Goal: Task Accomplishment & Management: Use online tool/utility

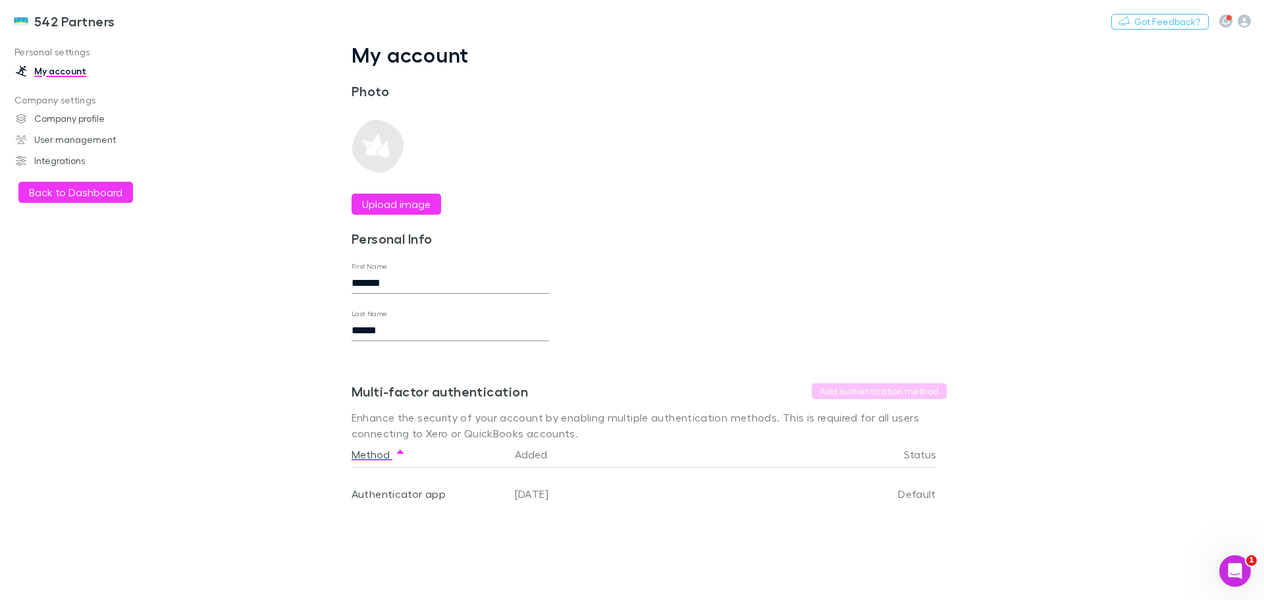
click at [57, 194] on button "Back to Dashboard" at bounding box center [75, 192] width 115 height 21
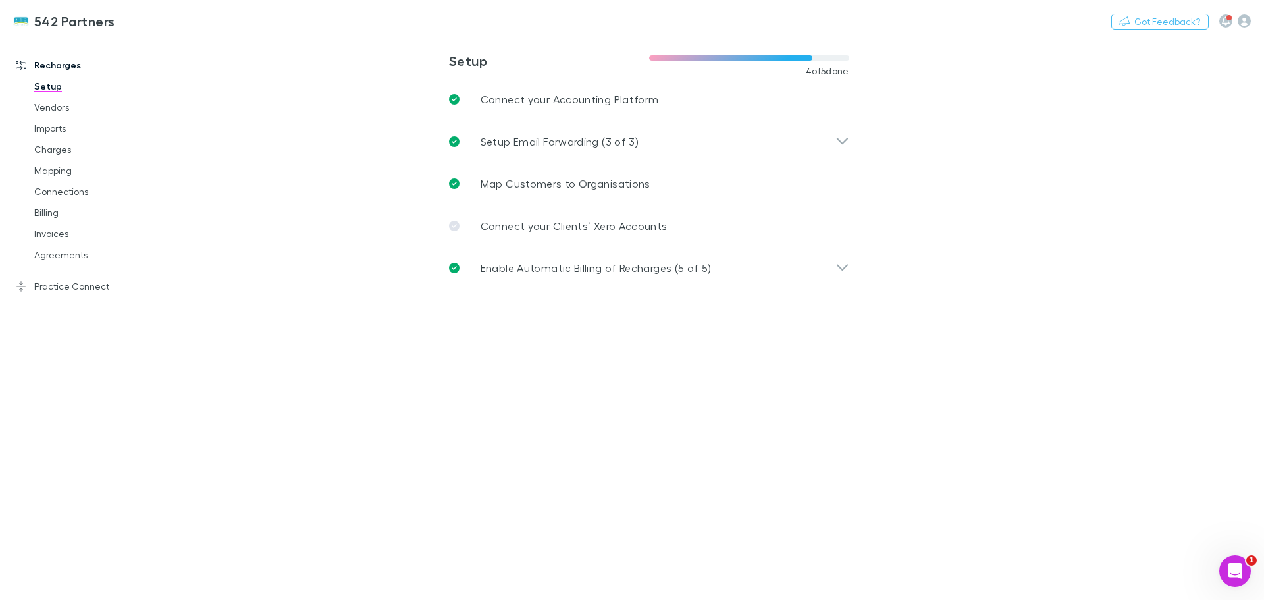
click at [52, 236] on link "Invoices" at bounding box center [99, 233] width 157 height 21
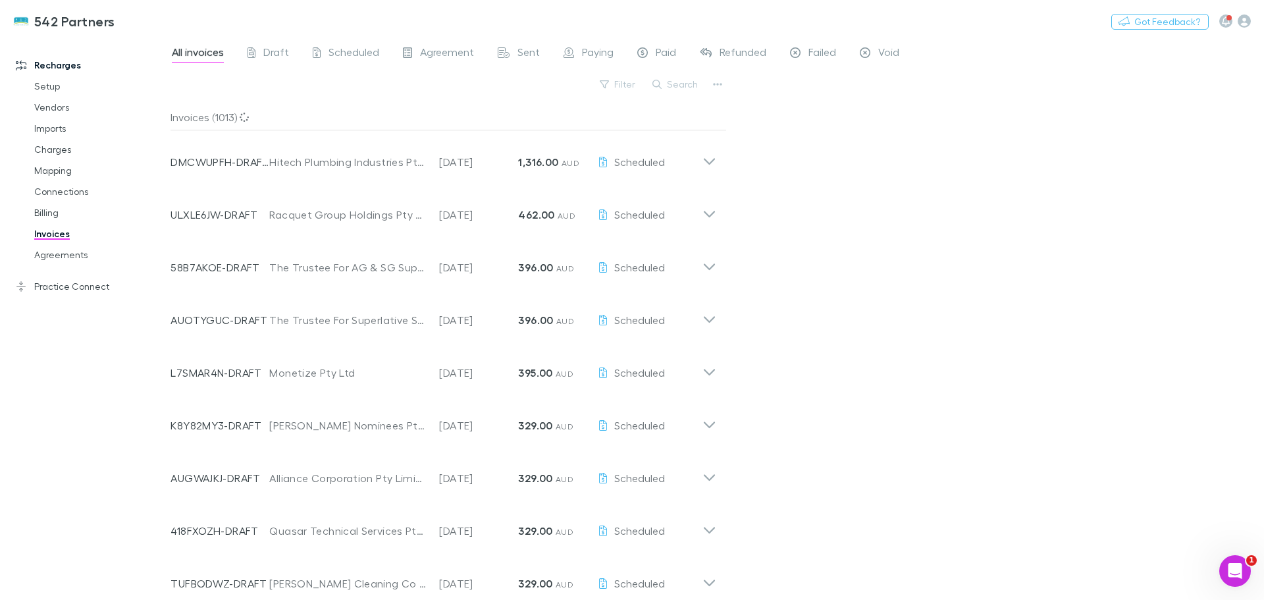
click at [680, 83] on button "Search" at bounding box center [676, 84] width 60 height 16
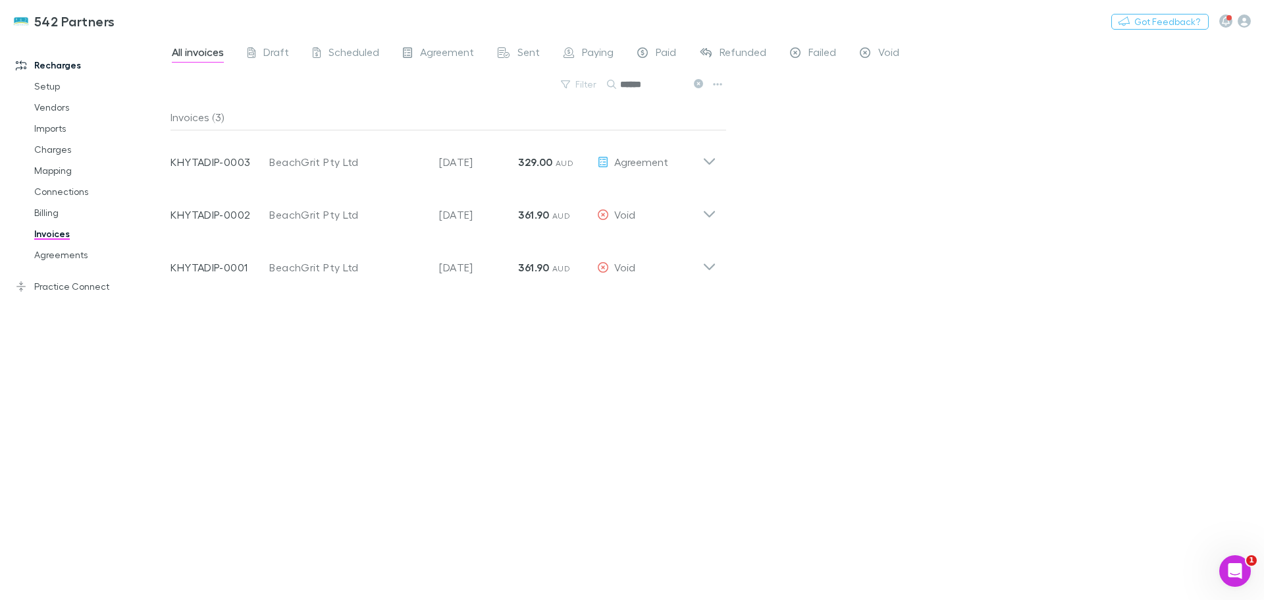
click at [709, 161] on icon at bounding box center [710, 157] width 14 height 26
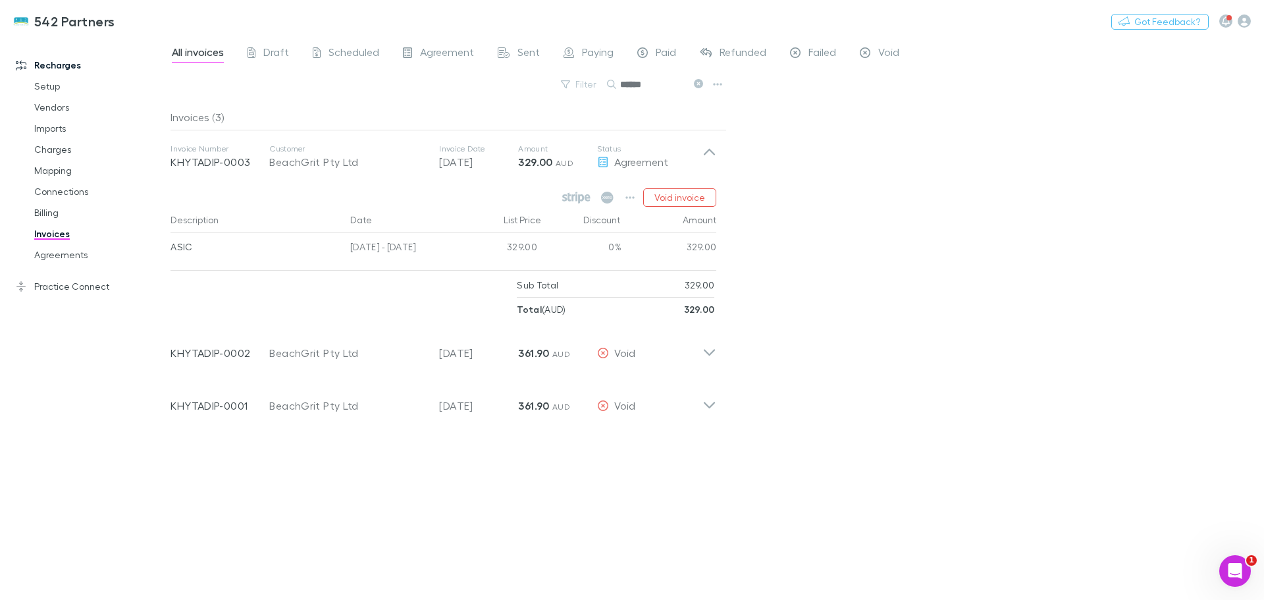
click at [677, 83] on input "******" at bounding box center [653, 84] width 66 height 18
type input "*"
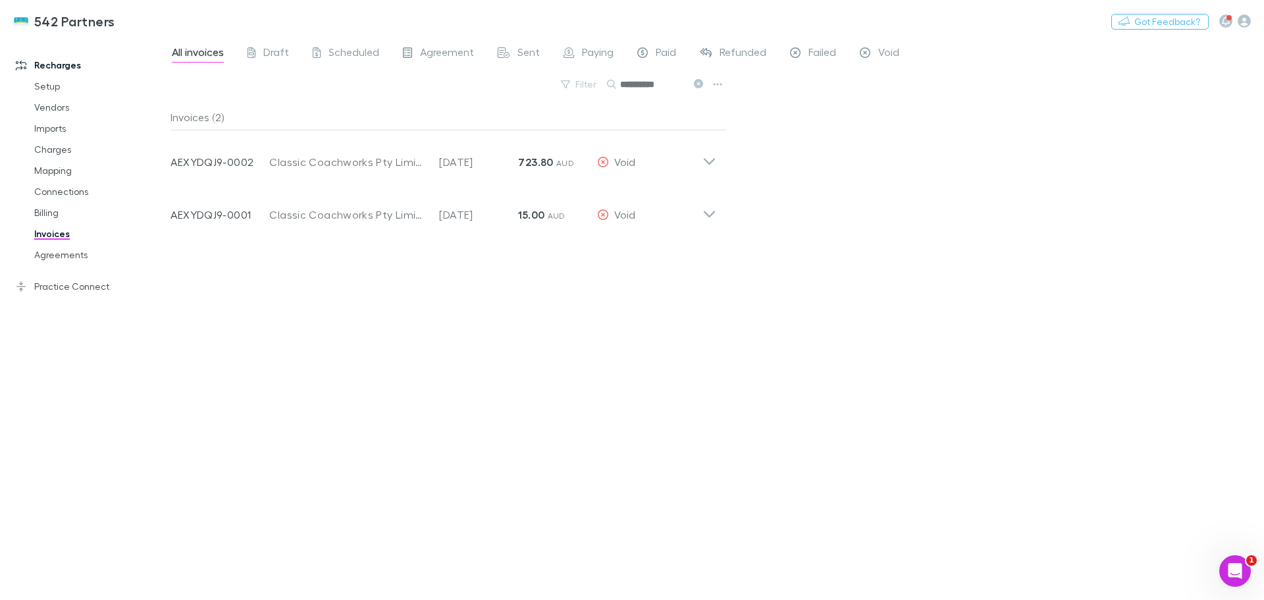
type input "**********"
click at [710, 154] on icon at bounding box center [710, 157] width 14 height 26
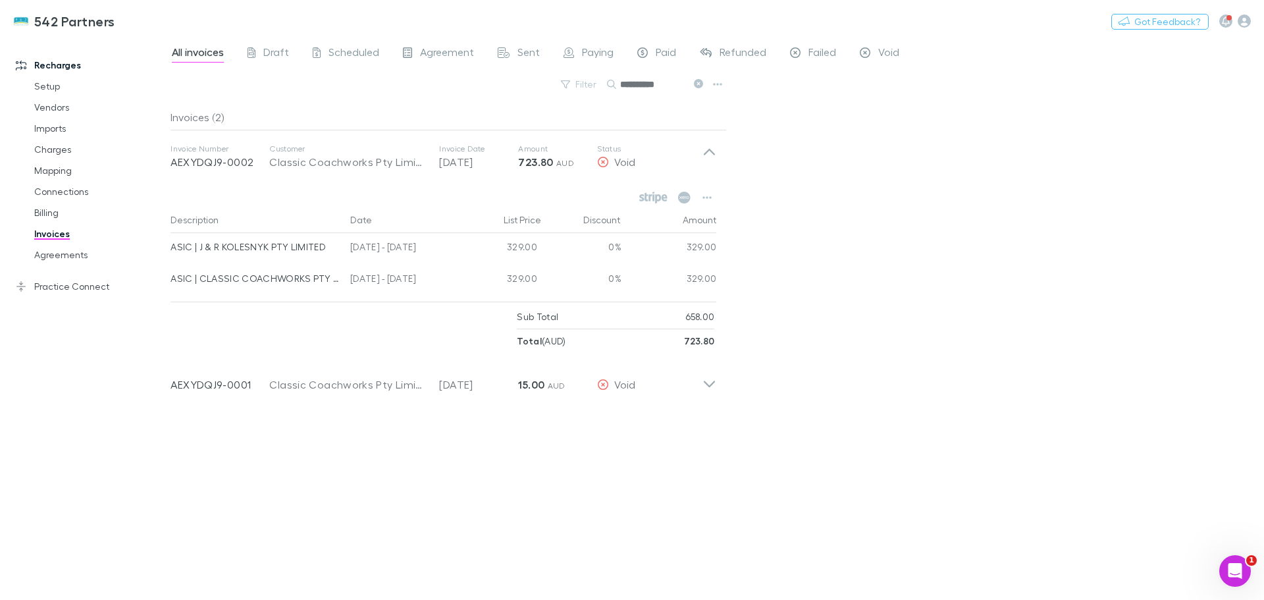
click at [709, 197] on icon "button" at bounding box center [707, 197] width 9 height 11
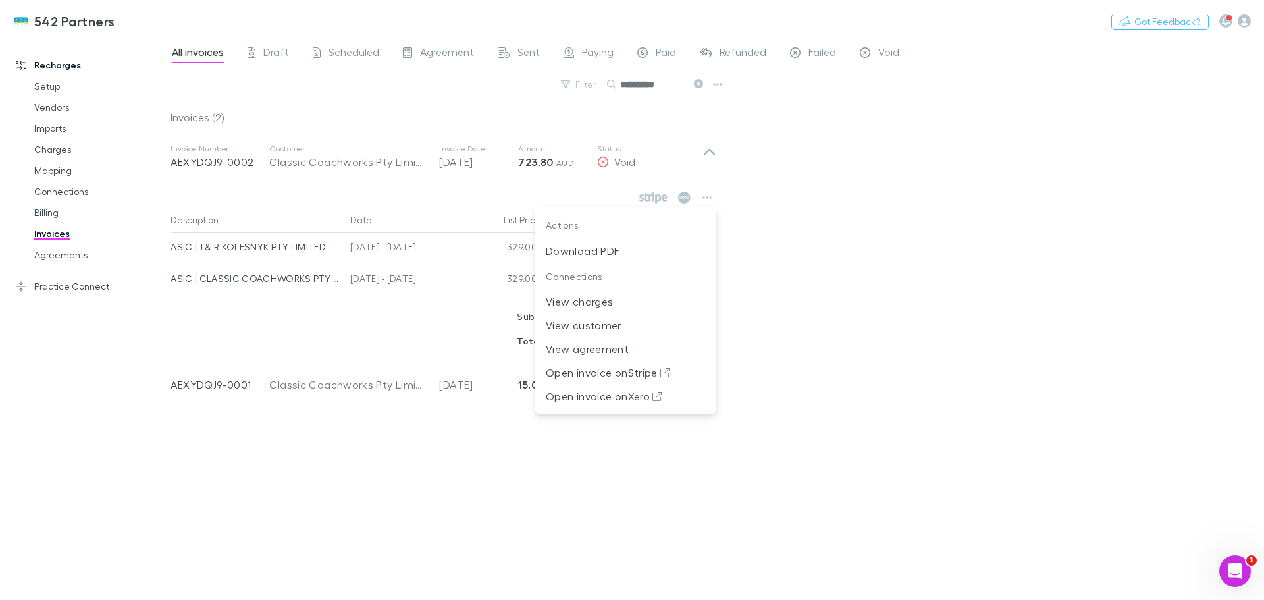
click at [820, 180] on div at bounding box center [632, 300] width 1264 height 600
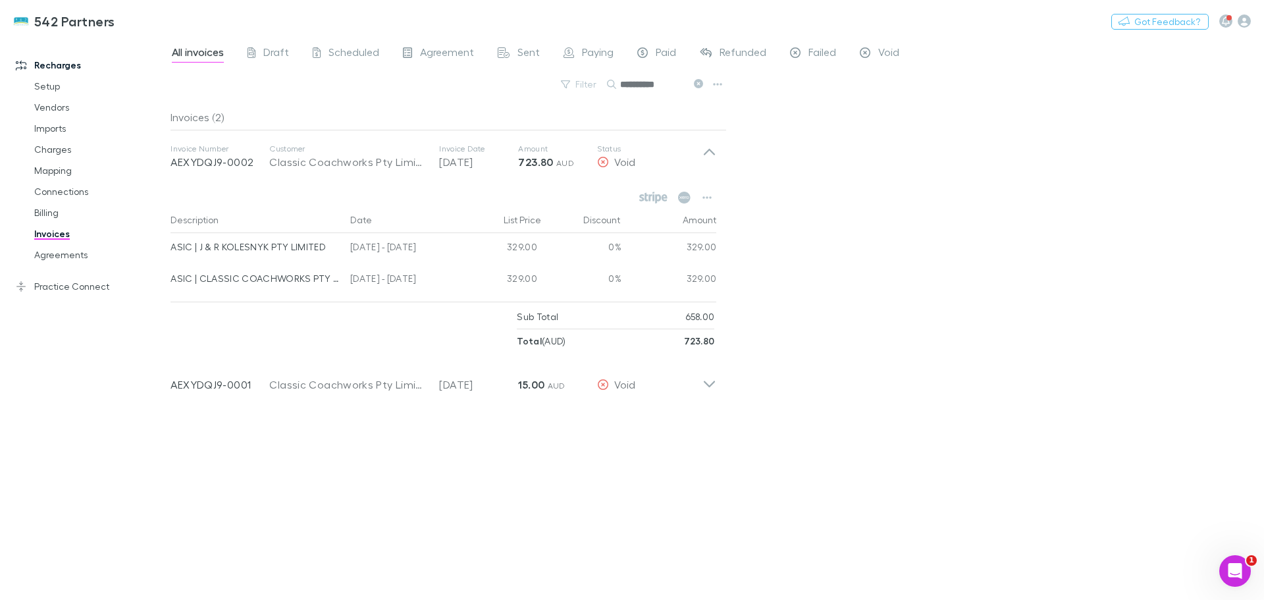
click at [708, 387] on icon at bounding box center [710, 379] width 14 height 26
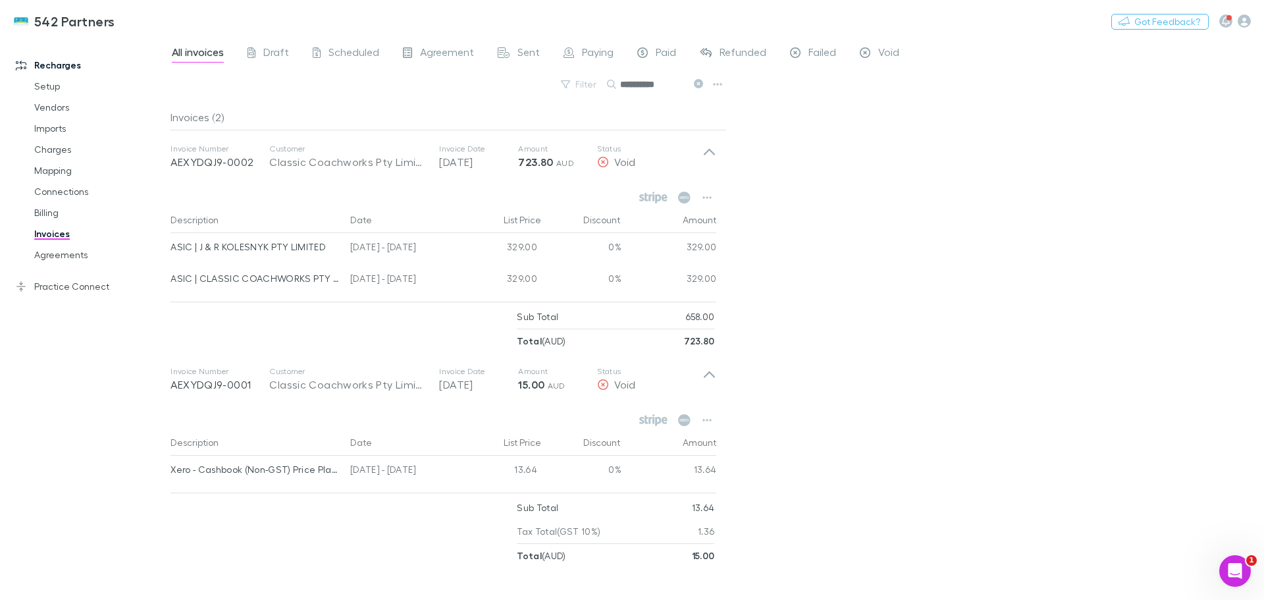
click at [697, 79] on icon at bounding box center [698, 83] width 9 height 9
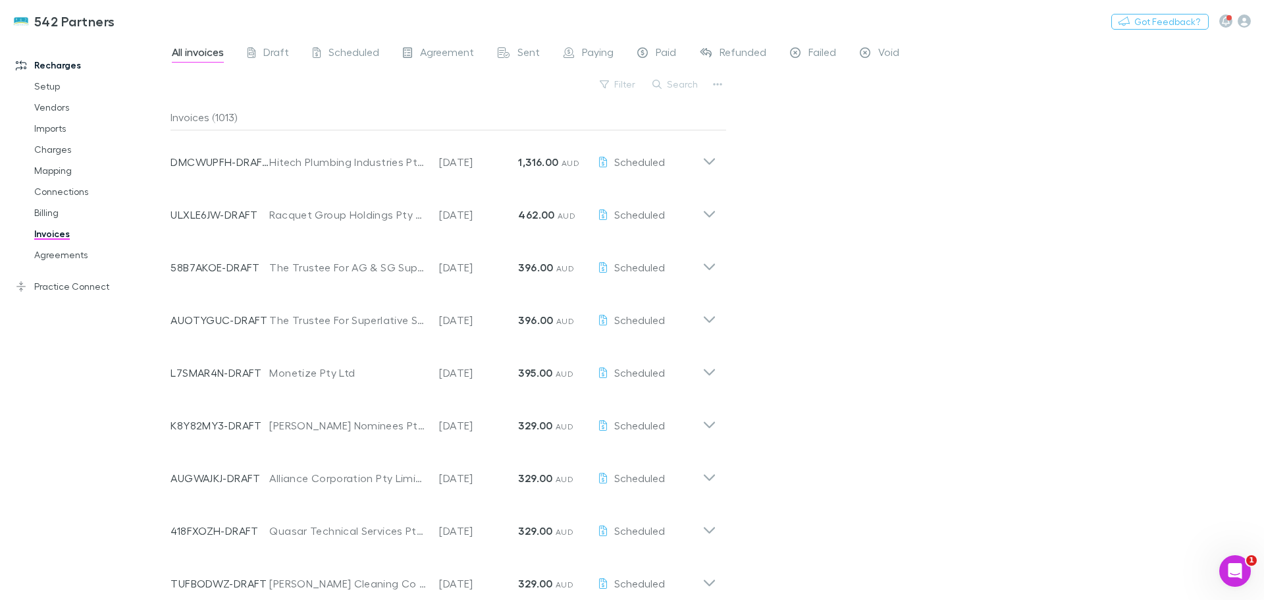
click at [358, 53] on span "Scheduled" at bounding box center [354, 53] width 51 height 17
click at [681, 82] on button "Search" at bounding box center [676, 84] width 60 height 16
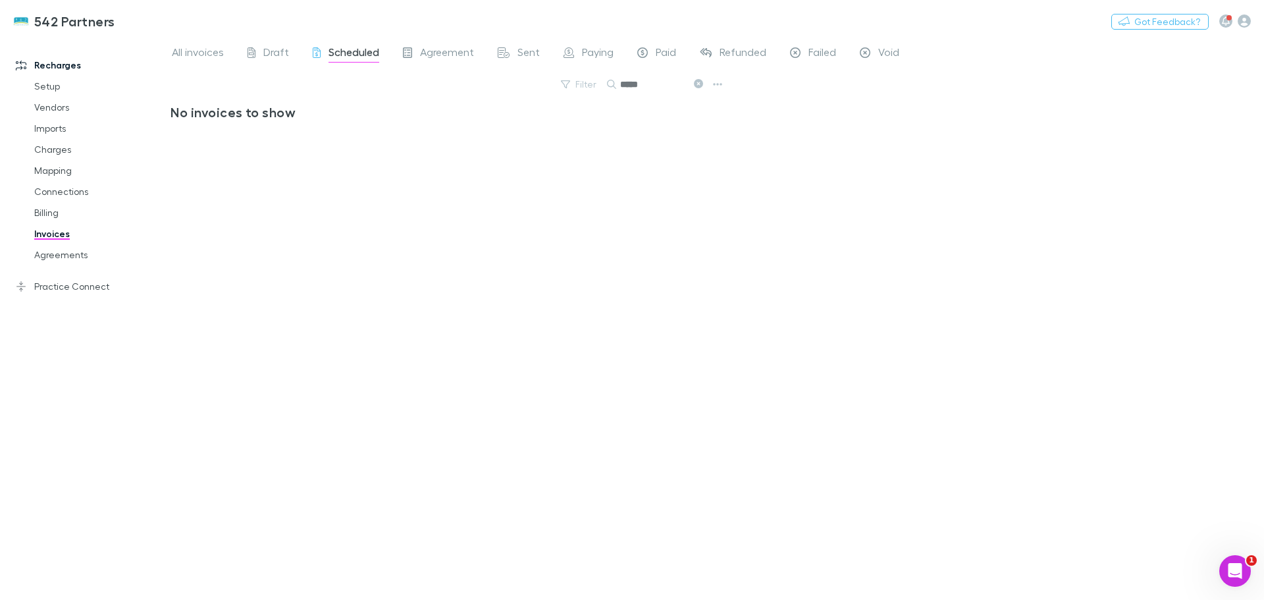
type input "*****"
click at [701, 83] on icon at bounding box center [698, 83] width 9 height 9
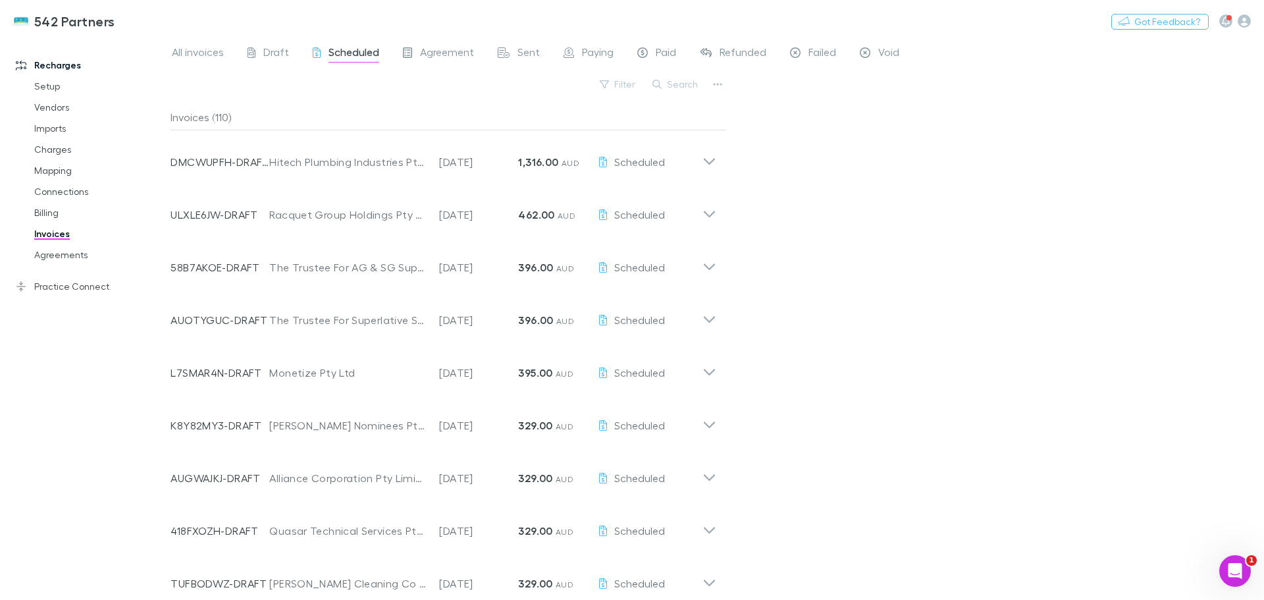
click at [203, 53] on span "All invoices" at bounding box center [198, 53] width 52 height 17
click at [681, 82] on button "Search" at bounding box center [676, 84] width 60 height 16
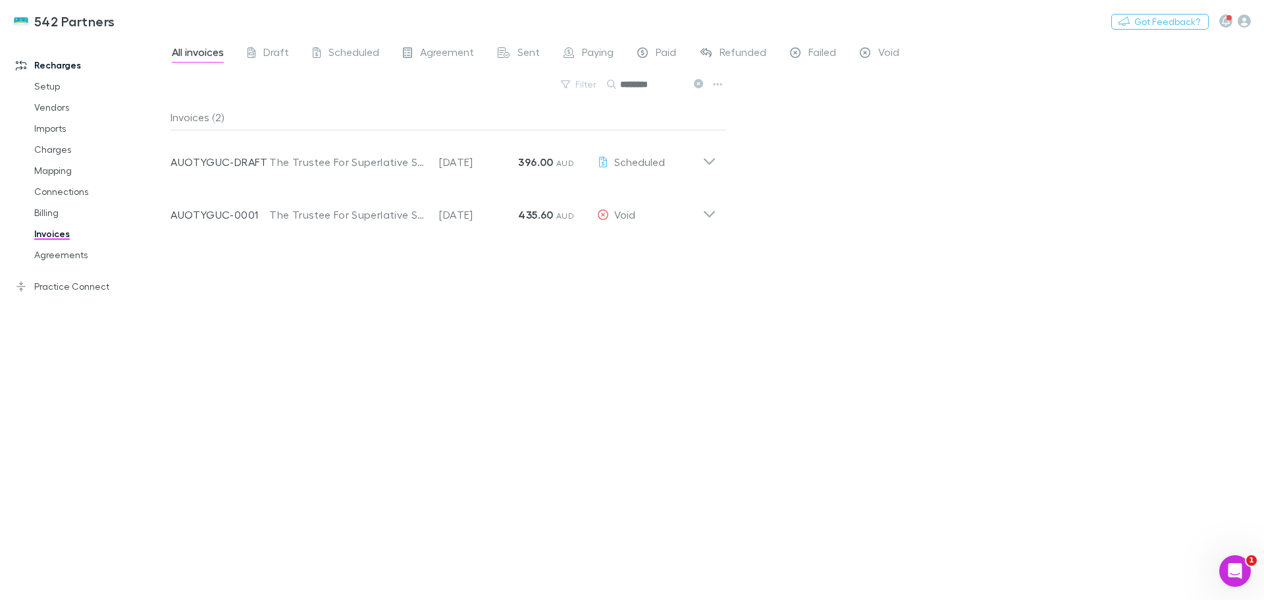
type input "********"
click at [706, 159] on icon at bounding box center [710, 157] width 14 height 26
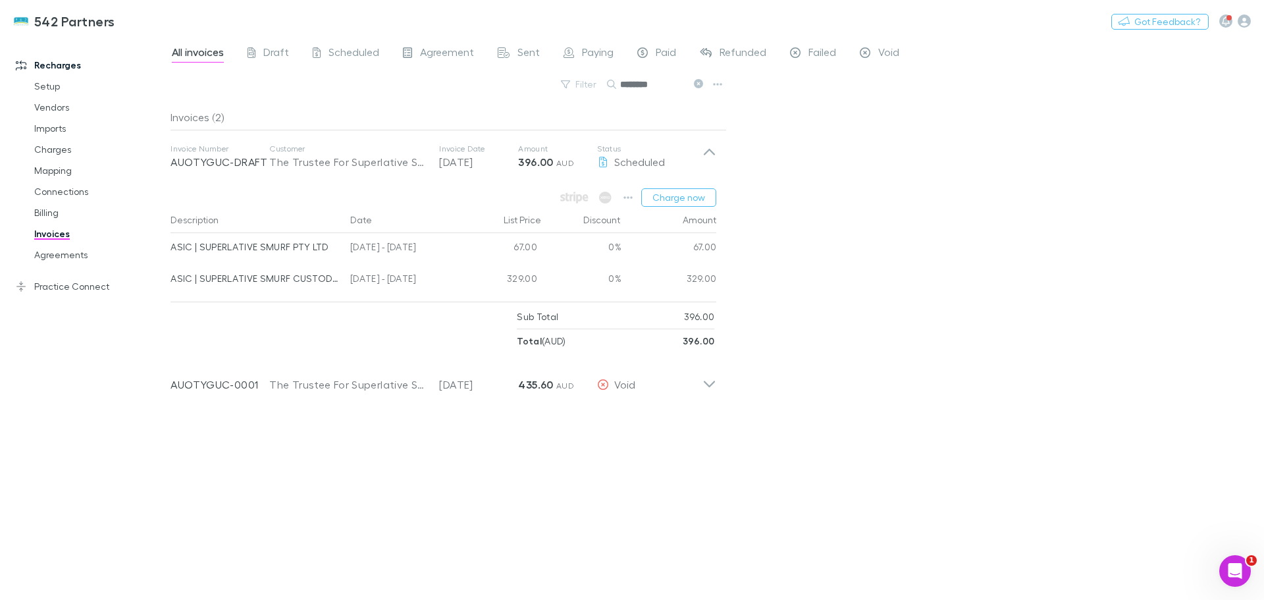
click at [714, 385] on icon at bounding box center [710, 379] width 14 height 26
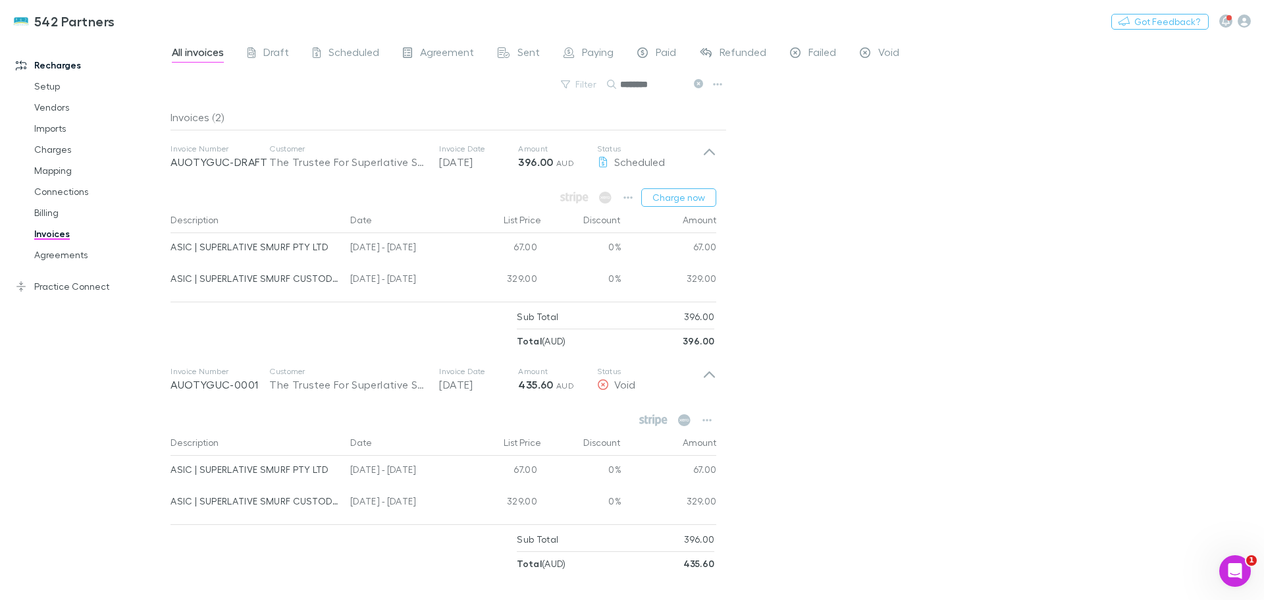
click at [706, 373] on icon at bounding box center [710, 379] width 14 height 26
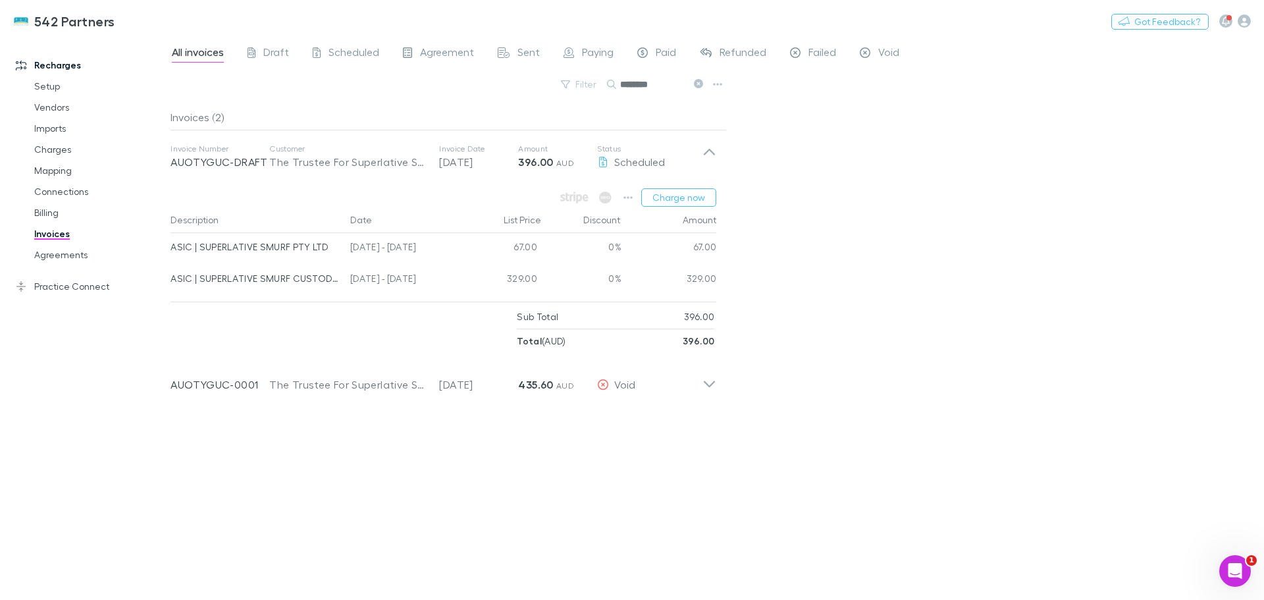
click at [683, 196] on button "Charge now" at bounding box center [678, 197] width 75 height 18
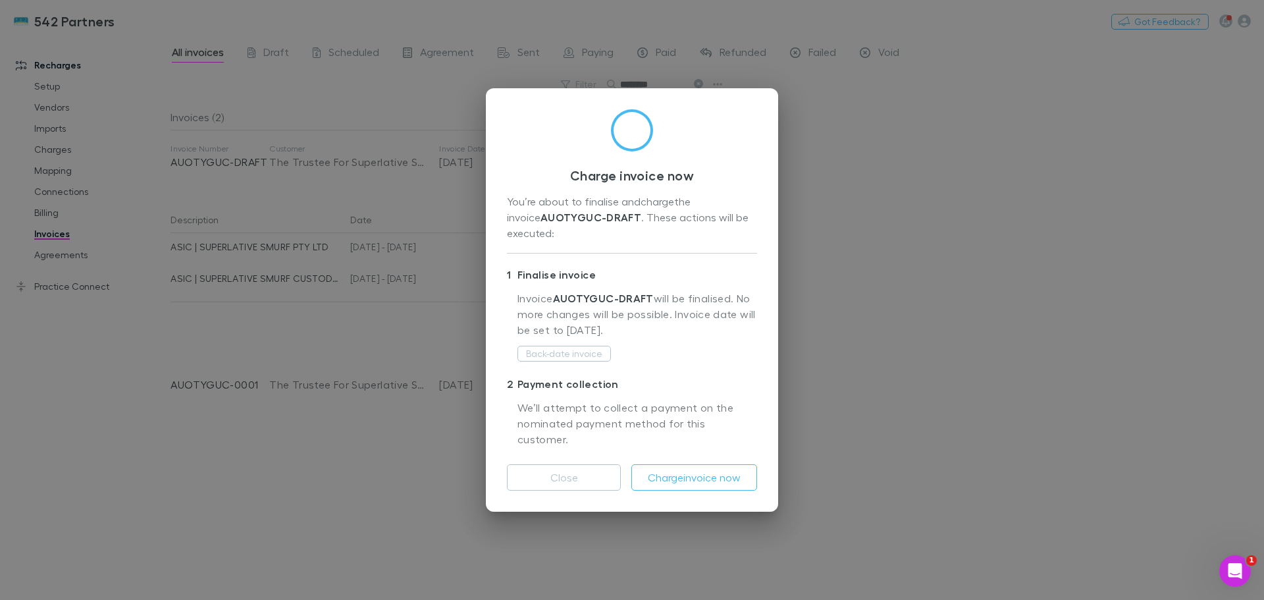
click at [686, 464] on button "Charge invoice now" at bounding box center [694, 477] width 126 height 26
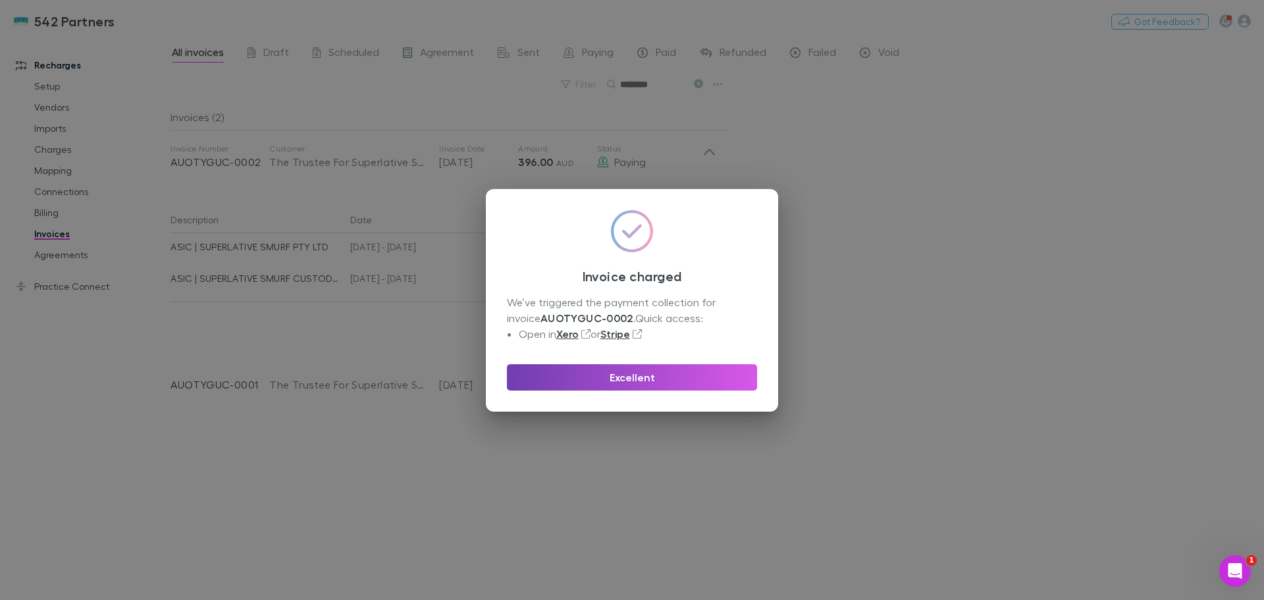
click at [633, 379] on button "Excellent" at bounding box center [632, 377] width 250 height 26
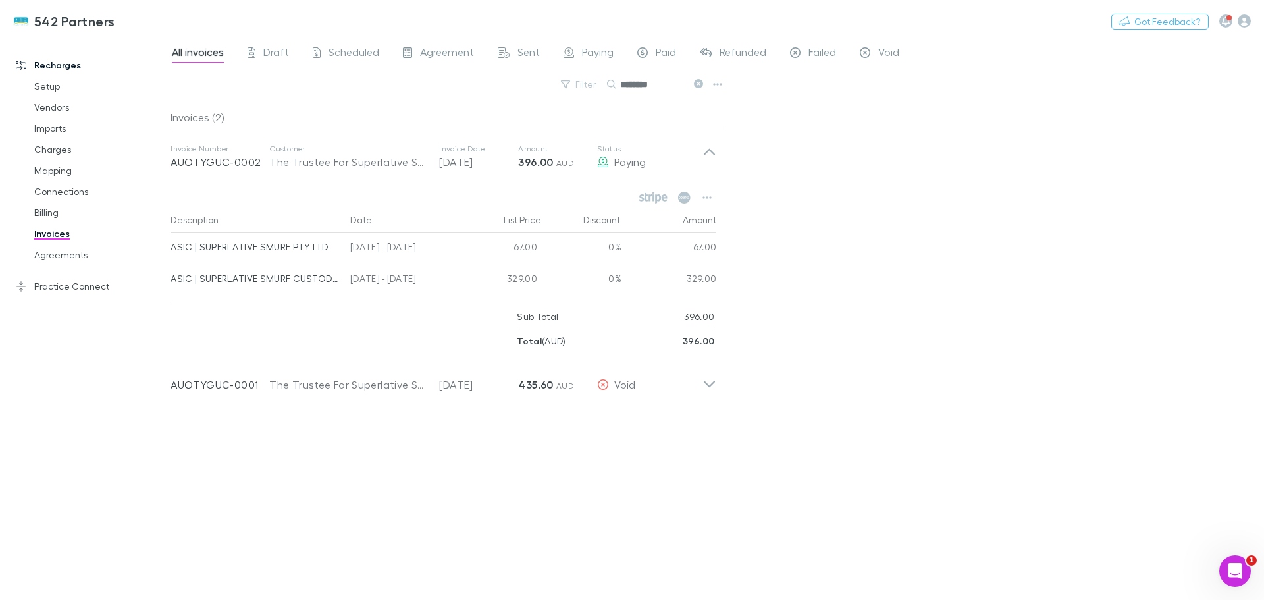
click at [697, 83] on icon at bounding box center [698, 83] width 9 height 9
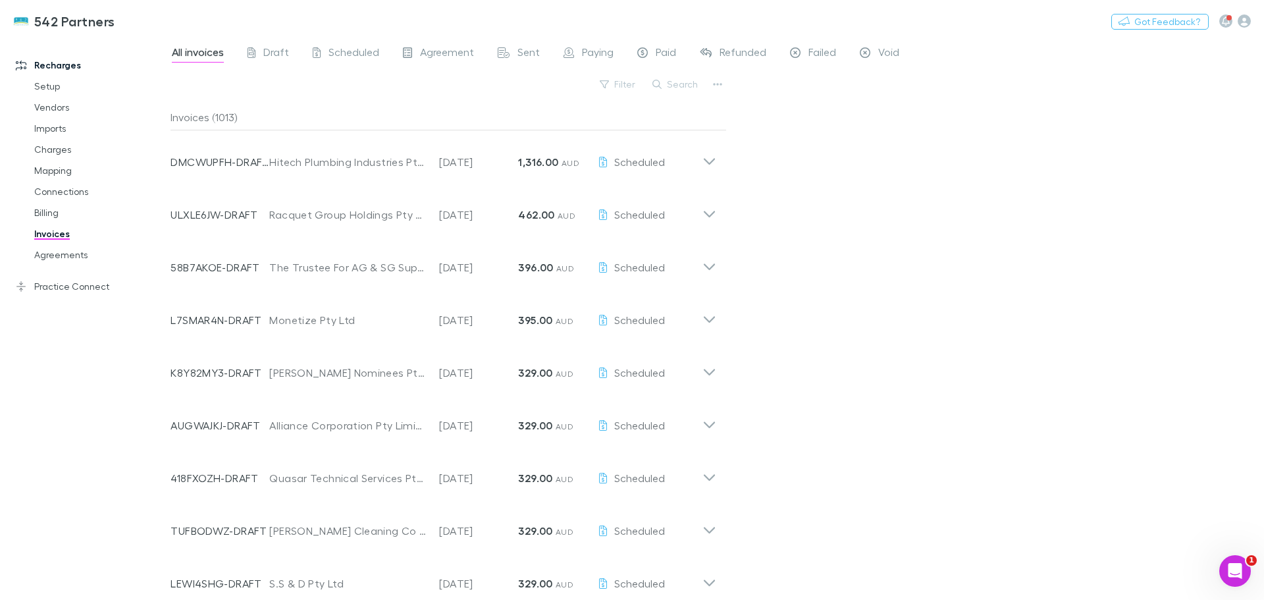
click at [668, 80] on button "Search" at bounding box center [676, 84] width 60 height 16
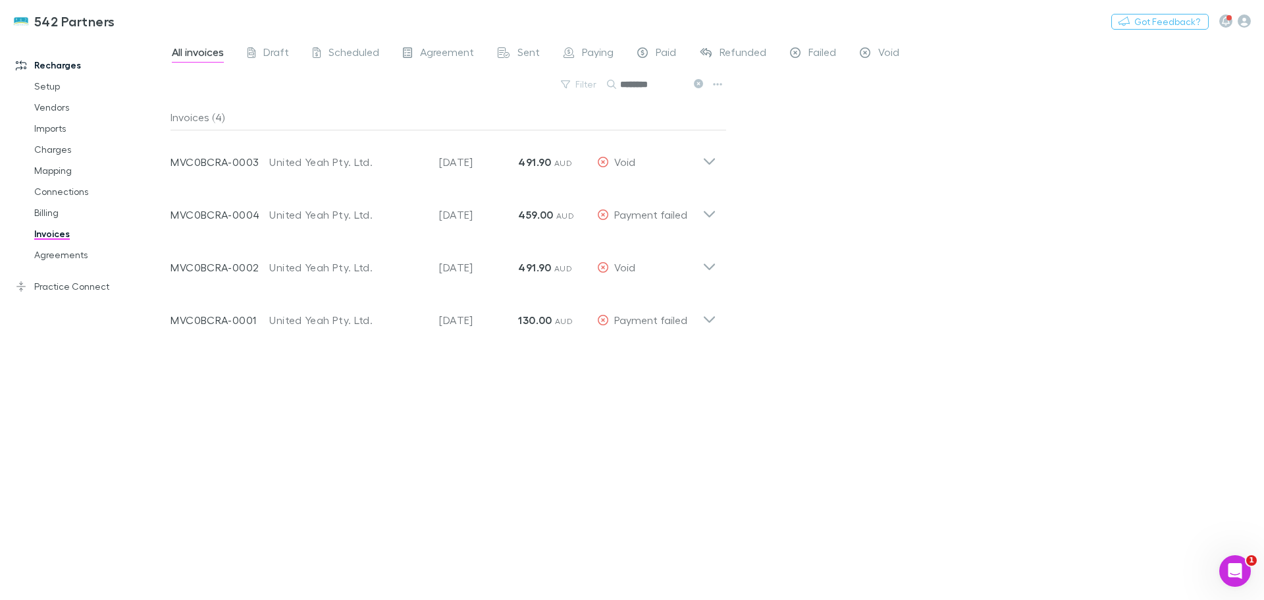
click at [710, 211] on icon at bounding box center [710, 209] width 14 height 26
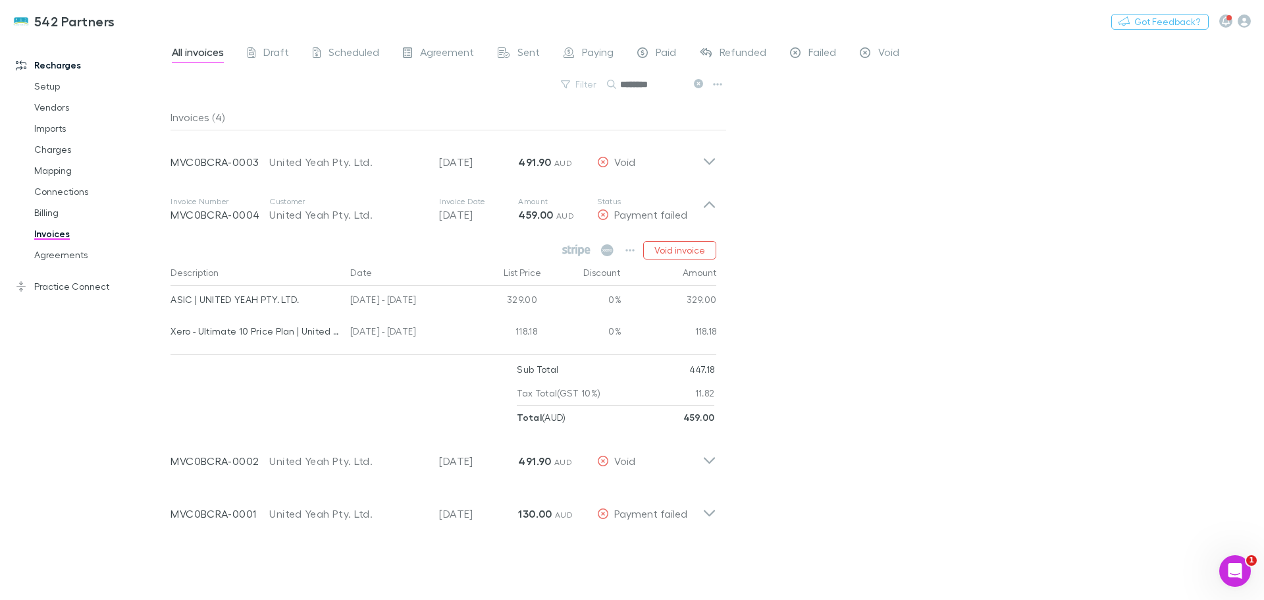
click at [710, 161] on icon at bounding box center [710, 157] width 14 height 26
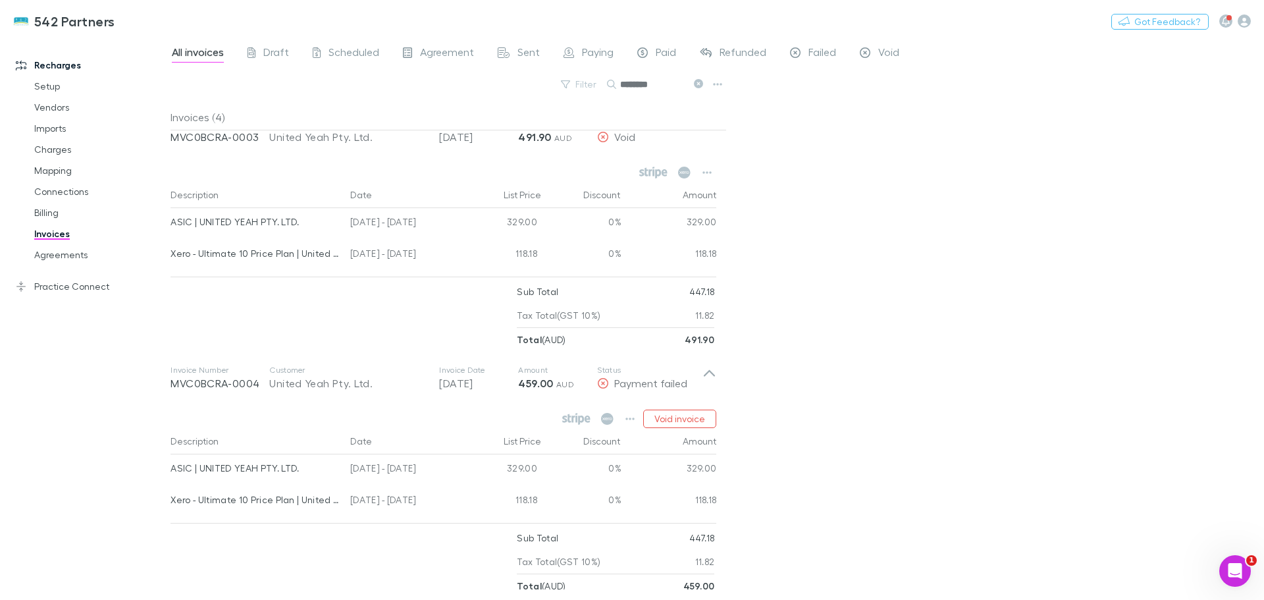
scroll to position [7, 0]
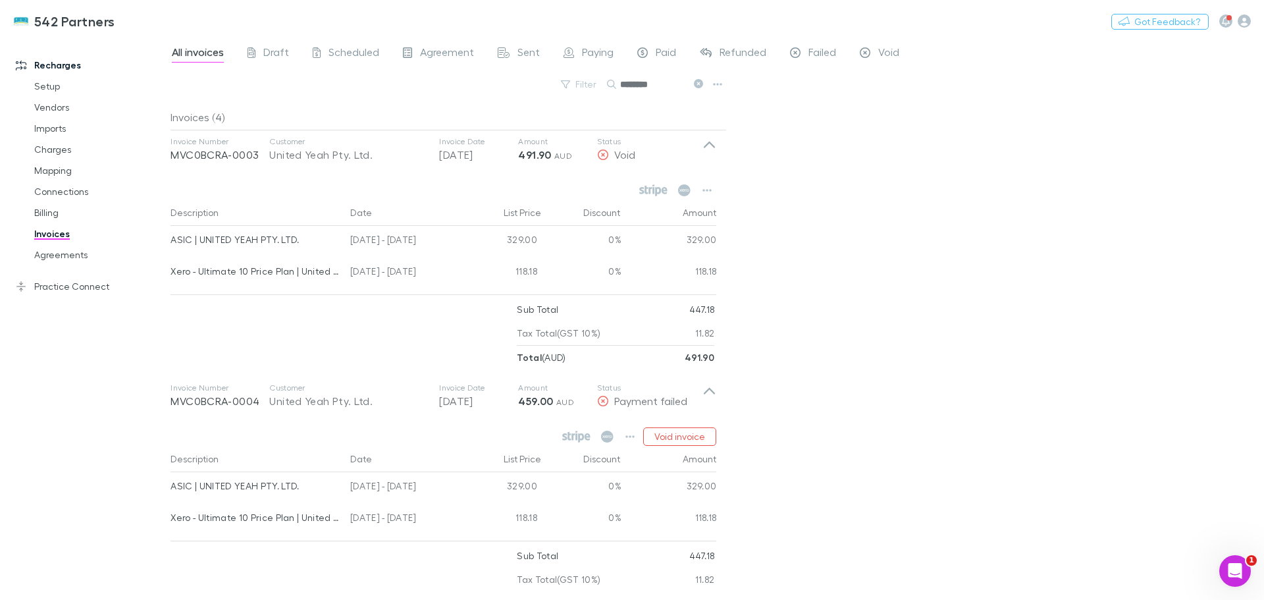
click at [715, 145] on icon at bounding box center [710, 149] width 14 height 26
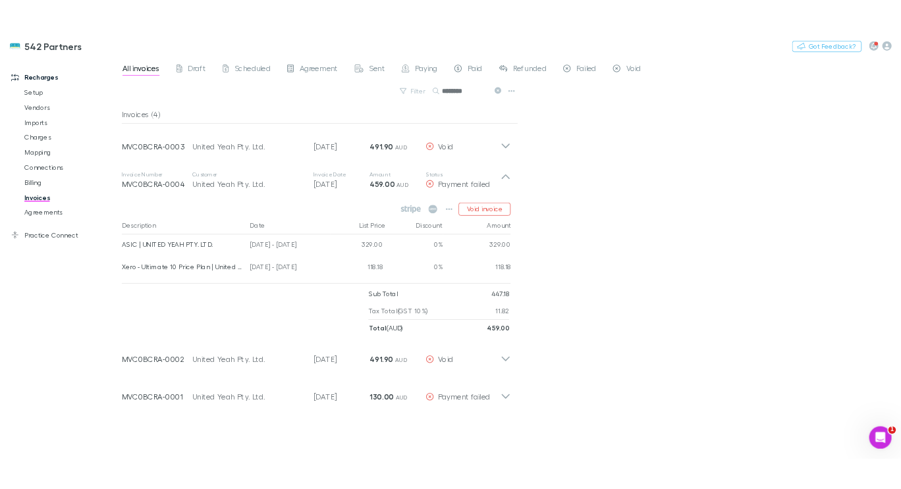
scroll to position [0, 0]
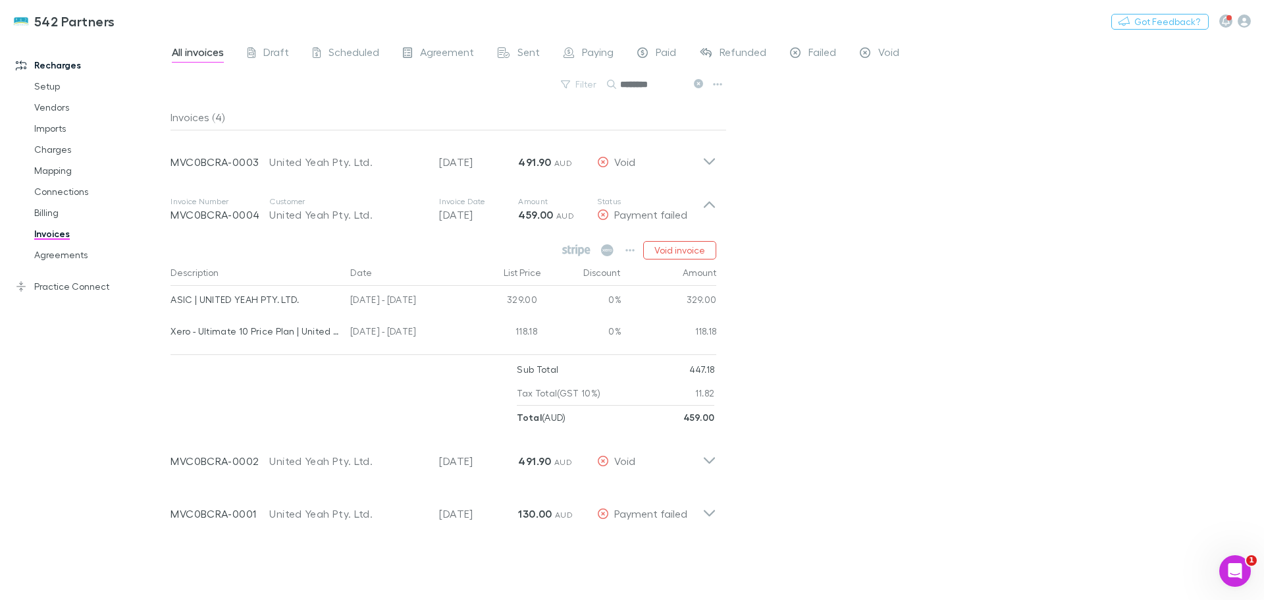
click at [630, 246] on icon "button" at bounding box center [630, 250] width 9 height 11
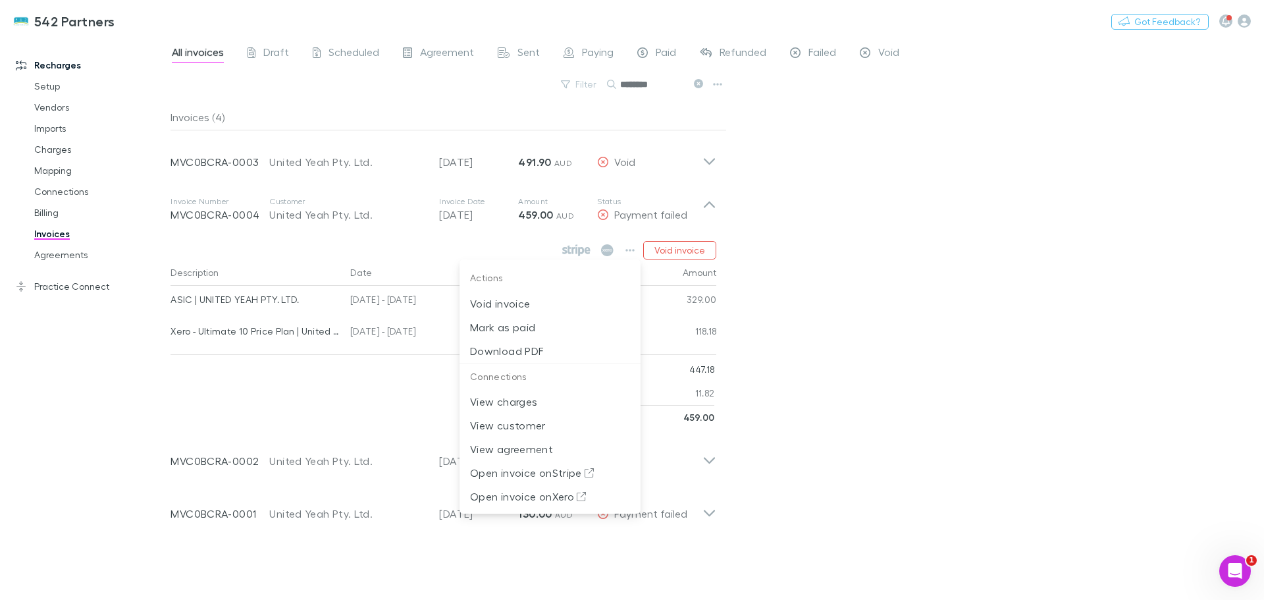
click at [805, 198] on div at bounding box center [632, 300] width 1264 height 600
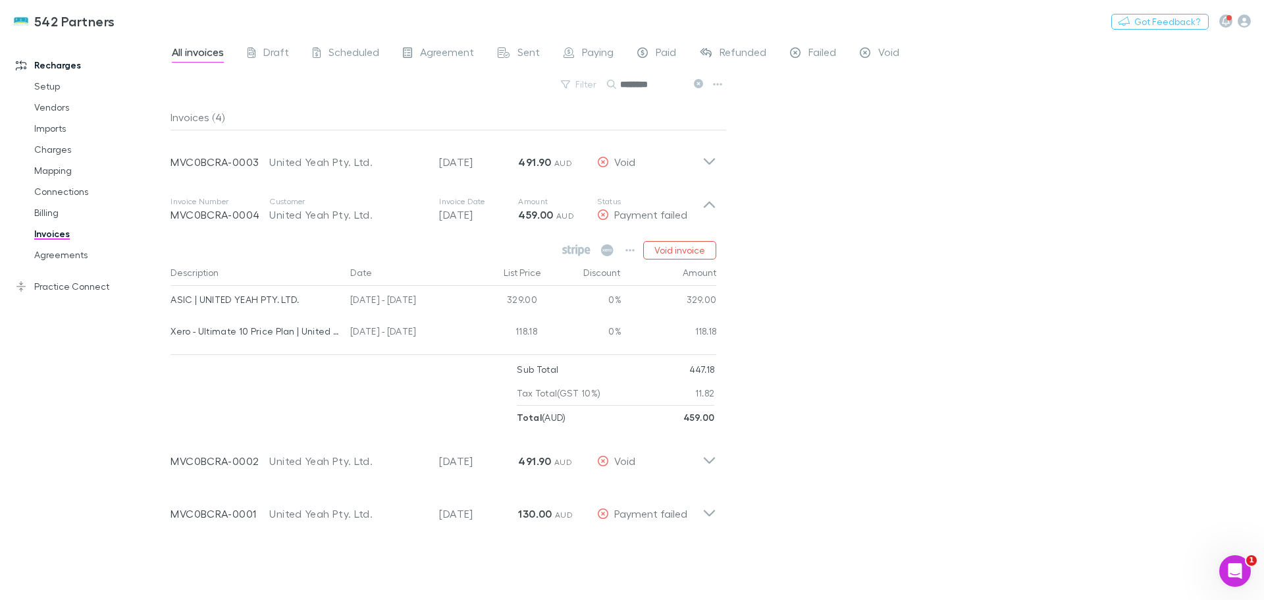
click at [706, 203] on icon at bounding box center [710, 209] width 14 height 26
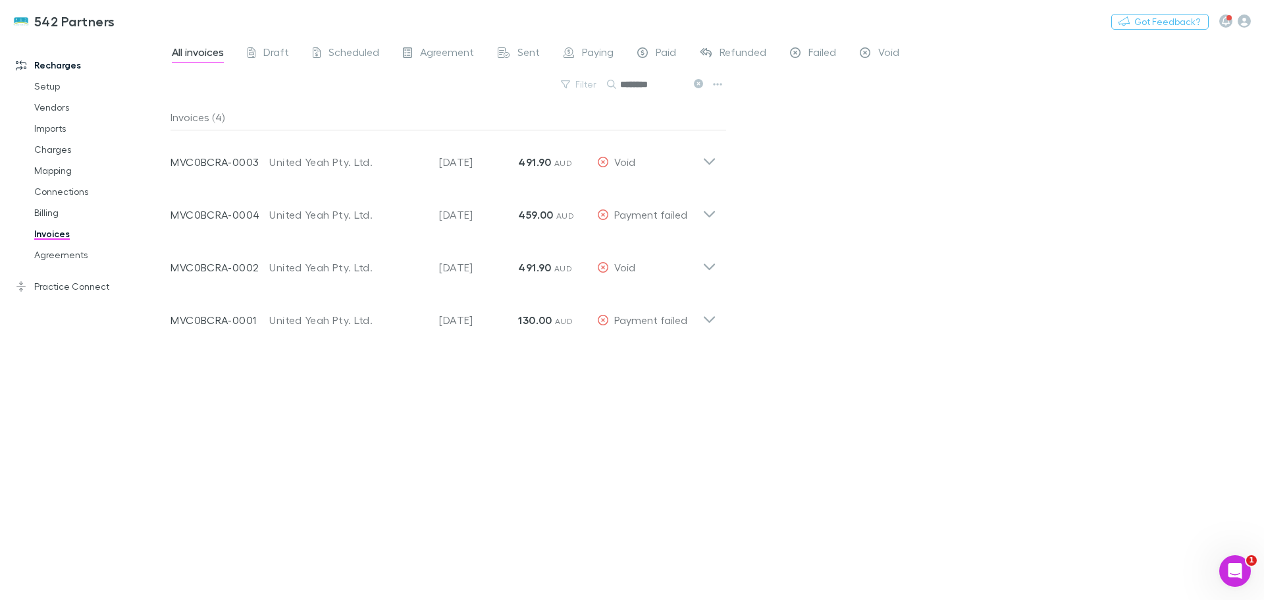
click at [663, 88] on input "********" at bounding box center [653, 84] width 66 height 18
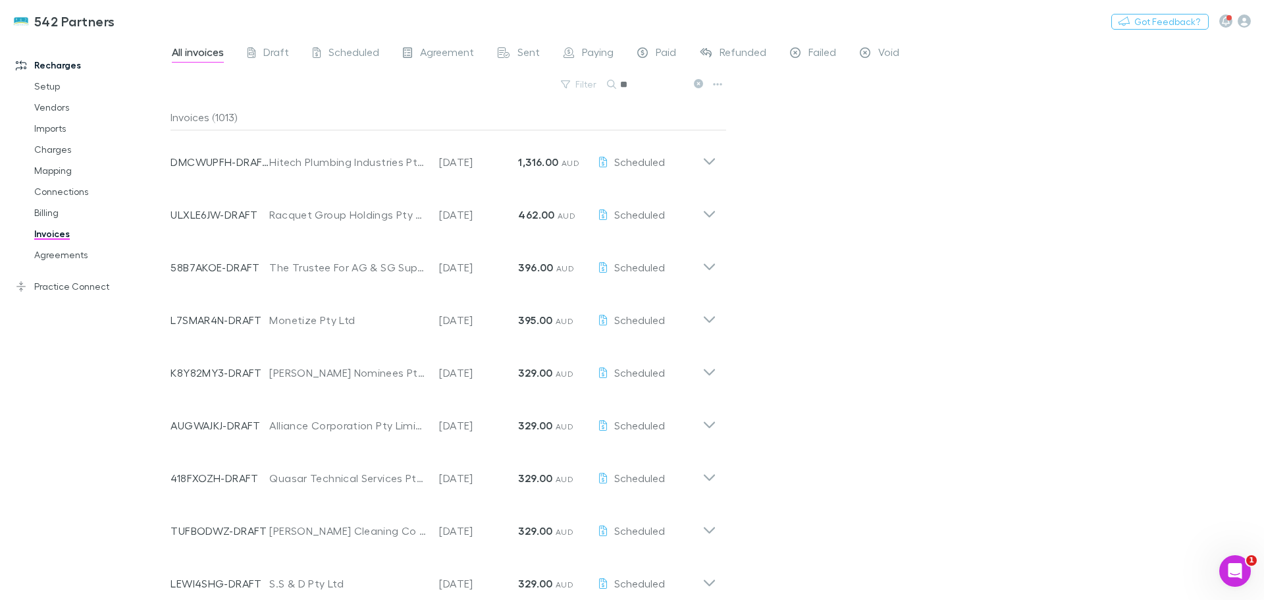
type input "*"
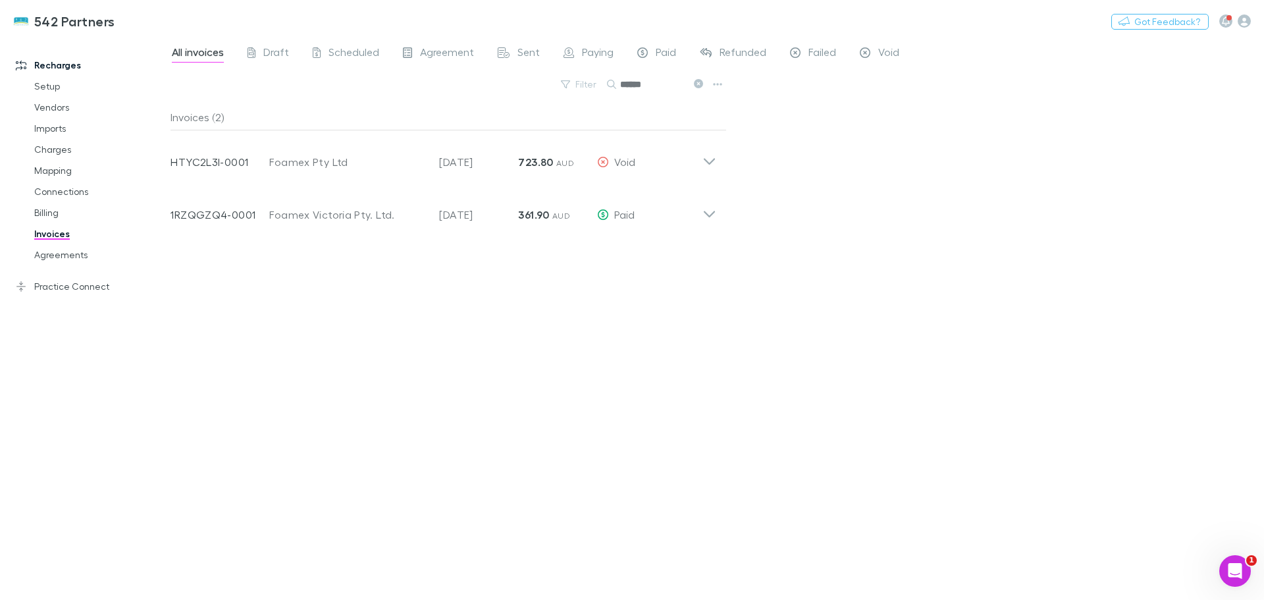
click at [709, 159] on icon at bounding box center [710, 157] width 14 height 26
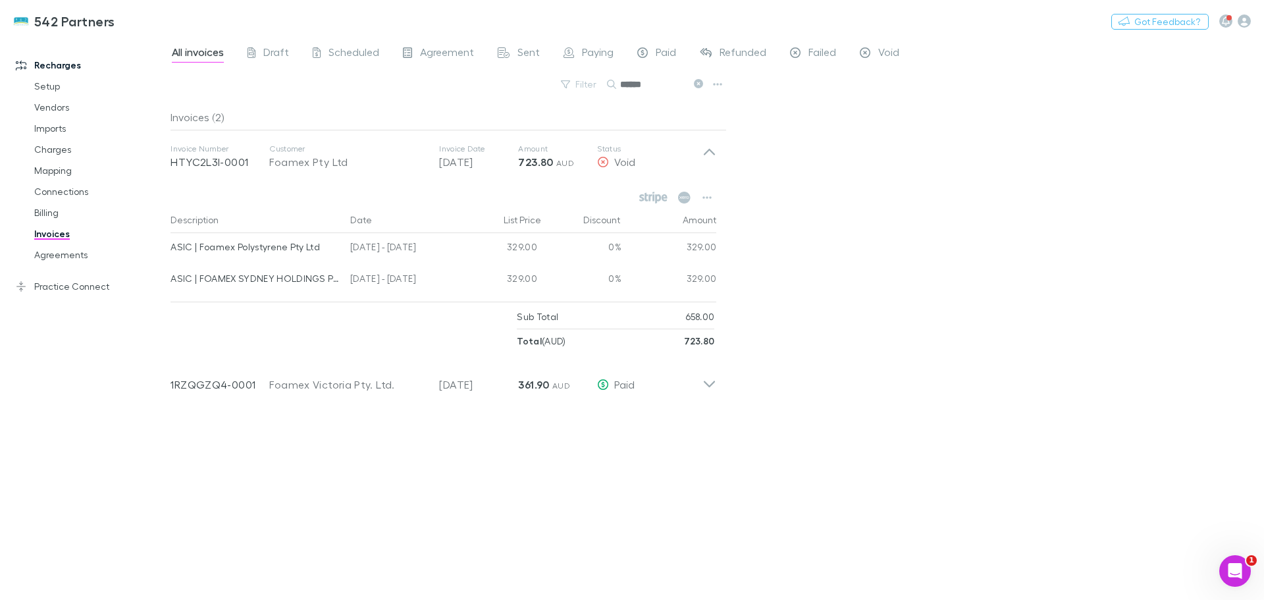
click at [710, 383] on icon at bounding box center [710, 379] width 14 height 26
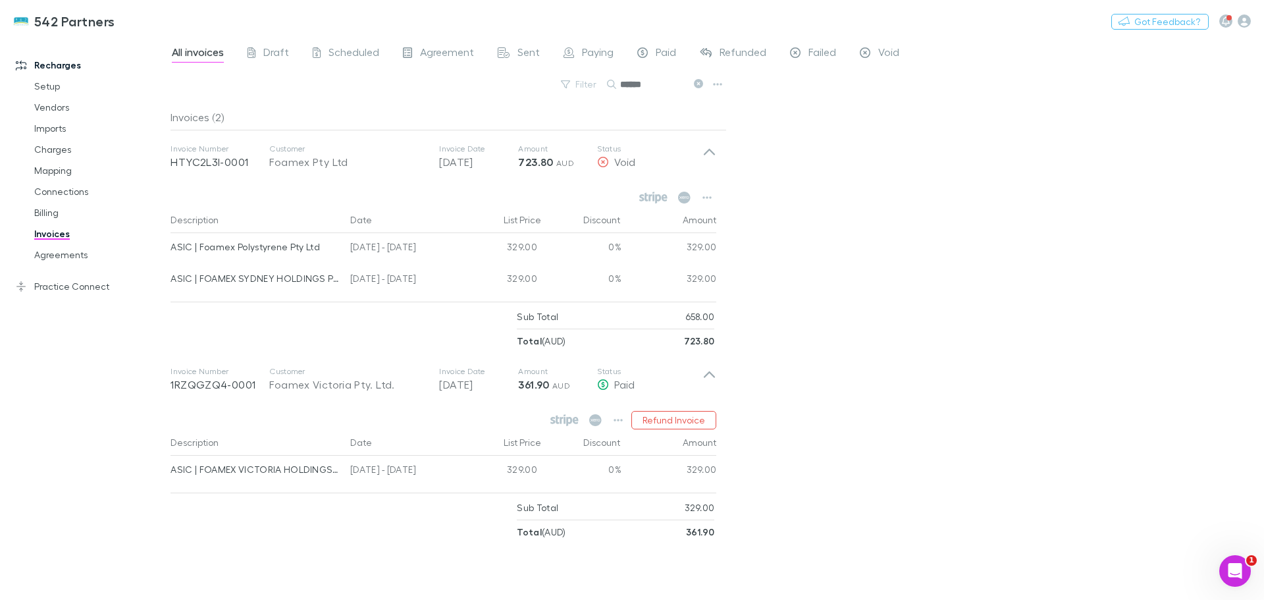
click at [657, 88] on input "******" at bounding box center [653, 84] width 66 height 18
type input "*"
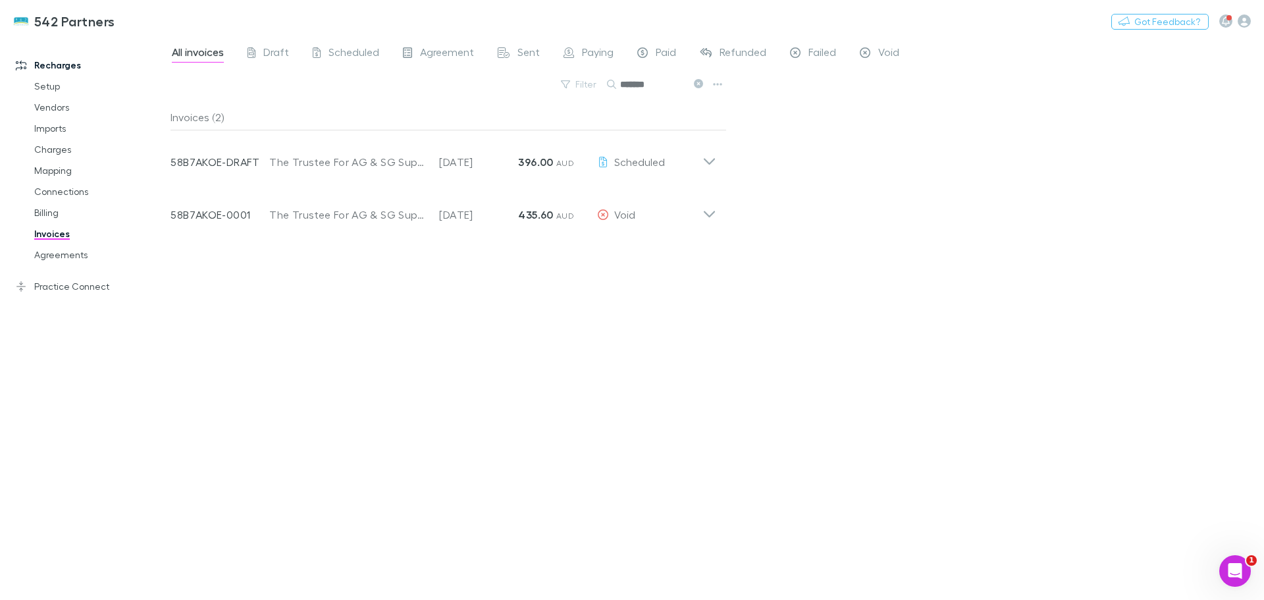
type input "*******"
click at [705, 161] on icon at bounding box center [710, 157] width 14 height 26
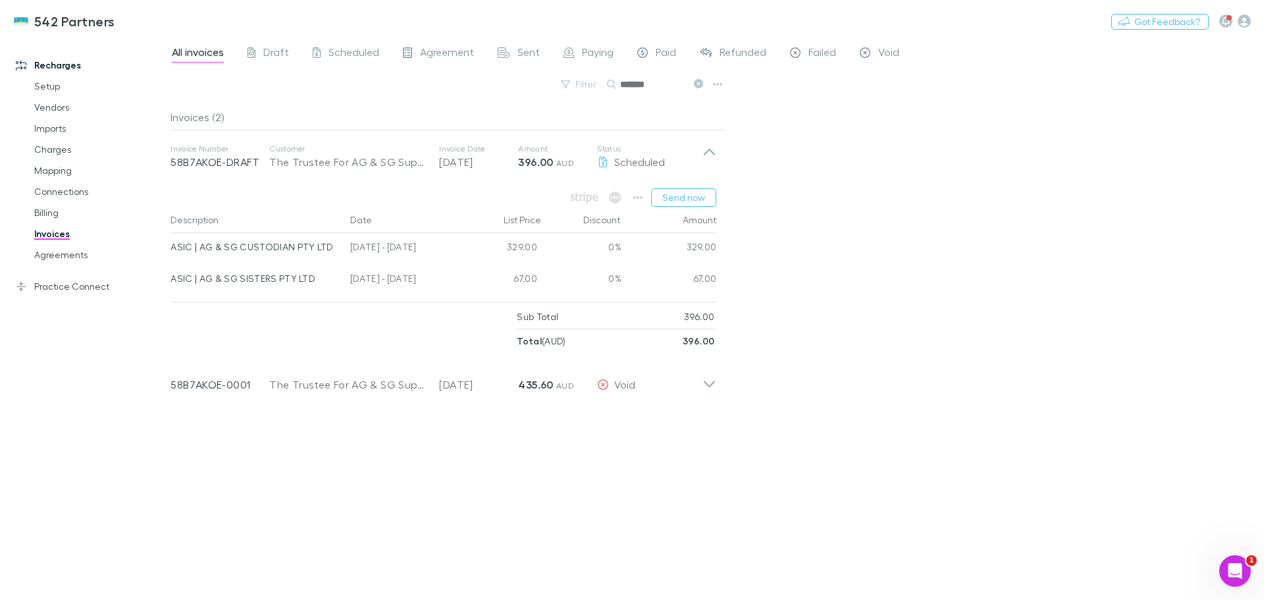
click at [706, 385] on icon at bounding box center [710, 379] width 14 height 26
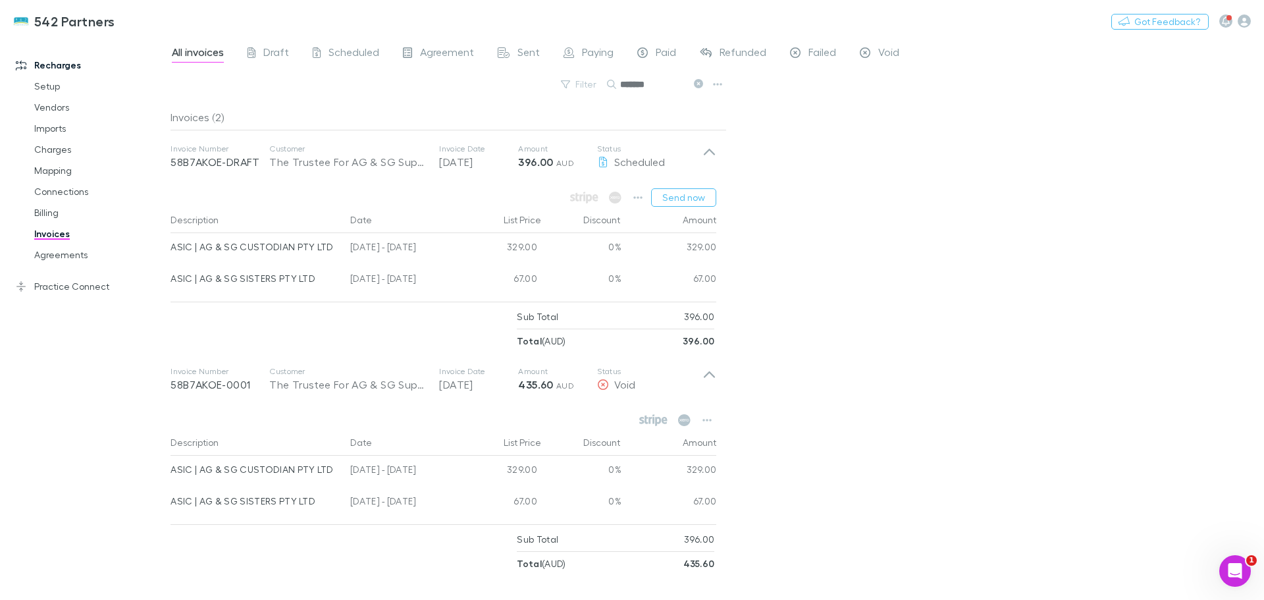
click at [707, 376] on icon at bounding box center [709, 374] width 11 height 7
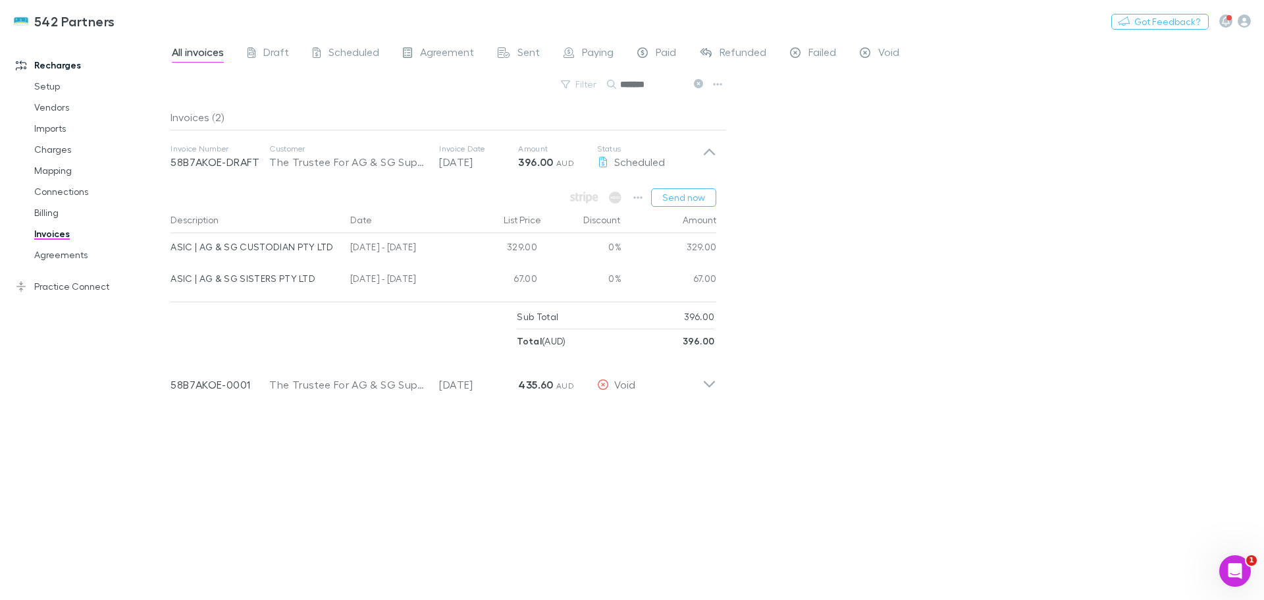
click at [691, 194] on button "Send now" at bounding box center [683, 197] width 65 height 18
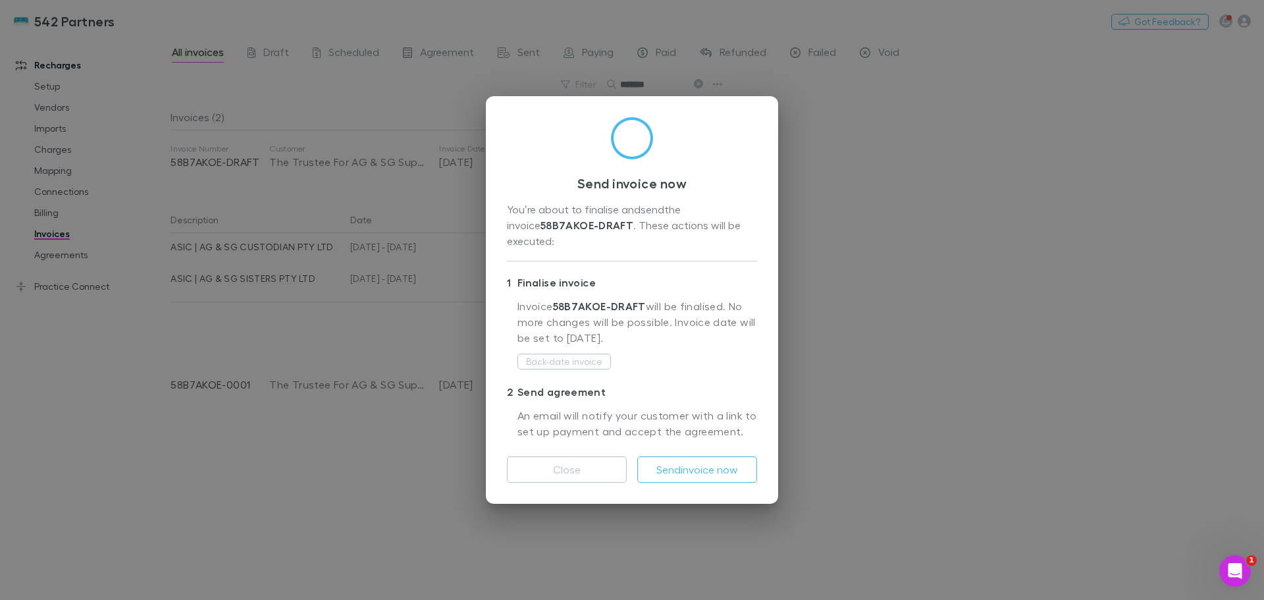
click at [711, 460] on button "Send invoice now" at bounding box center [697, 469] width 120 height 26
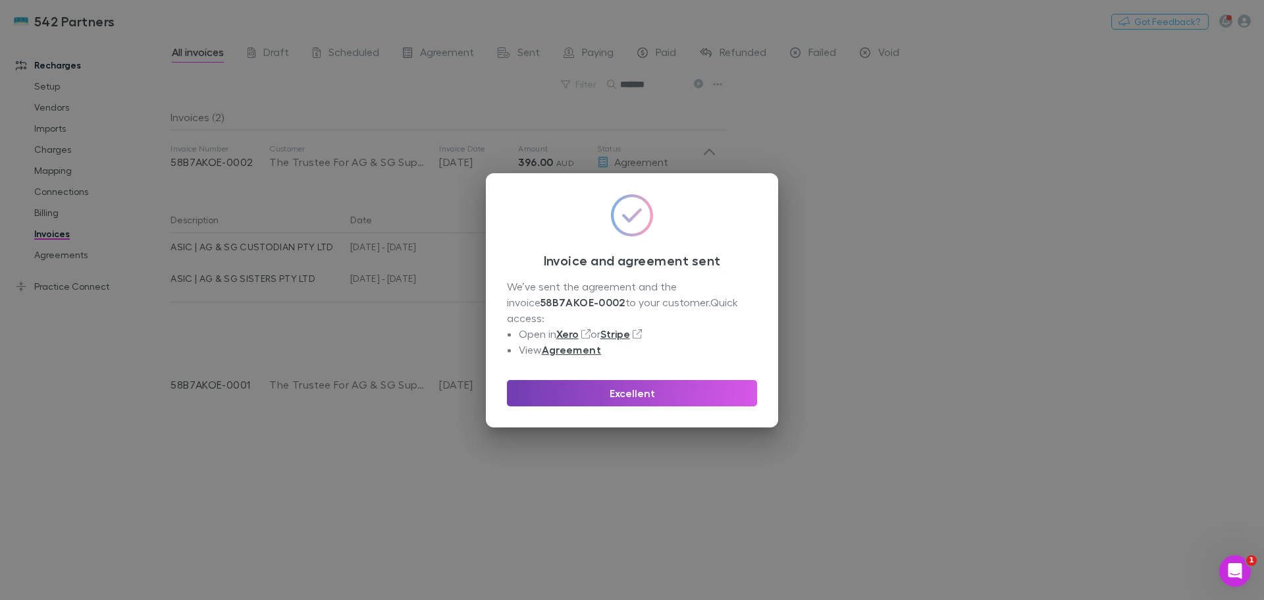
click at [677, 385] on button "Excellent" at bounding box center [632, 393] width 250 height 26
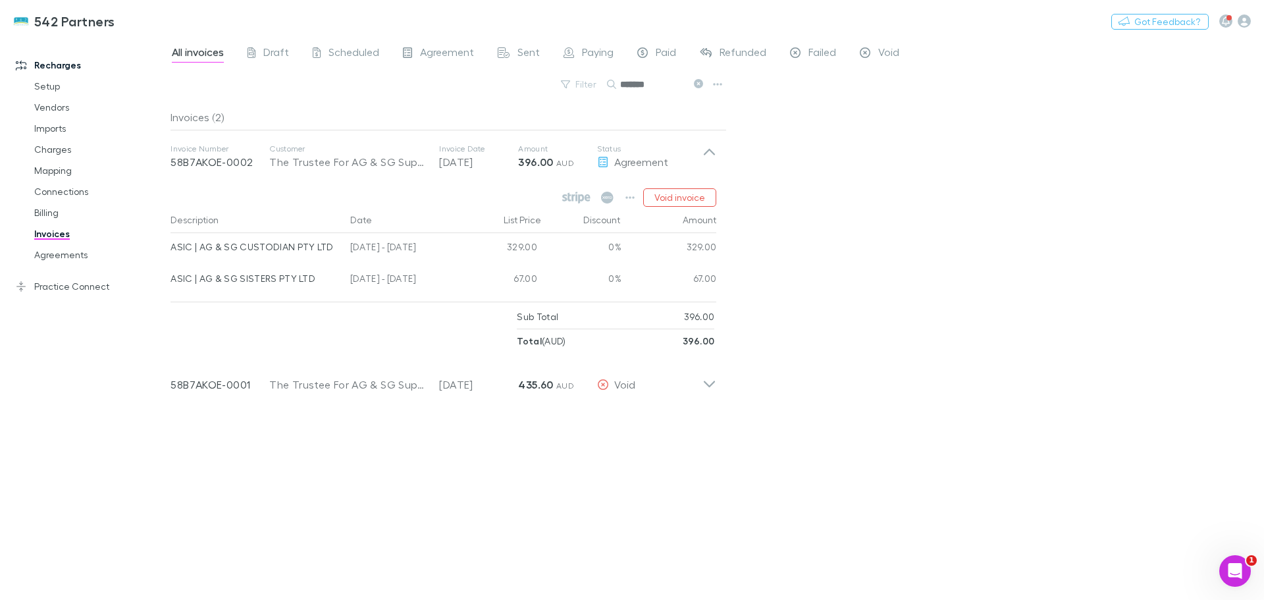
click at [703, 82] on icon at bounding box center [698, 83] width 9 height 9
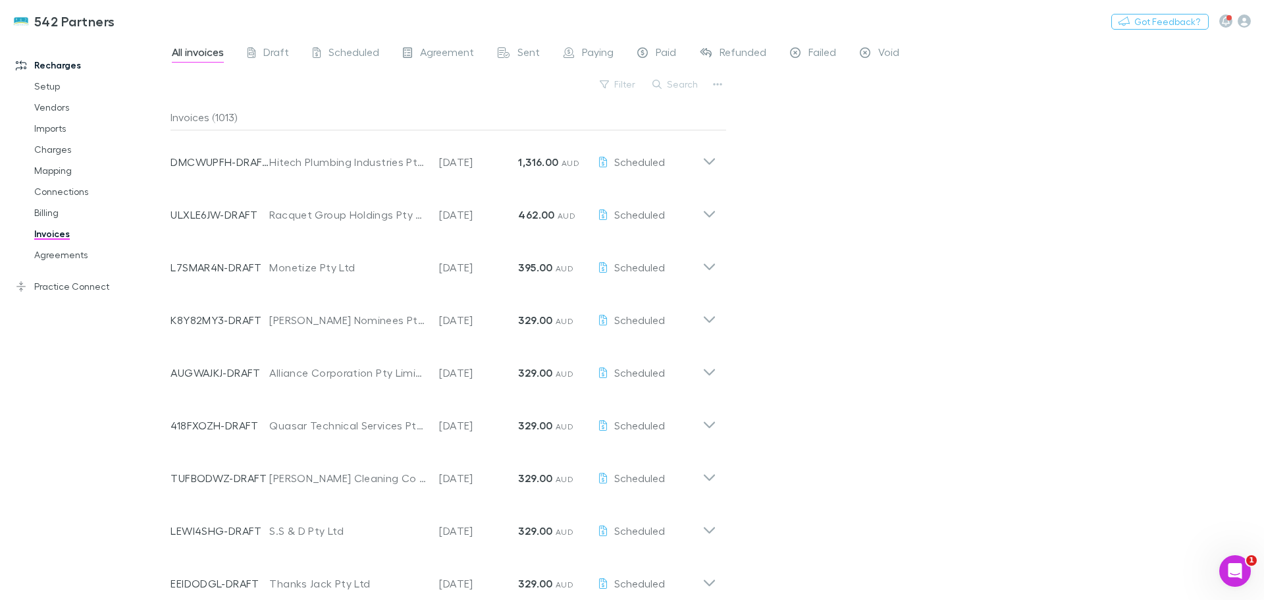
click at [674, 82] on button "Search" at bounding box center [676, 84] width 60 height 16
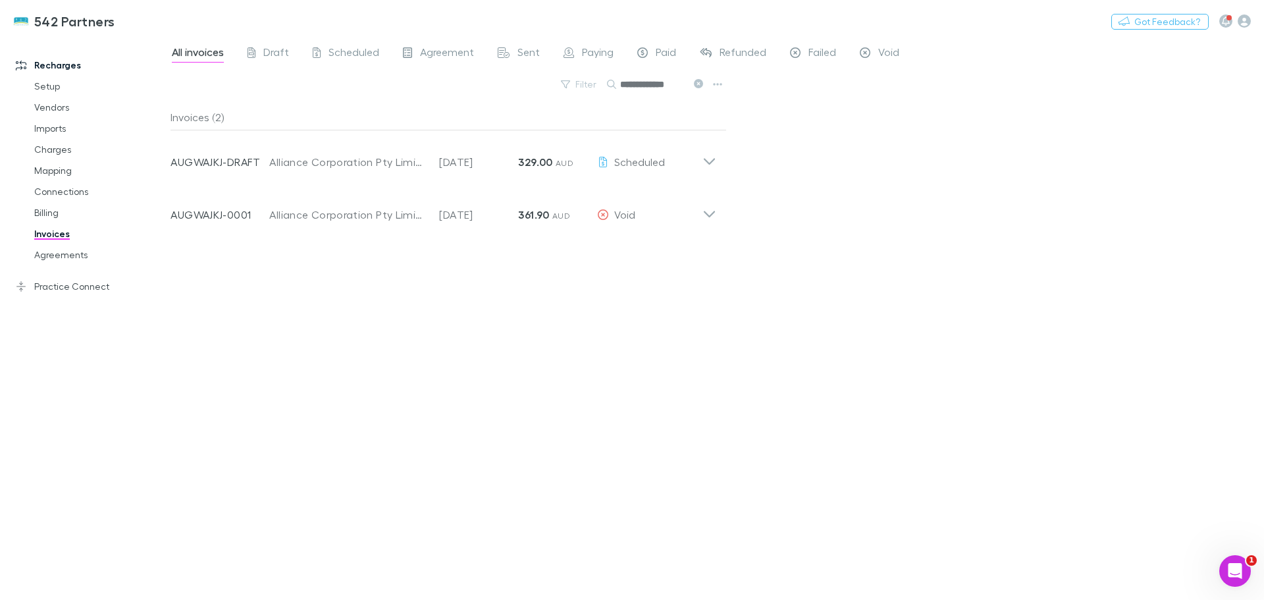
click at [708, 157] on icon at bounding box center [710, 157] width 14 height 26
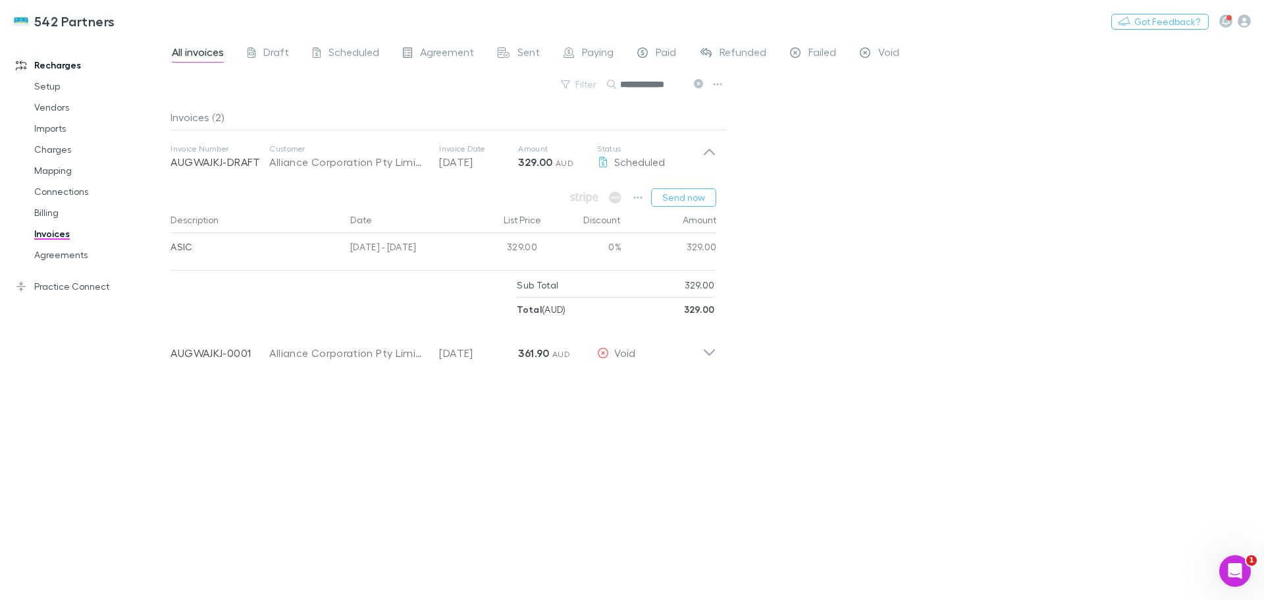
click at [710, 352] on icon at bounding box center [710, 347] width 14 height 26
click at [689, 197] on button "Send now" at bounding box center [683, 197] width 65 height 18
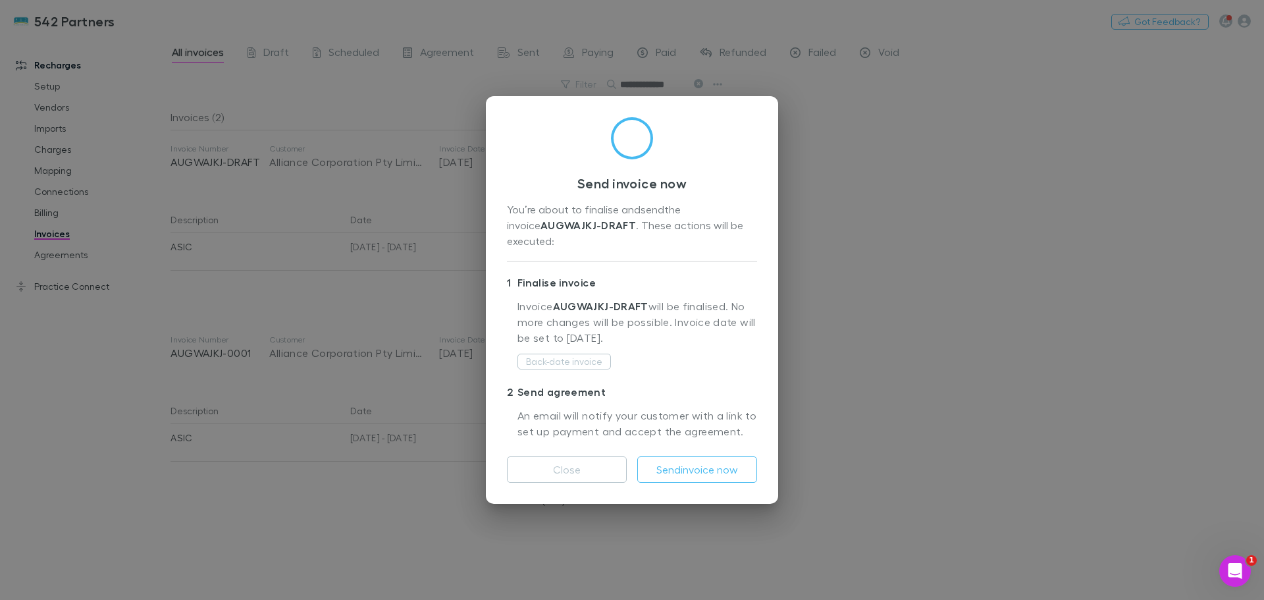
click at [679, 464] on button "Send invoice now" at bounding box center [697, 469] width 120 height 26
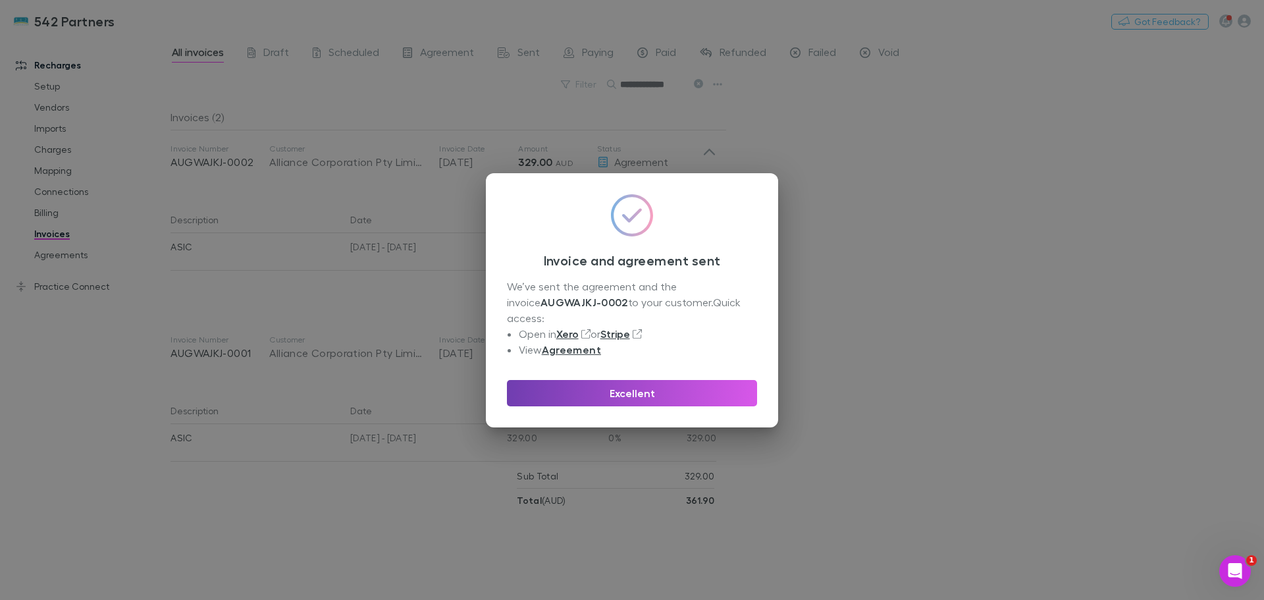
click at [610, 387] on button "Excellent" at bounding box center [632, 393] width 250 height 26
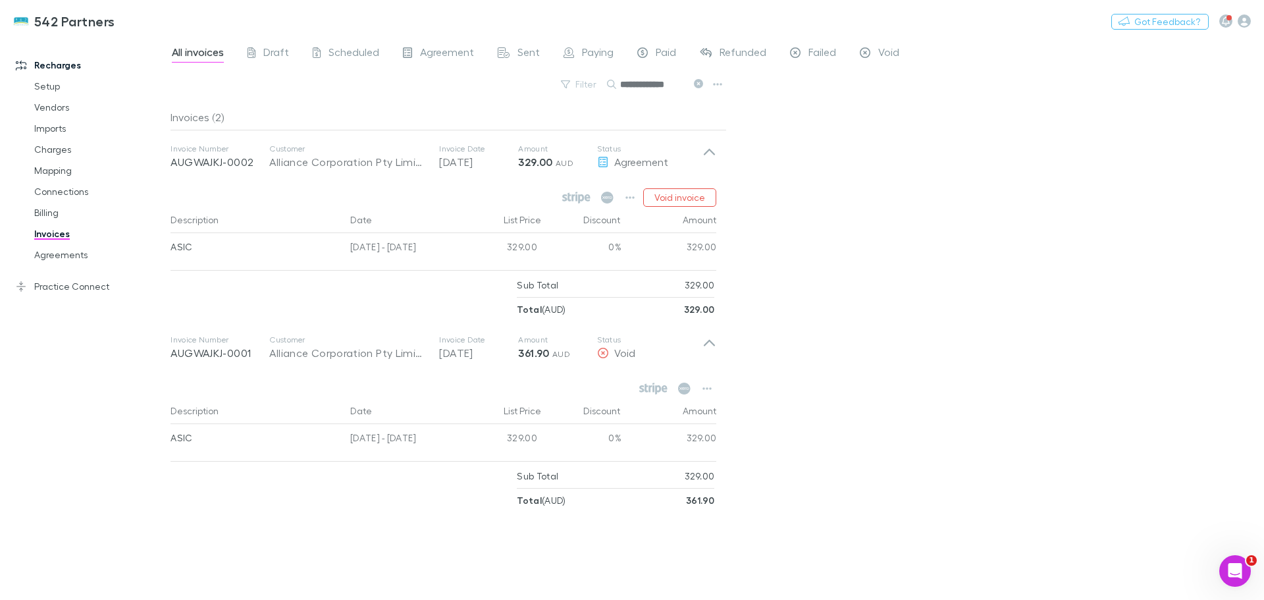
click at [683, 84] on input "**********" at bounding box center [653, 84] width 66 height 18
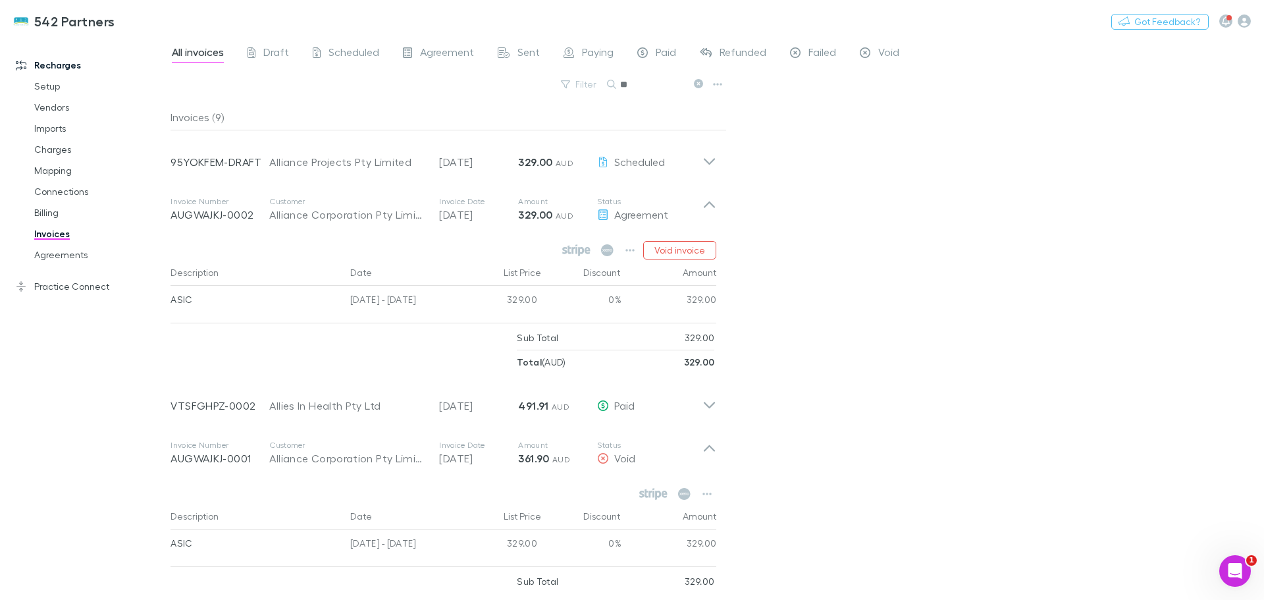
type input "*"
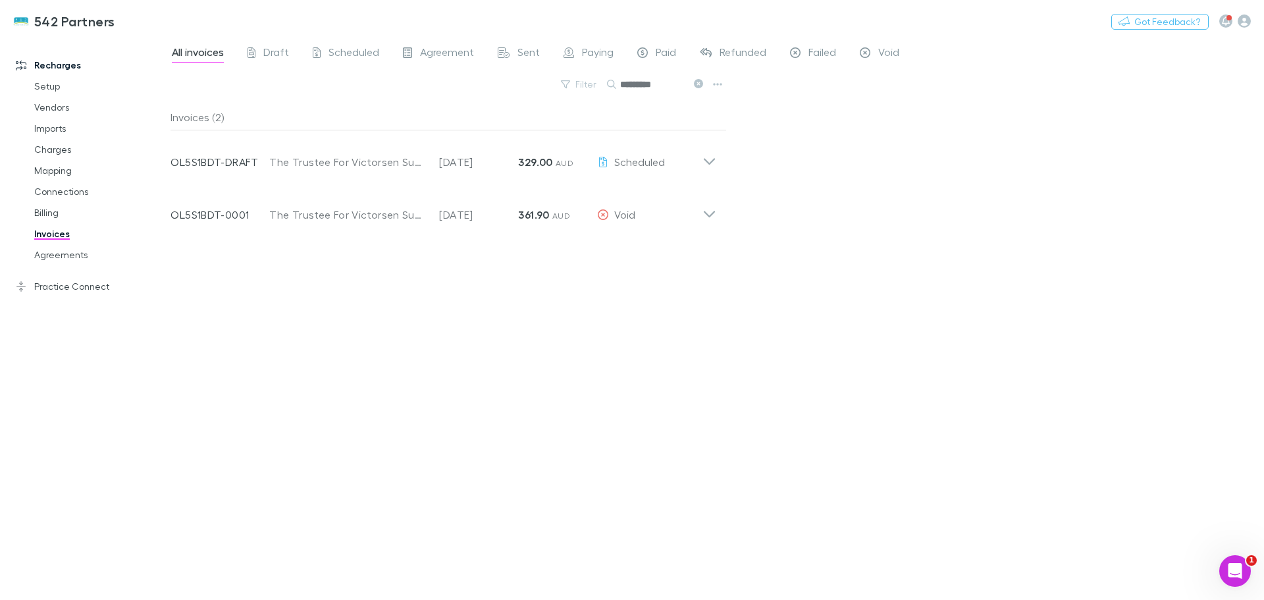
click at [707, 162] on icon at bounding box center [710, 157] width 14 height 26
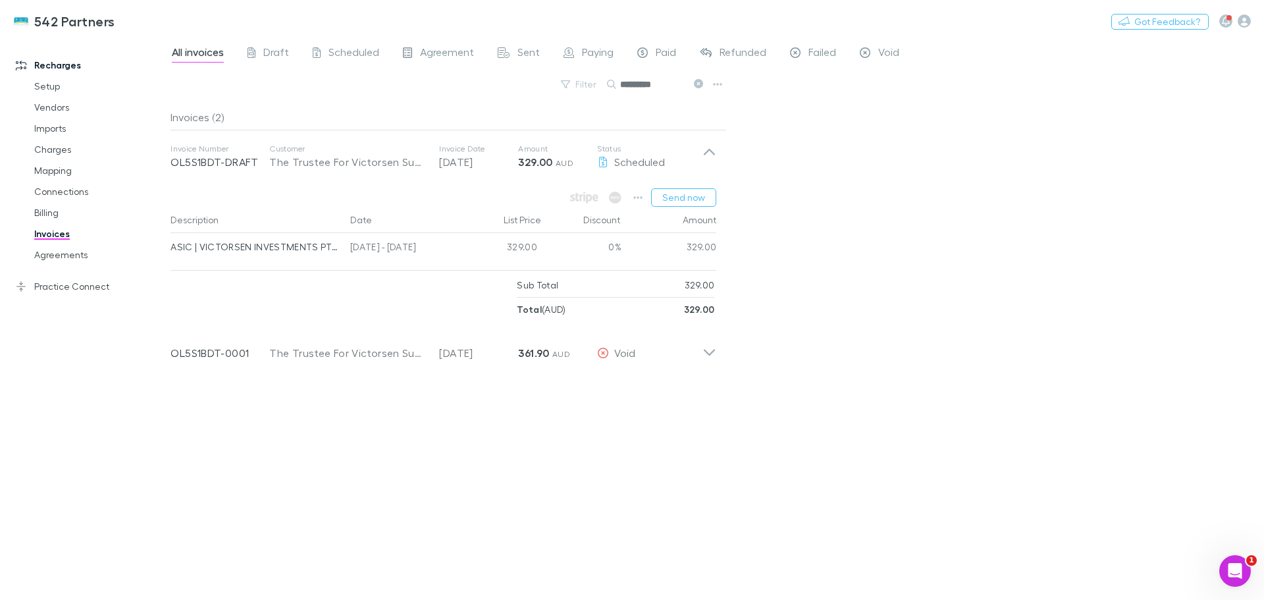
click at [708, 352] on icon at bounding box center [709, 352] width 11 height 7
click at [708, 352] on icon at bounding box center [710, 347] width 14 height 26
click at [685, 198] on button "Send now" at bounding box center [683, 197] width 65 height 18
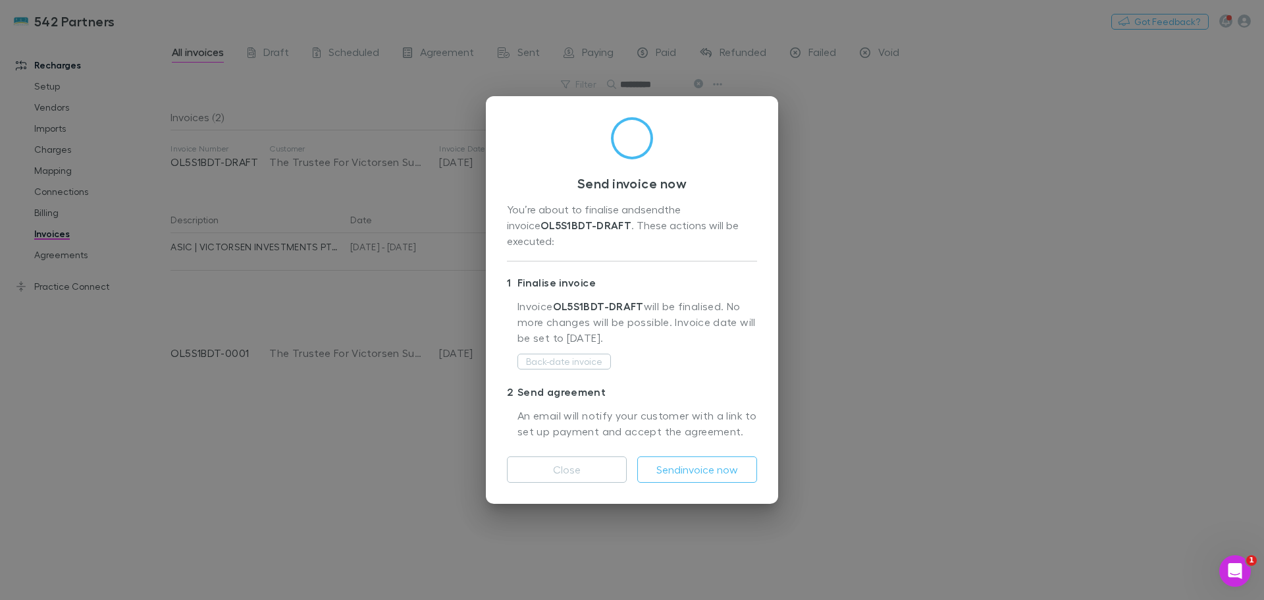
click at [686, 456] on button "Send invoice now" at bounding box center [697, 469] width 120 height 26
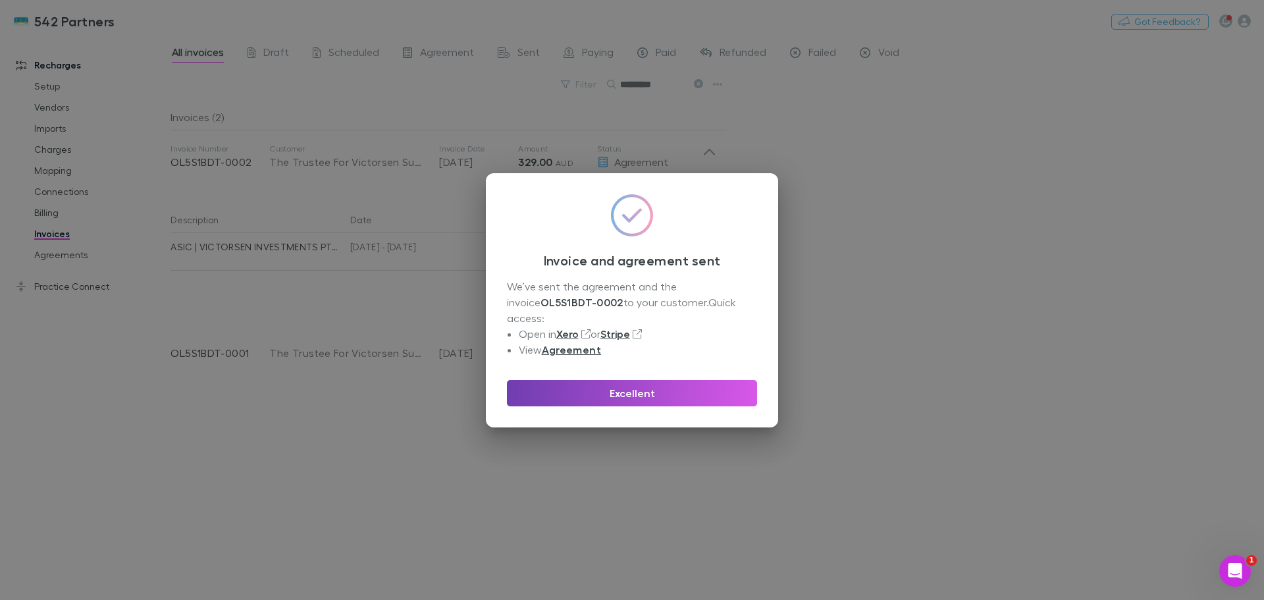
click at [658, 386] on button "Excellent" at bounding box center [632, 393] width 250 height 26
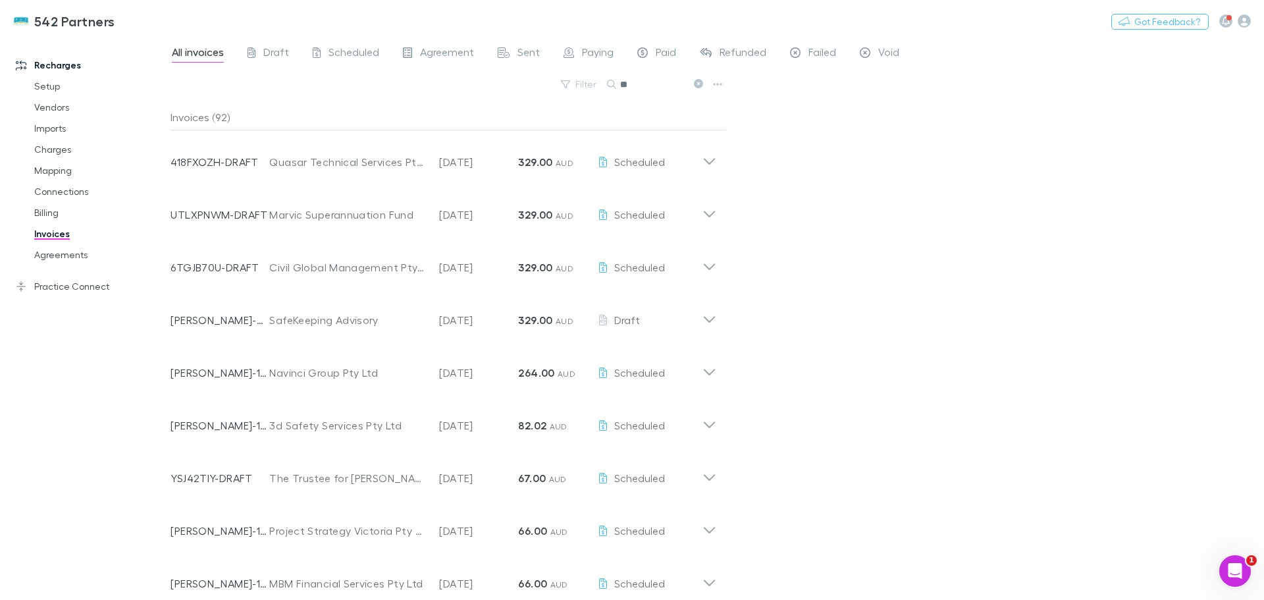
type input "*"
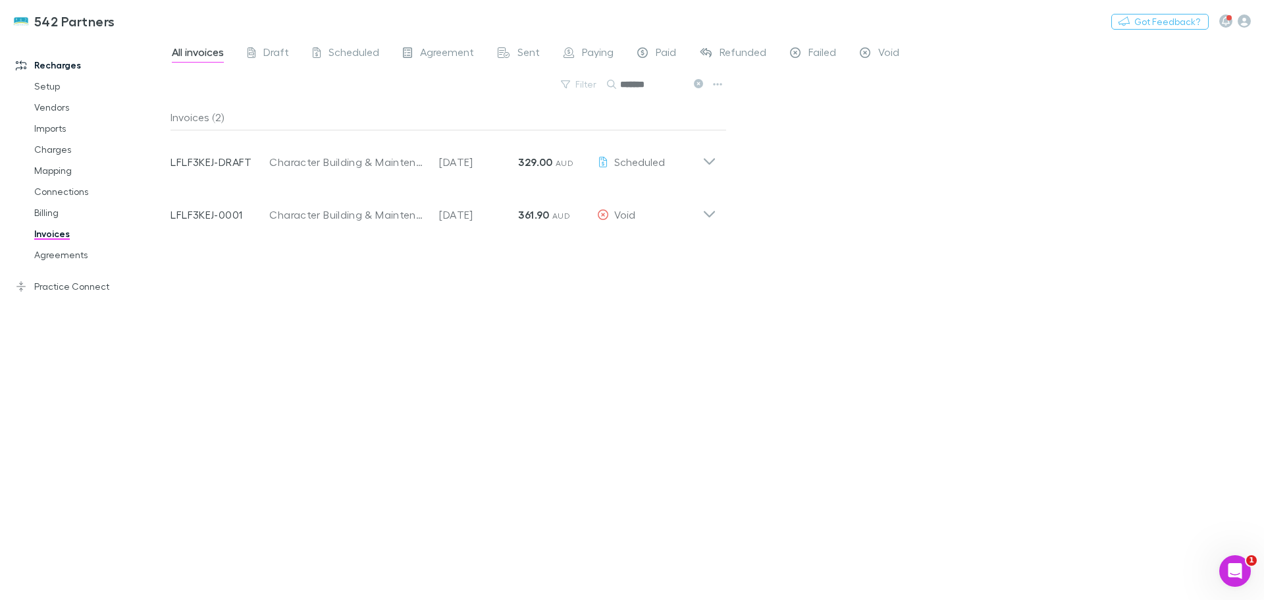
click at [707, 160] on icon at bounding box center [710, 157] width 14 height 26
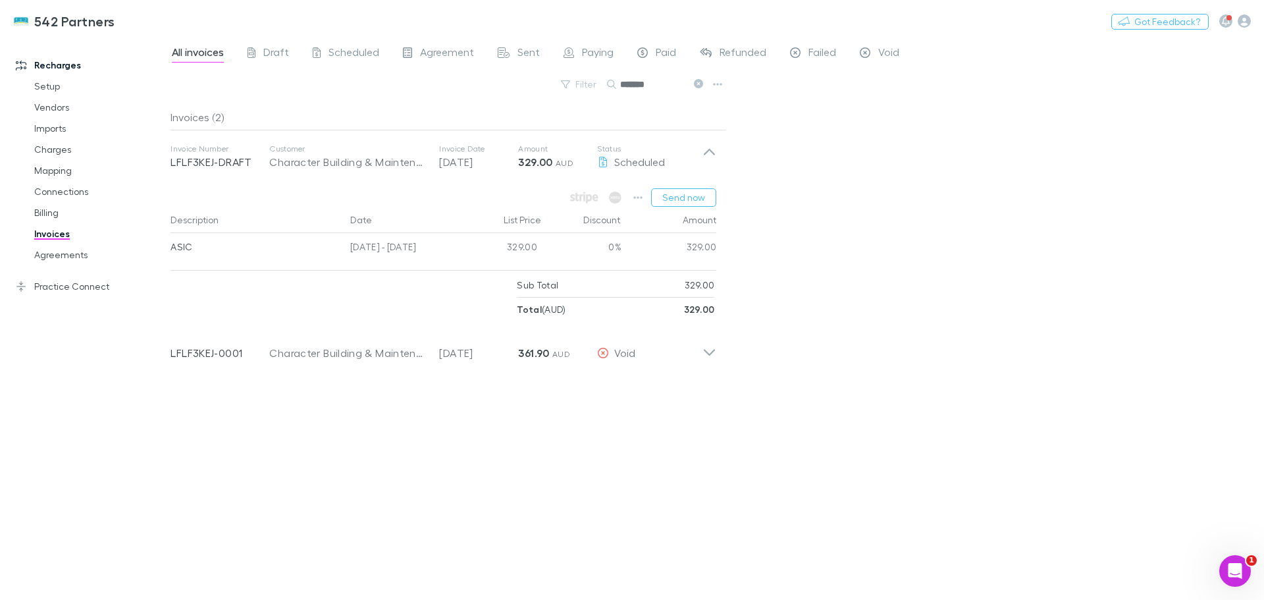
click at [702, 350] on div "Void" at bounding box center [649, 353] width 105 height 16
click at [683, 194] on button "Send now" at bounding box center [683, 197] width 65 height 18
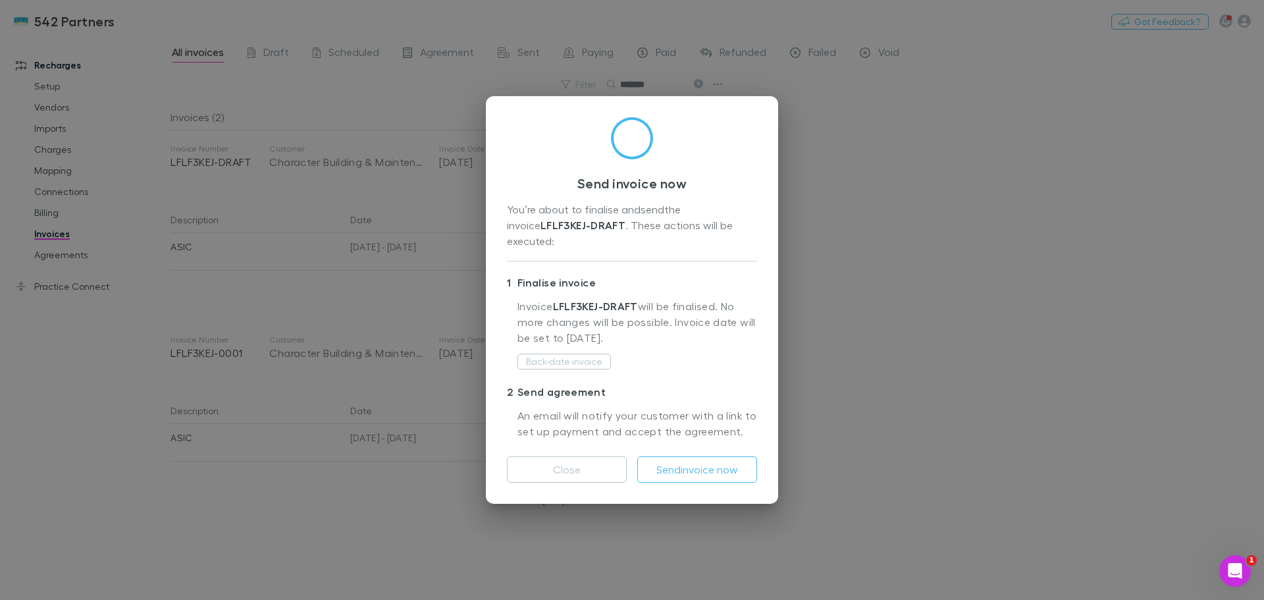
click at [703, 466] on button "Send invoice now" at bounding box center [697, 469] width 120 height 26
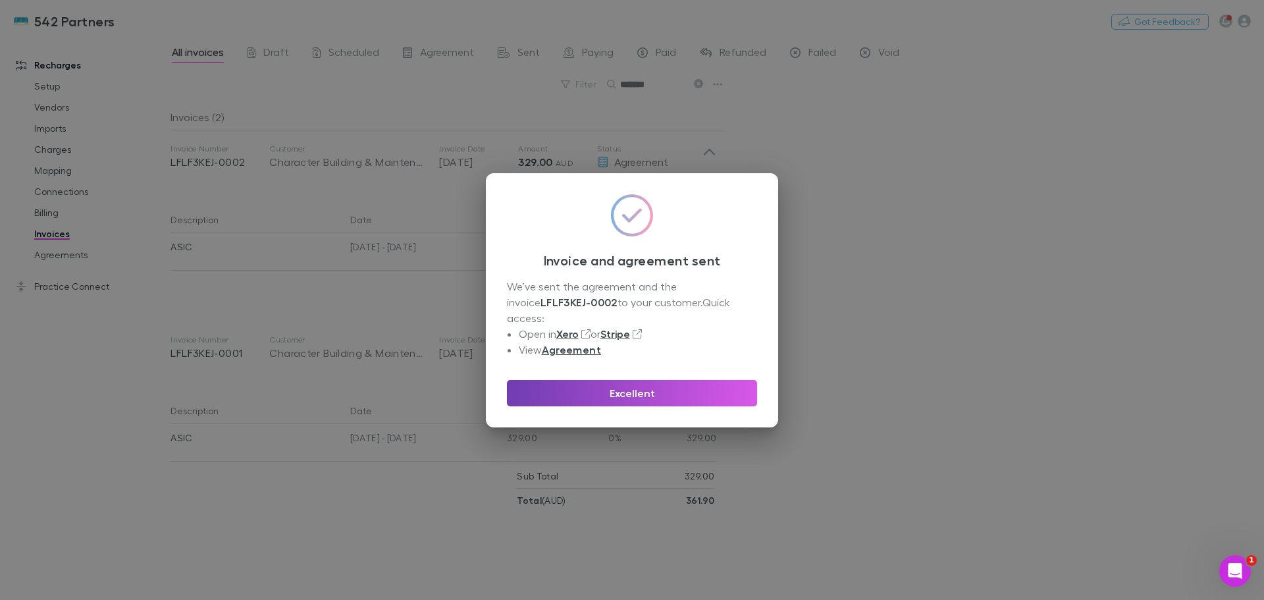
click at [627, 384] on button "Excellent" at bounding box center [632, 393] width 250 height 26
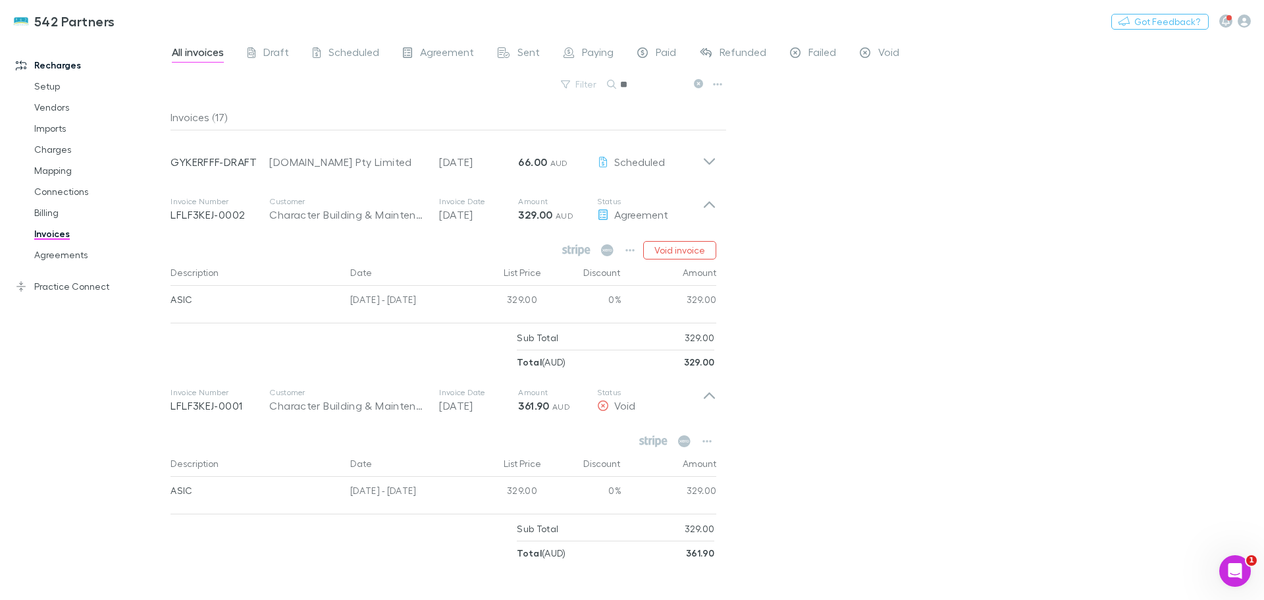
type input "*"
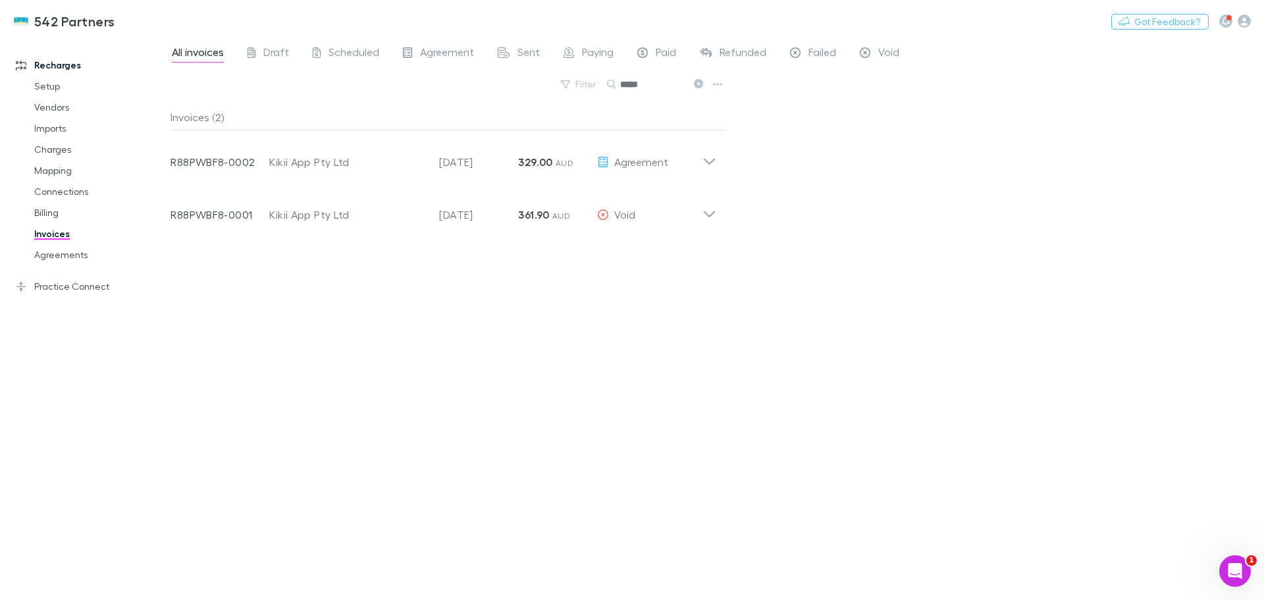
click at [711, 160] on icon at bounding box center [710, 157] width 14 height 26
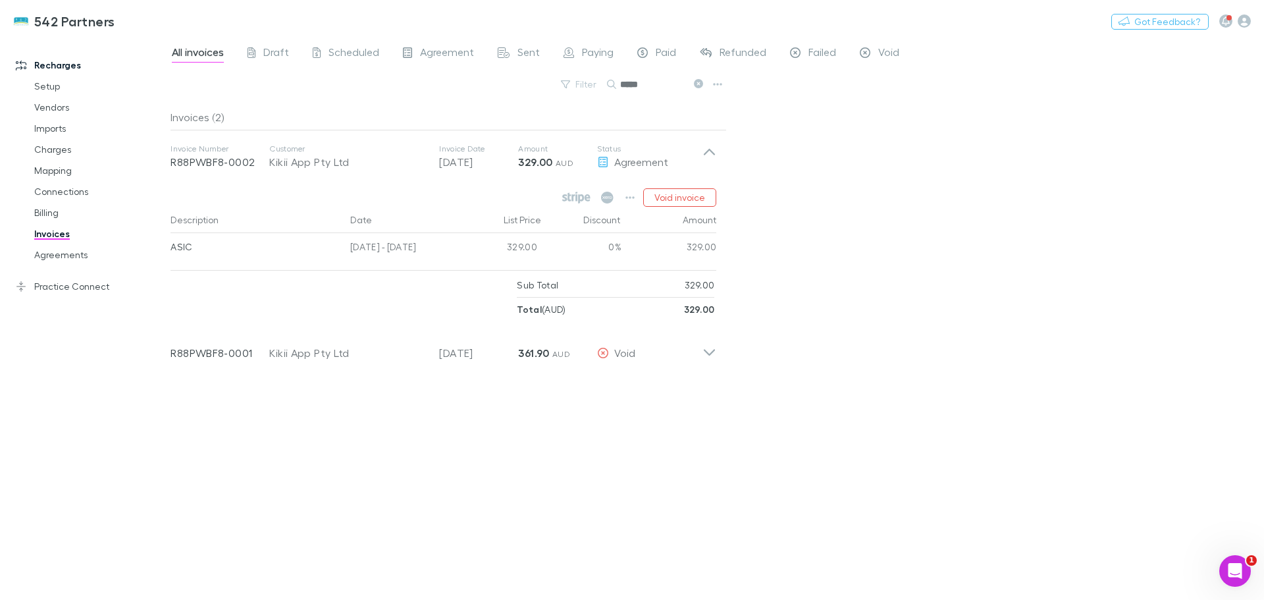
click at [657, 81] on input "*****" at bounding box center [653, 84] width 66 height 18
type input "*"
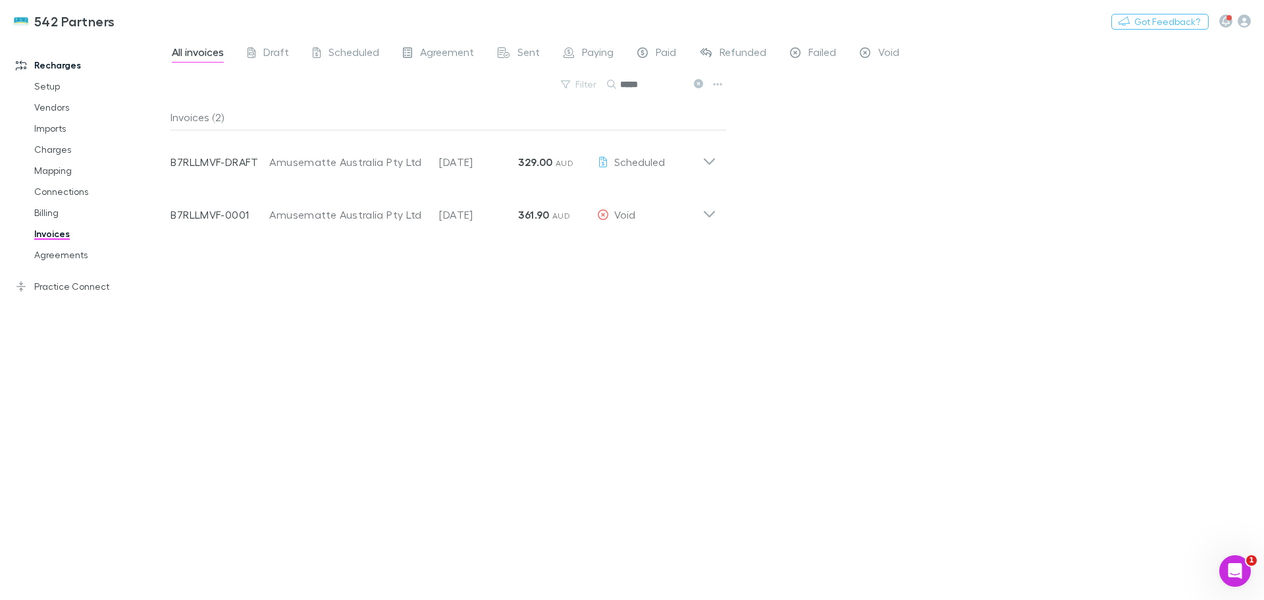
click at [708, 161] on icon at bounding box center [710, 157] width 14 height 26
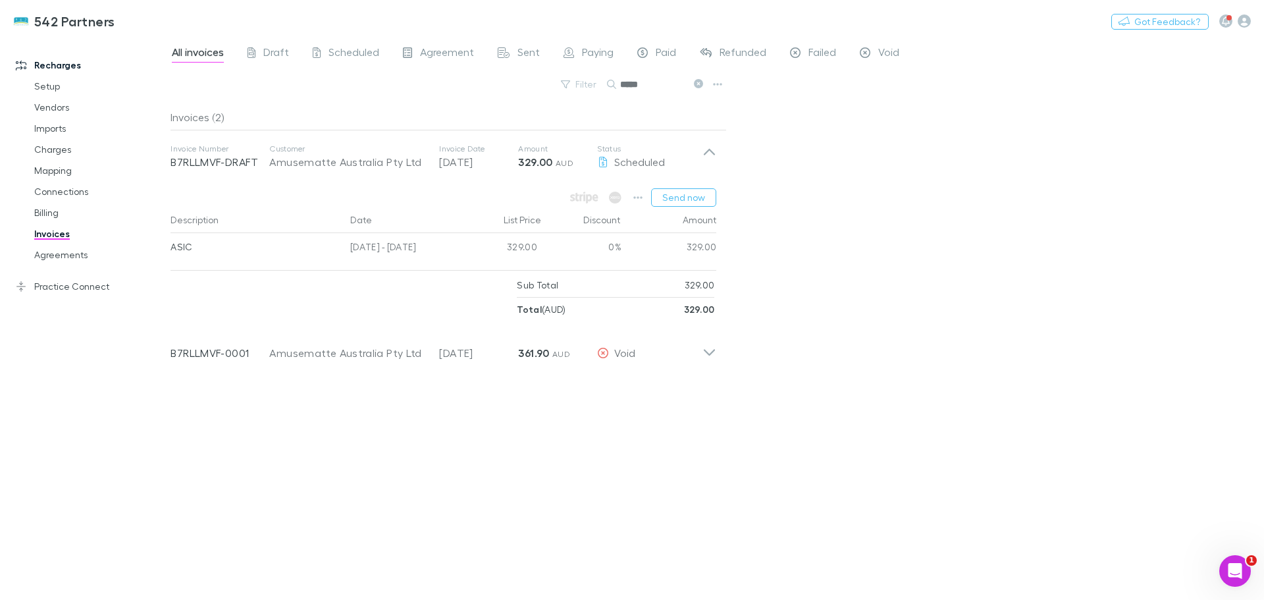
click at [708, 352] on icon at bounding box center [710, 347] width 14 height 26
click at [697, 196] on button "Send now" at bounding box center [683, 197] width 65 height 18
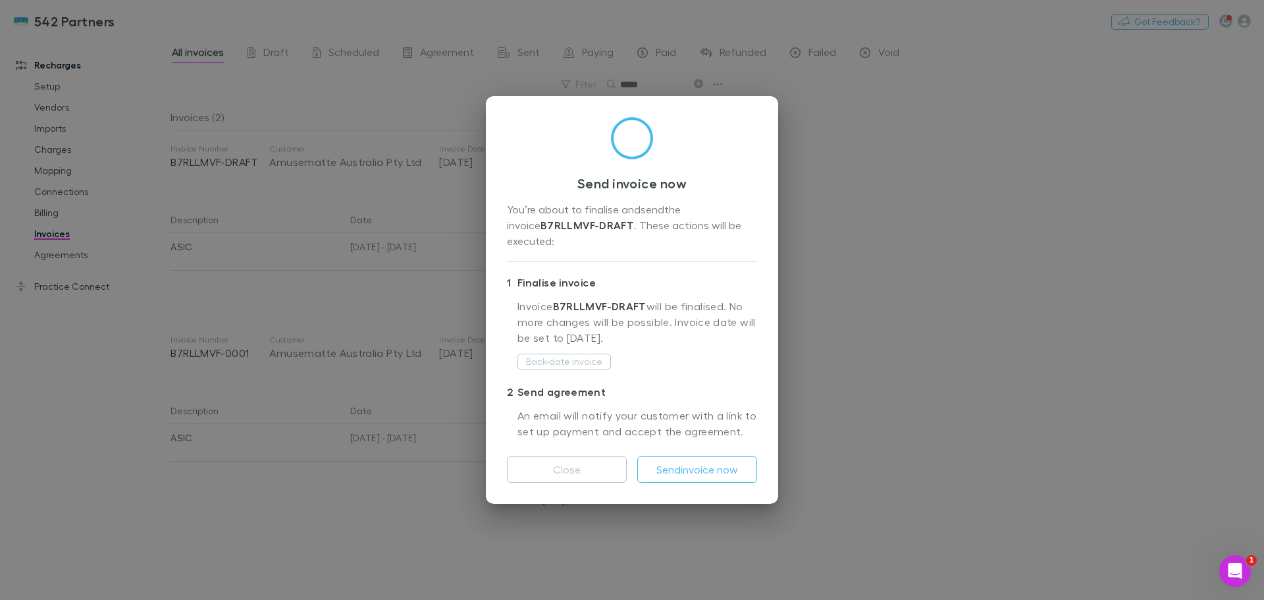
click at [713, 462] on button "Send invoice now" at bounding box center [697, 469] width 120 height 26
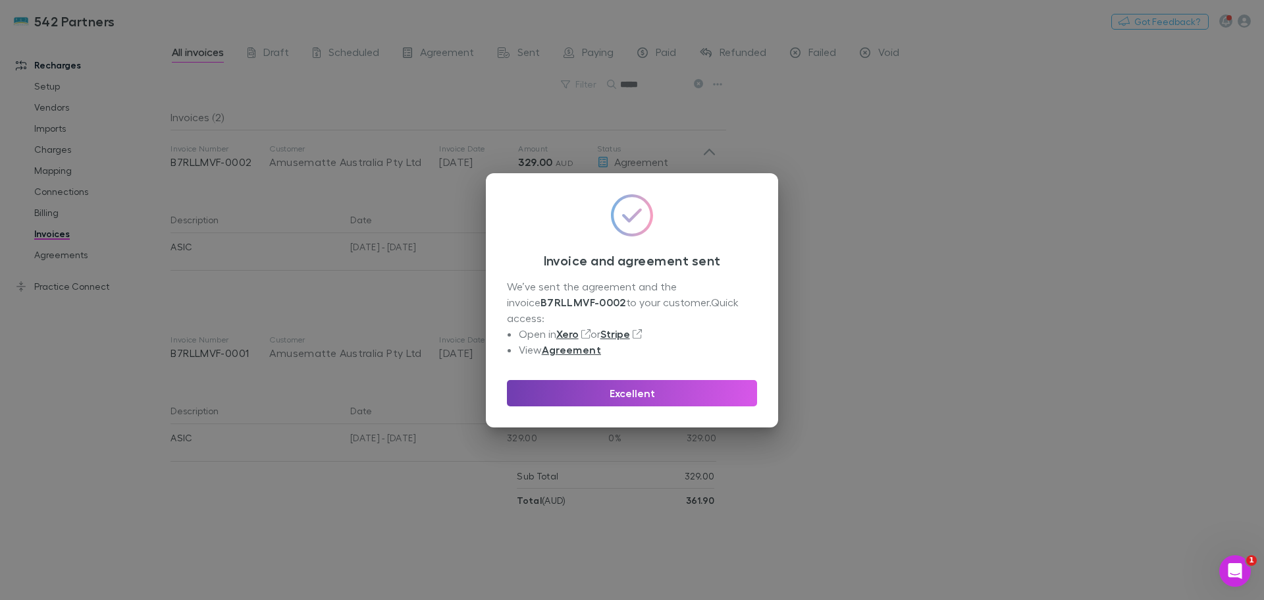
click at [643, 381] on button "Excellent" at bounding box center [632, 393] width 250 height 26
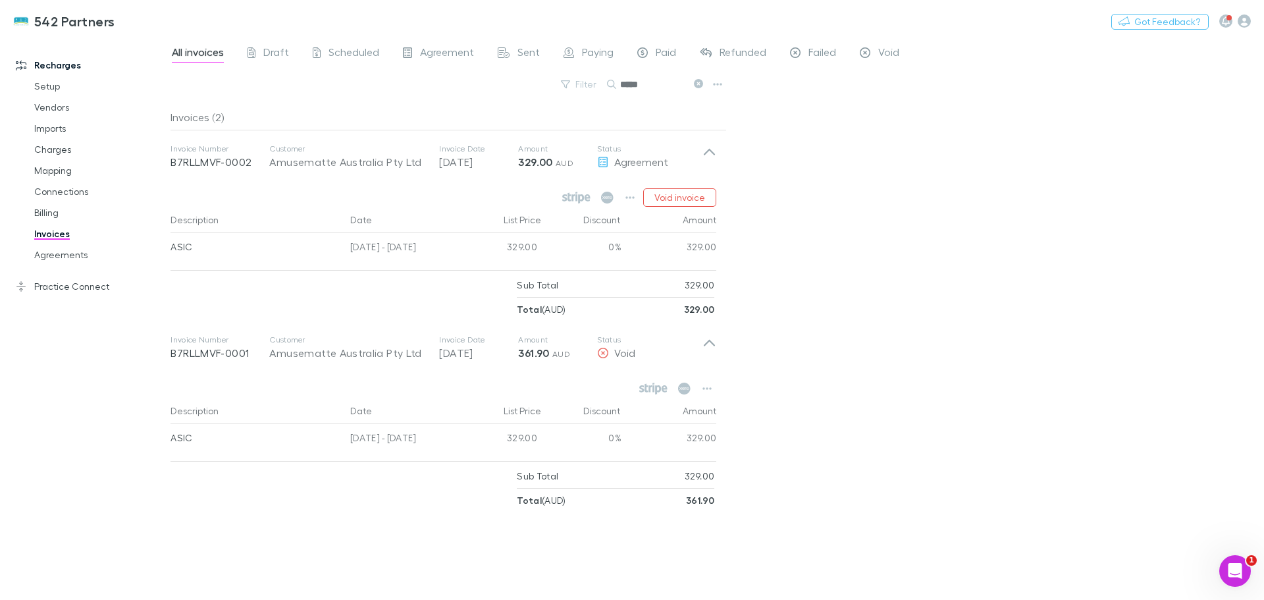
drag, startPoint x: 648, startPoint y: 87, endPoint x: 623, endPoint y: 88, distance: 25.0
click at [623, 88] on input "*****" at bounding box center [653, 84] width 66 height 18
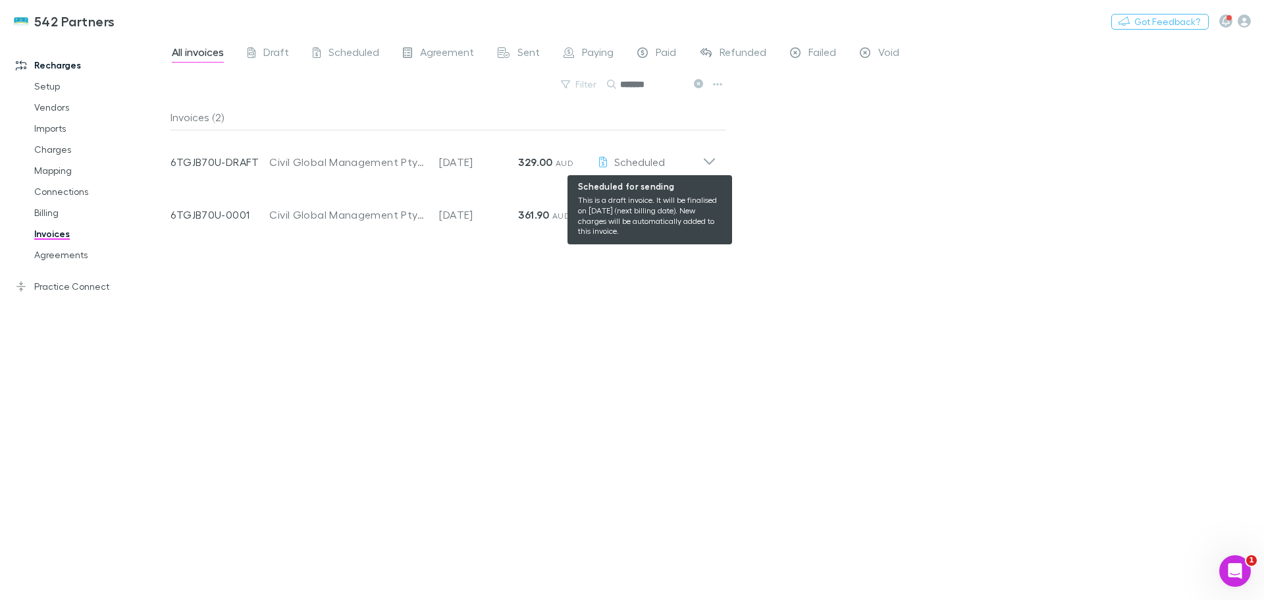
click at [703, 158] on icon at bounding box center [710, 157] width 14 height 26
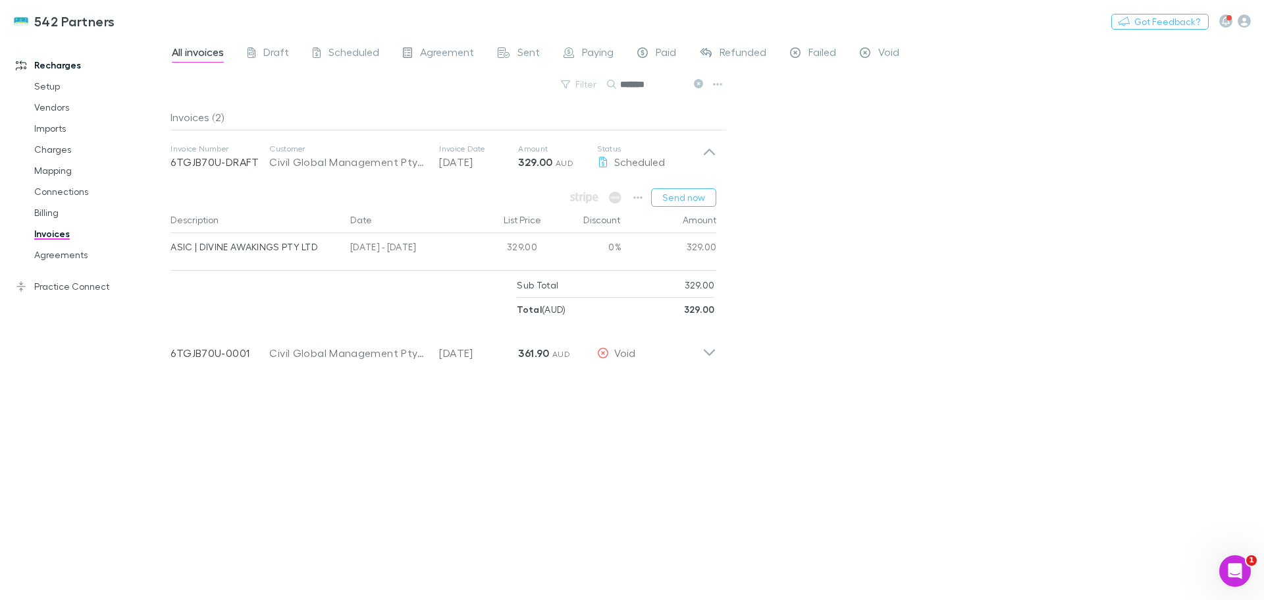
click at [705, 351] on icon at bounding box center [709, 352] width 11 height 7
click at [692, 195] on button "Send now" at bounding box center [683, 197] width 65 height 18
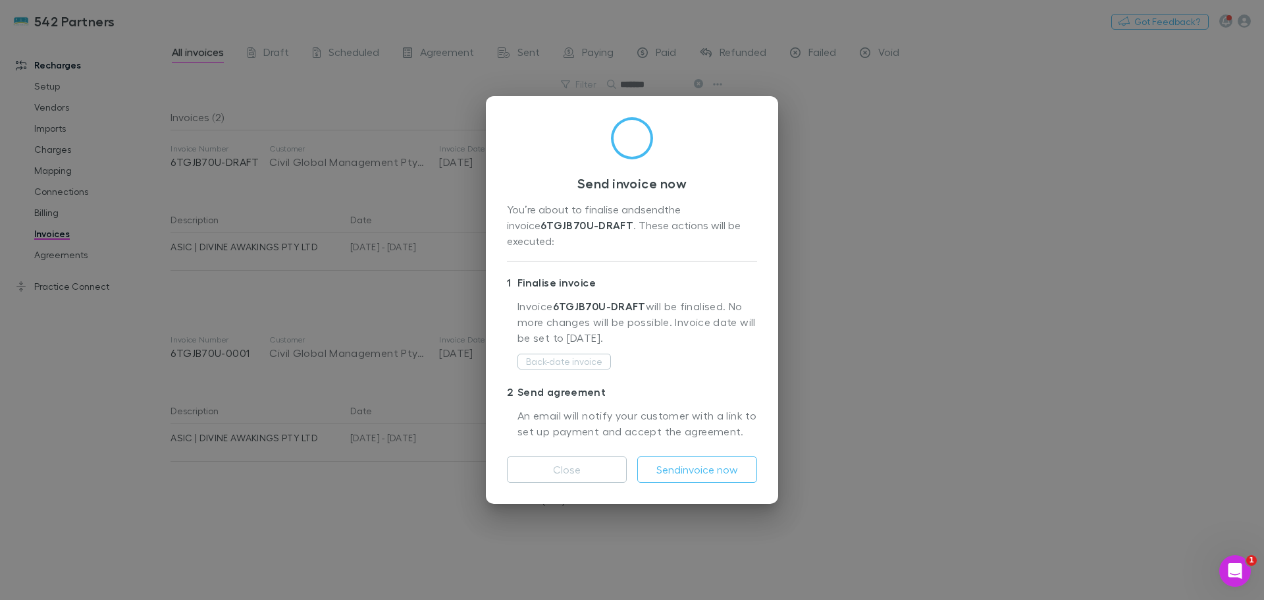
click at [706, 460] on button "Send invoice now" at bounding box center [697, 469] width 120 height 26
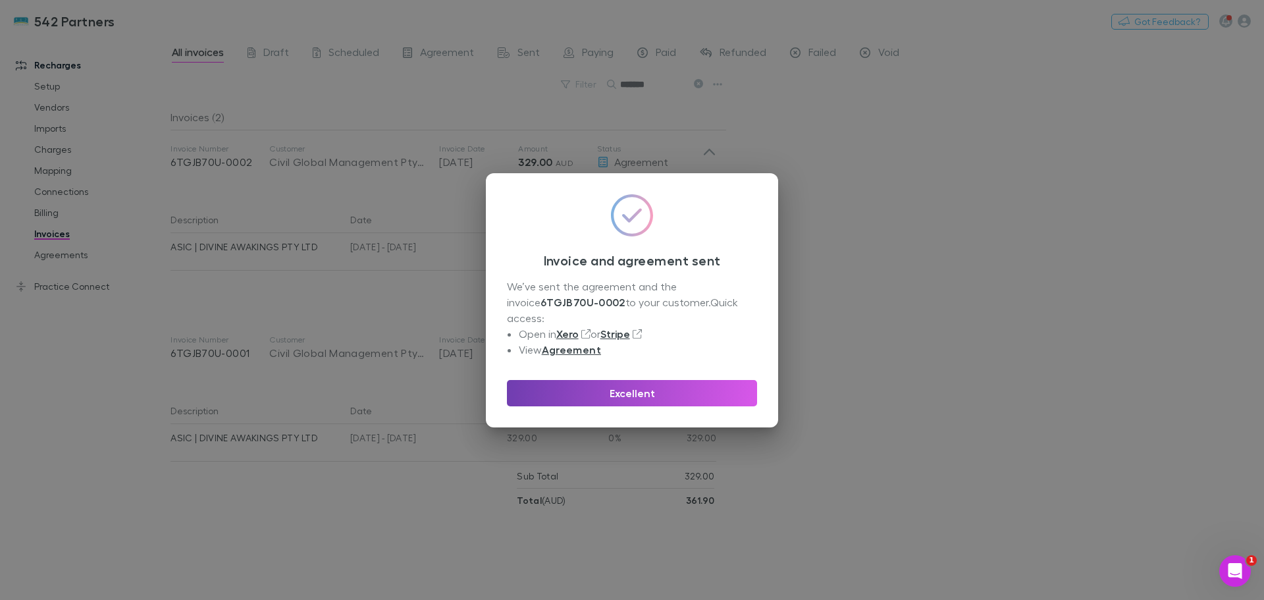
click at [633, 393] on button "Excellent" at bounding box center [632, 393] width 250 height 26
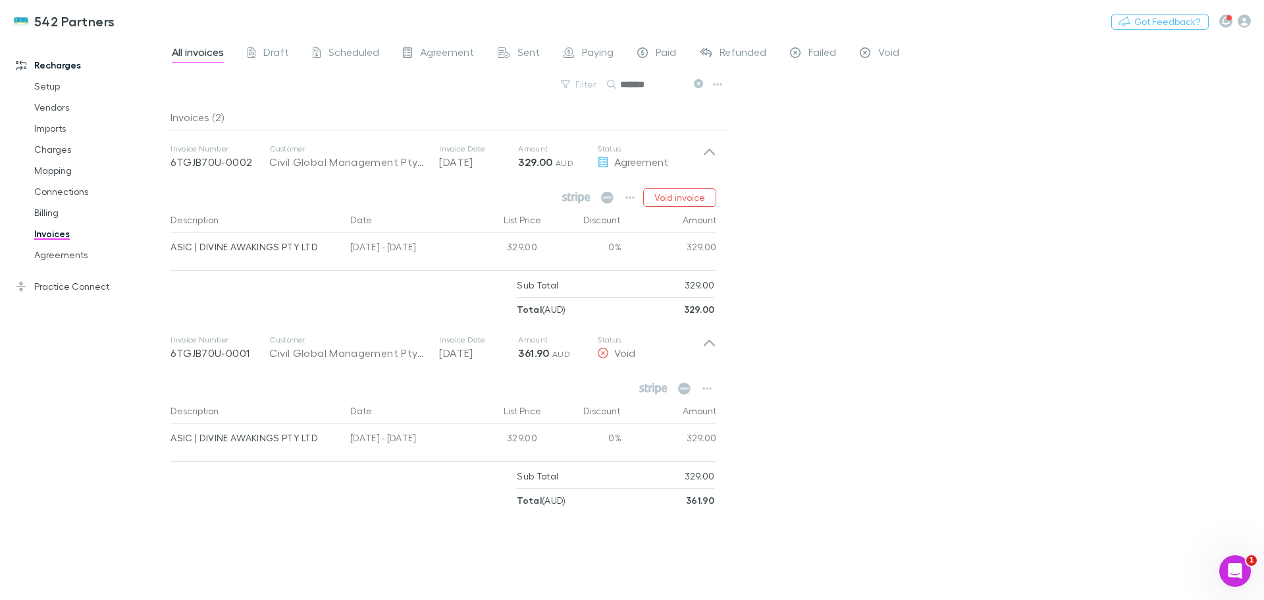
drag, startPoint x: 641, startPoint y: 82, endPoint x: 622, endPoint y: 82, distance: 19.1
click at [622, 82] on input "*******" at bounding box center [653, 84] width 66 height 18
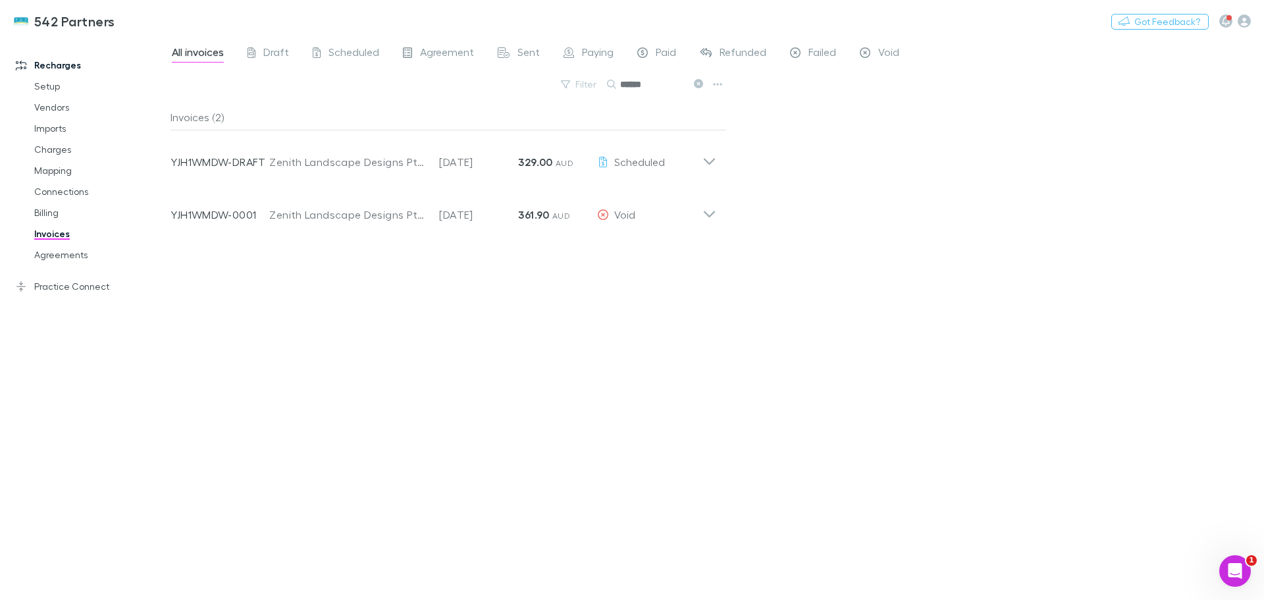
click at [710, 158] on icon at bounding box center [710, 157] width 14 height 26
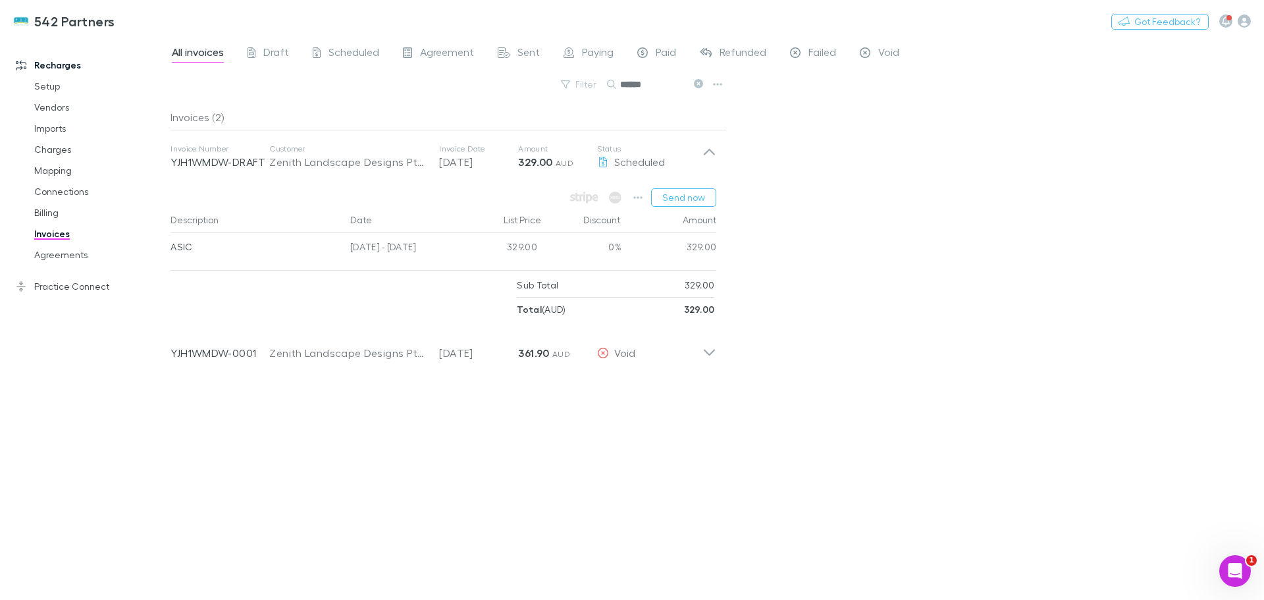
click at [691, 198] on button "Send now" at bounding box center [683, 197] width 65 height 18
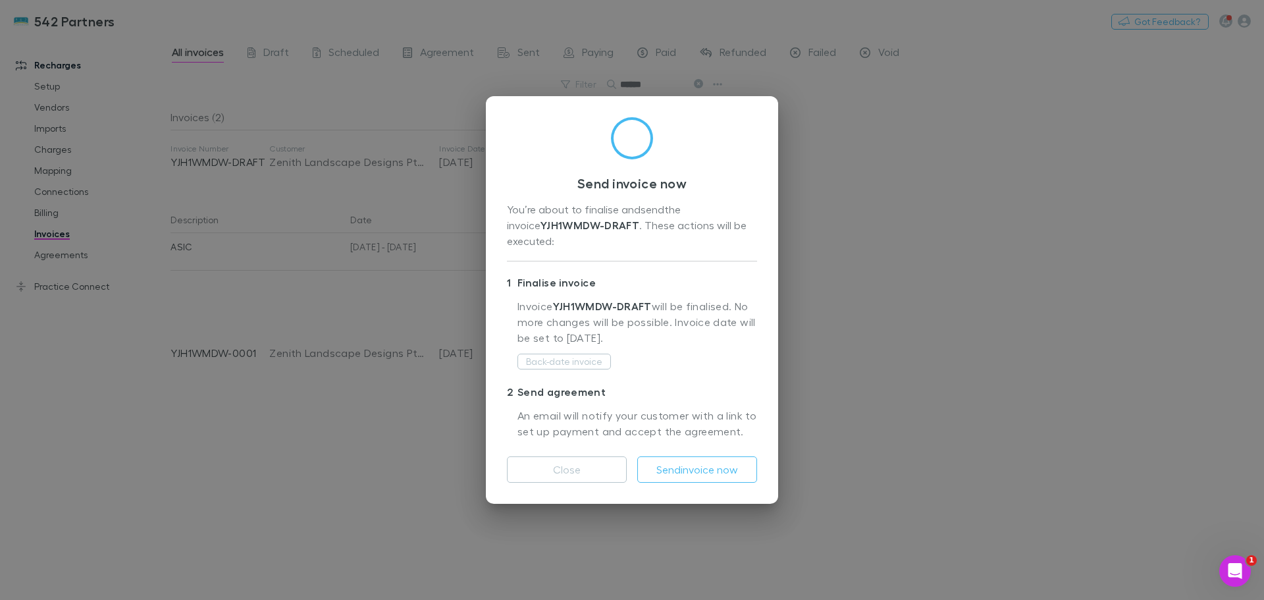
click at [729, 471] on button "Send invoice now" at bounding box center [697, 469] width 120 height 26
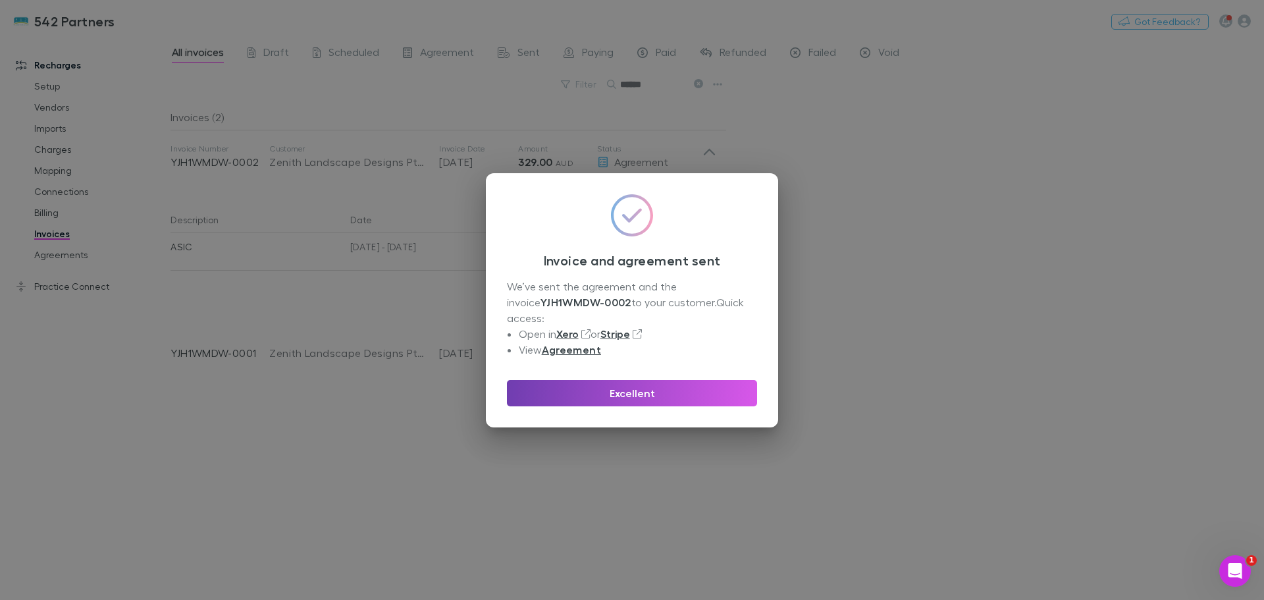
click at [647, 386] on button "Excellent" at bounding box center [632, 393] width 250 height 26
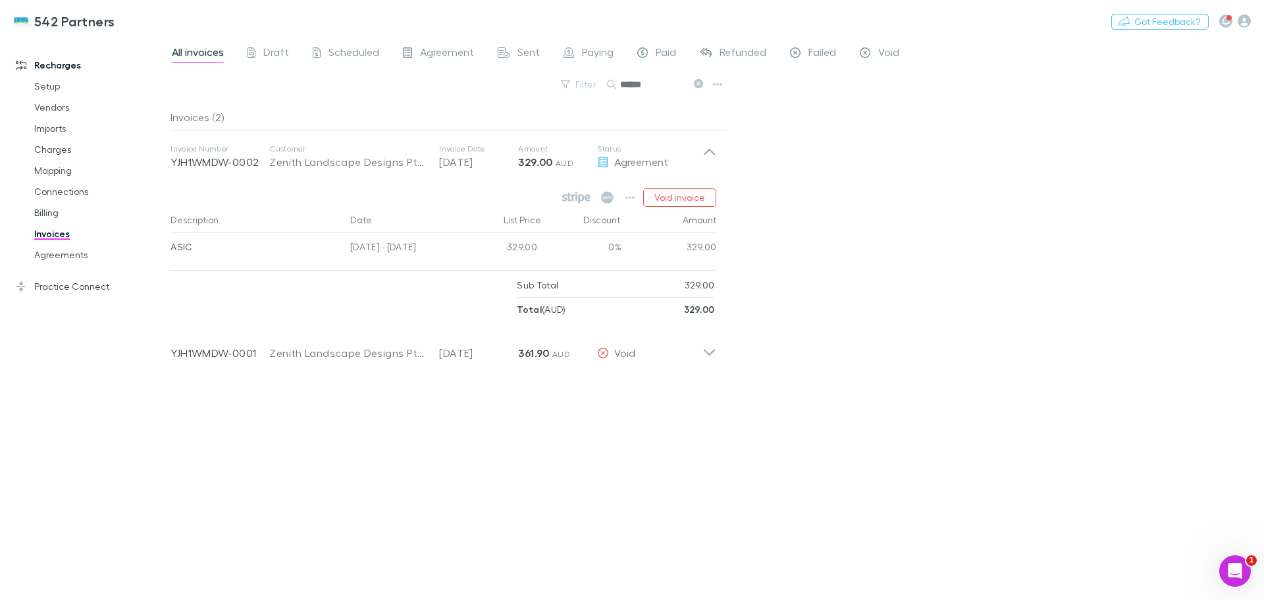
drag, startPoint x: 643, startPoint y: 84, endPoint x: 615, endPoint y: 88, distance: 28.5
click at [615, 88] on div "******" at bounding box center [656, 84] width 99 height 16
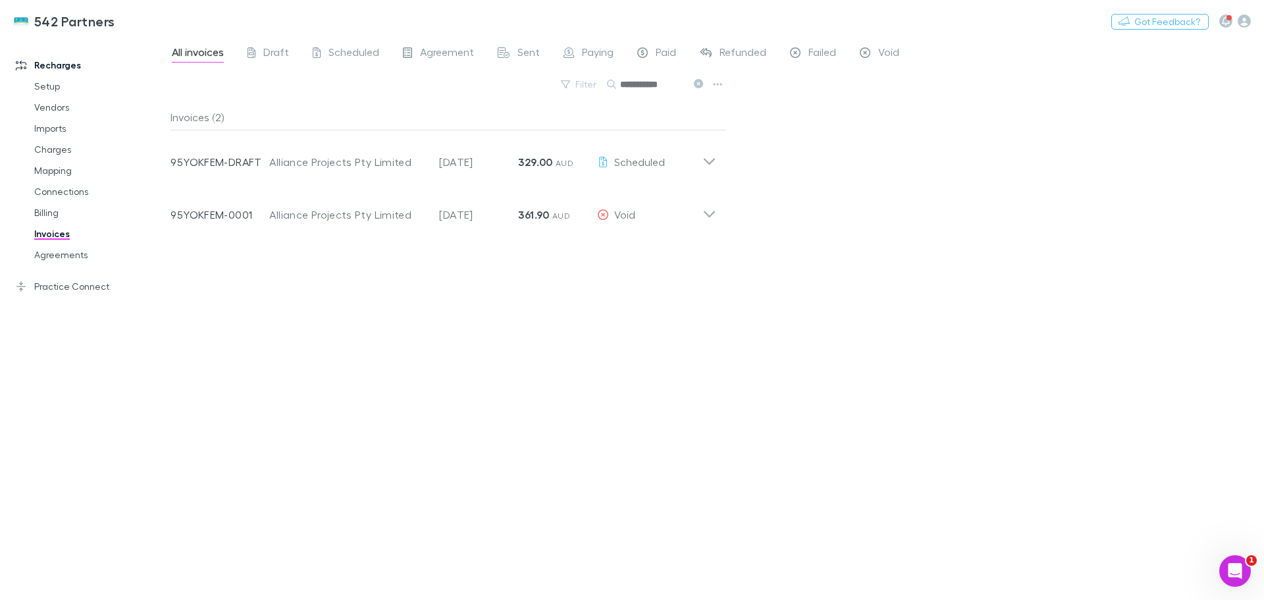
click at [703, 157] on icon at bounding box center [710, 157] width 14 height 26
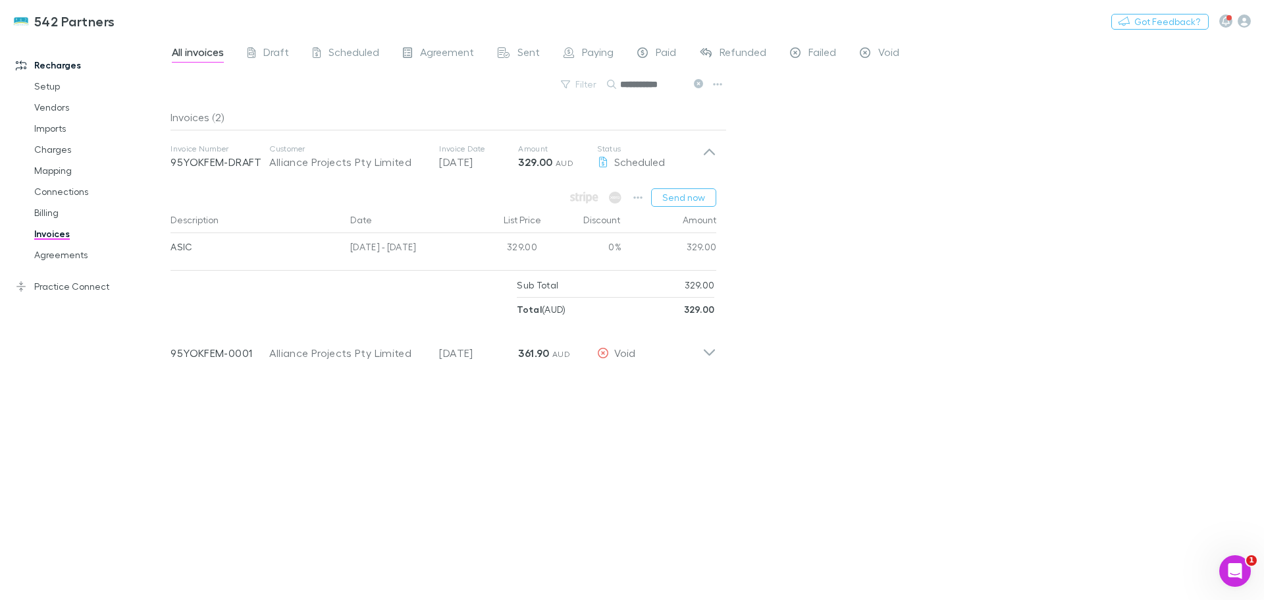
click at [701, 195] on button "Send now" at bounding box center [683, 197] width 65 height 18
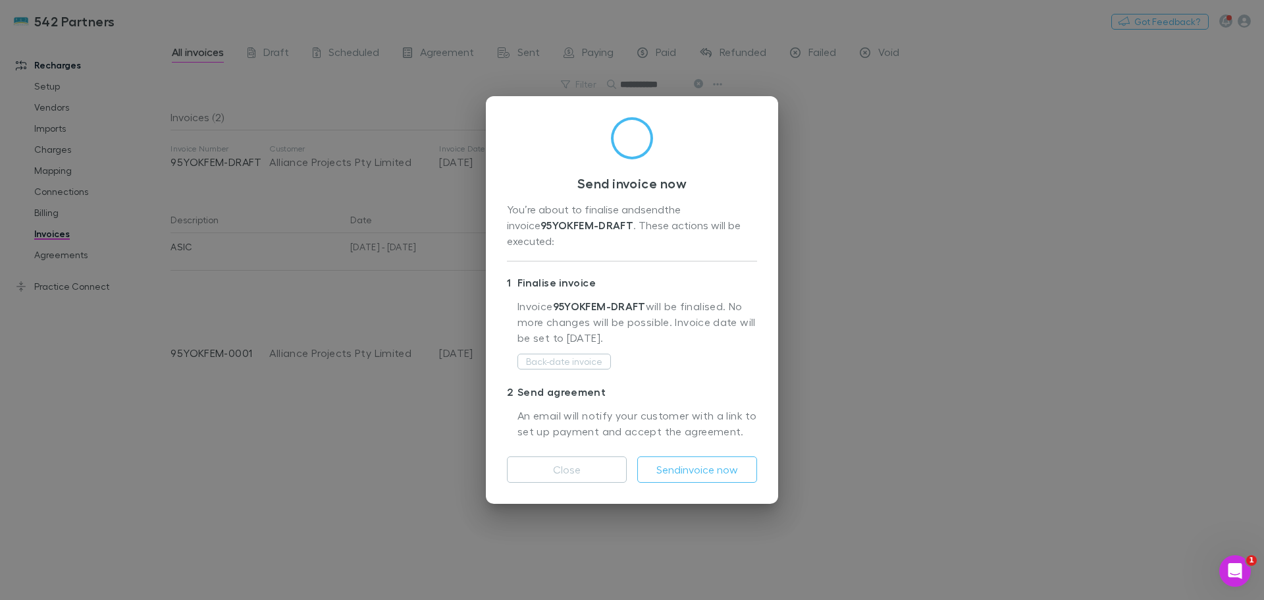
click at [705, 460] on button "Send invoice now" at bounding box center [697, 469] width 120 height 26
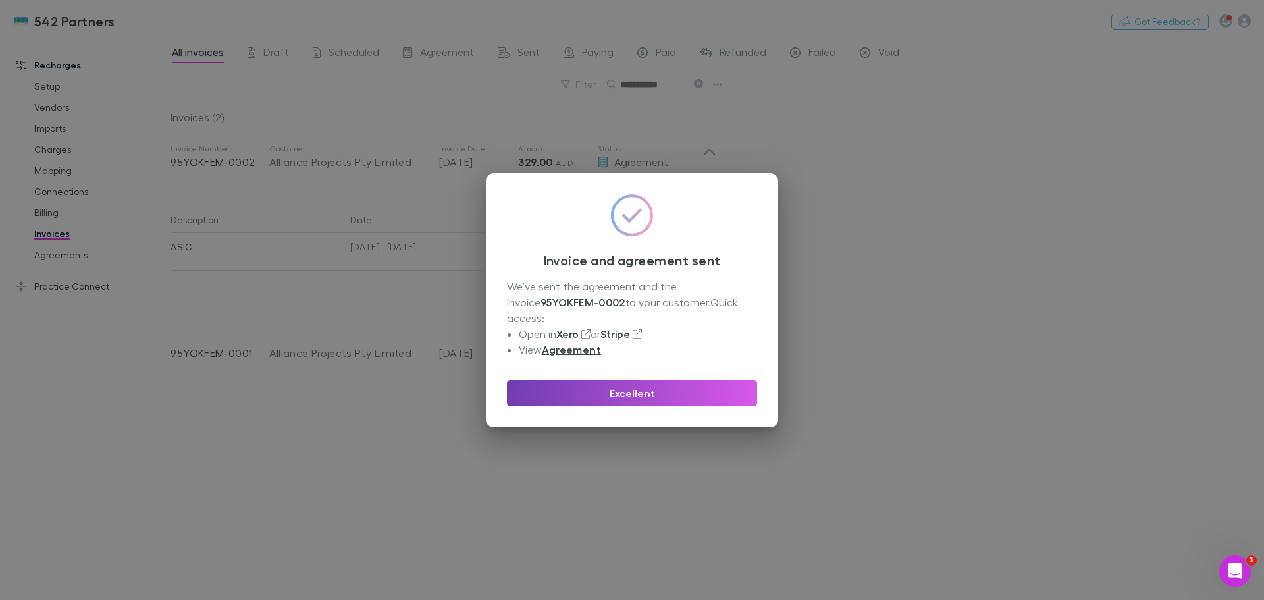
click at [664, 387] on button "Excellent" at bounding box center [632, 393] width 250 height 26
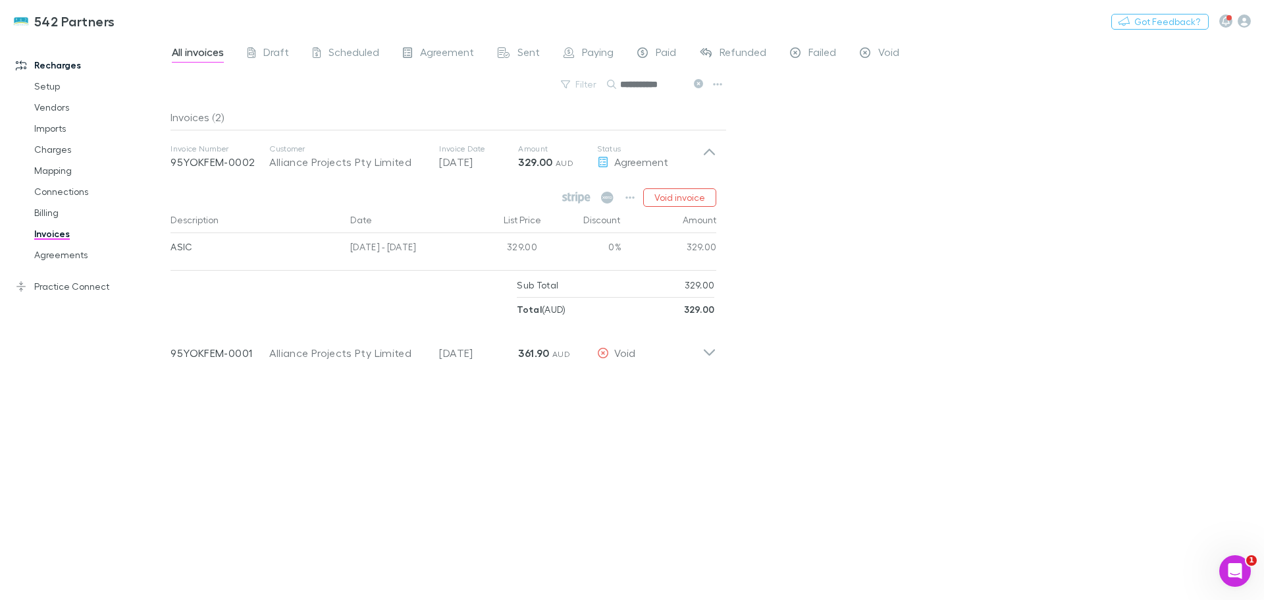
drag, startPoint x: 678, startPoint y: 85, endPoint x: 622, endPoint y: 88, distance: 55.4
click at [622, 88] on input "**********" at bounding box center [653, 84] width 66 height 18
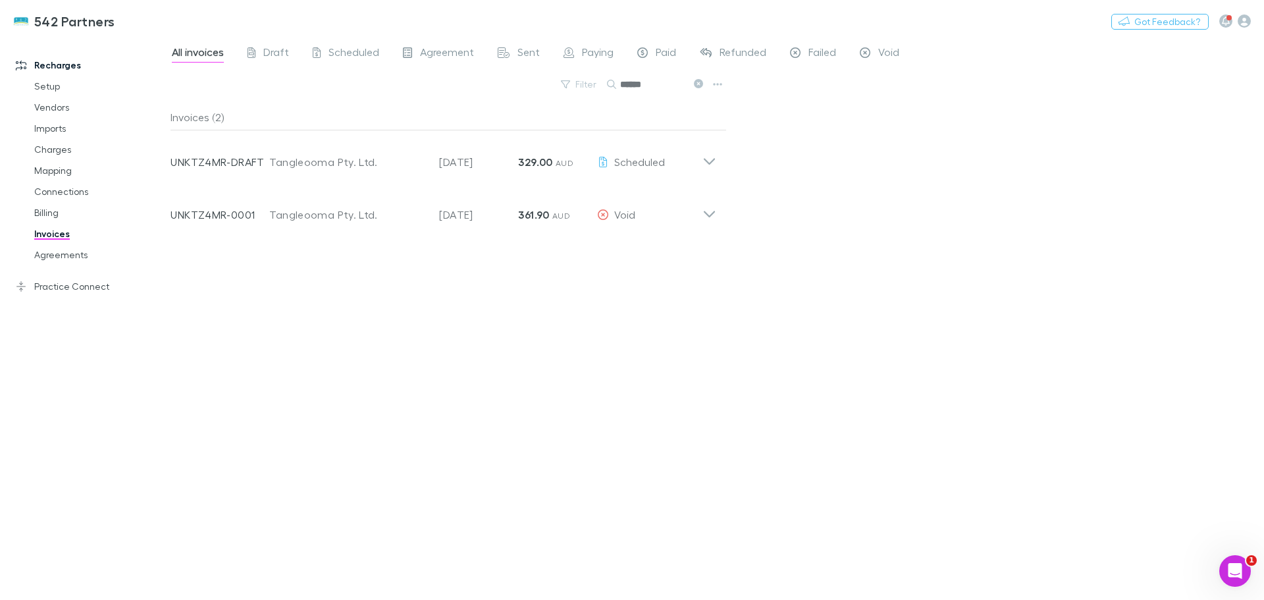
click at [713, 165] on icon at bounding box center [710, 157] width 14 height 26
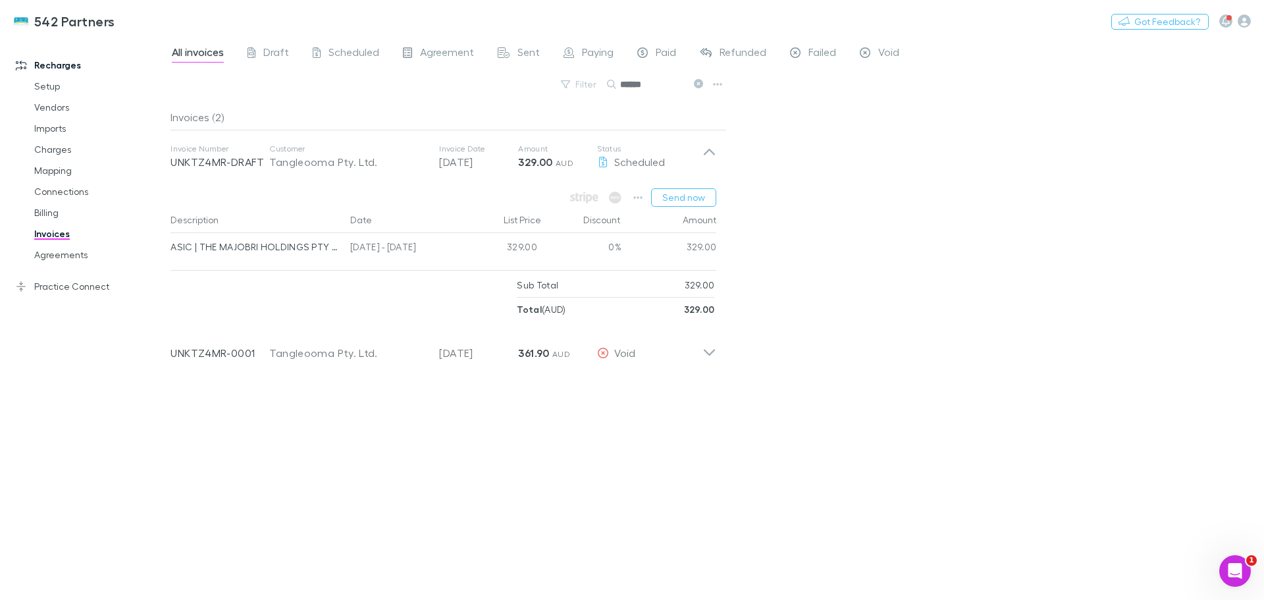
click at [714, 351] on icon at bounding box center [709, 352] width 11 height 7
click at [678, 199] on button "Send now" at bounding box center [683, 197] width 65 height 18
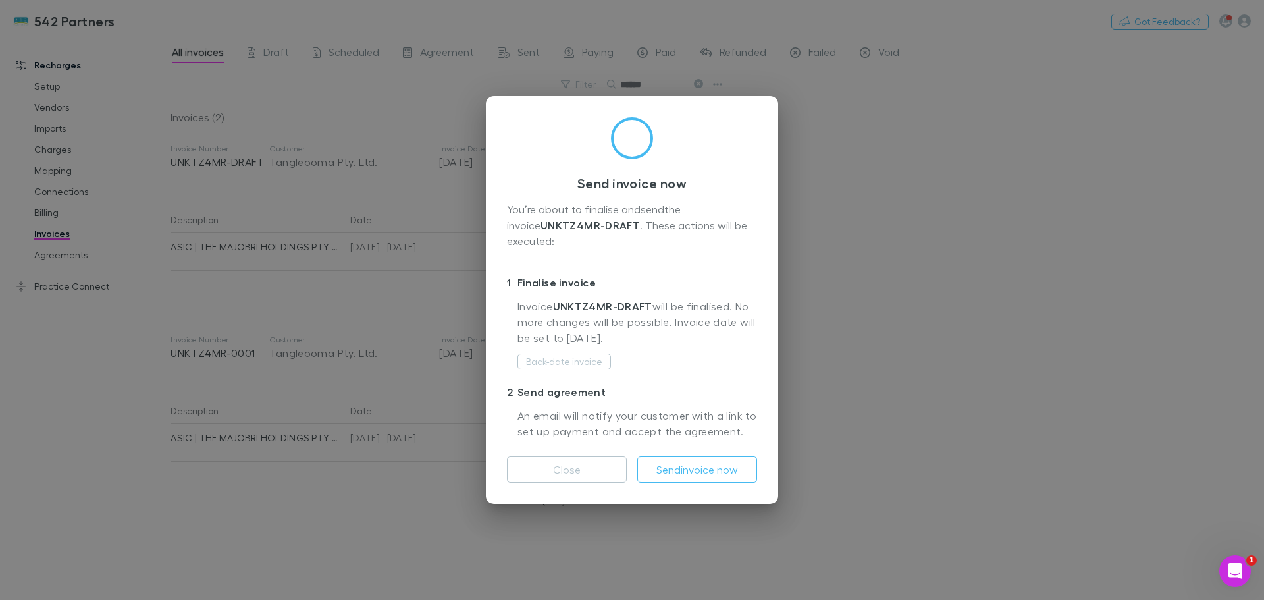
click at [703, 463] on button "Send invoice now" at bounding box center [697, 469] width 120 height 26
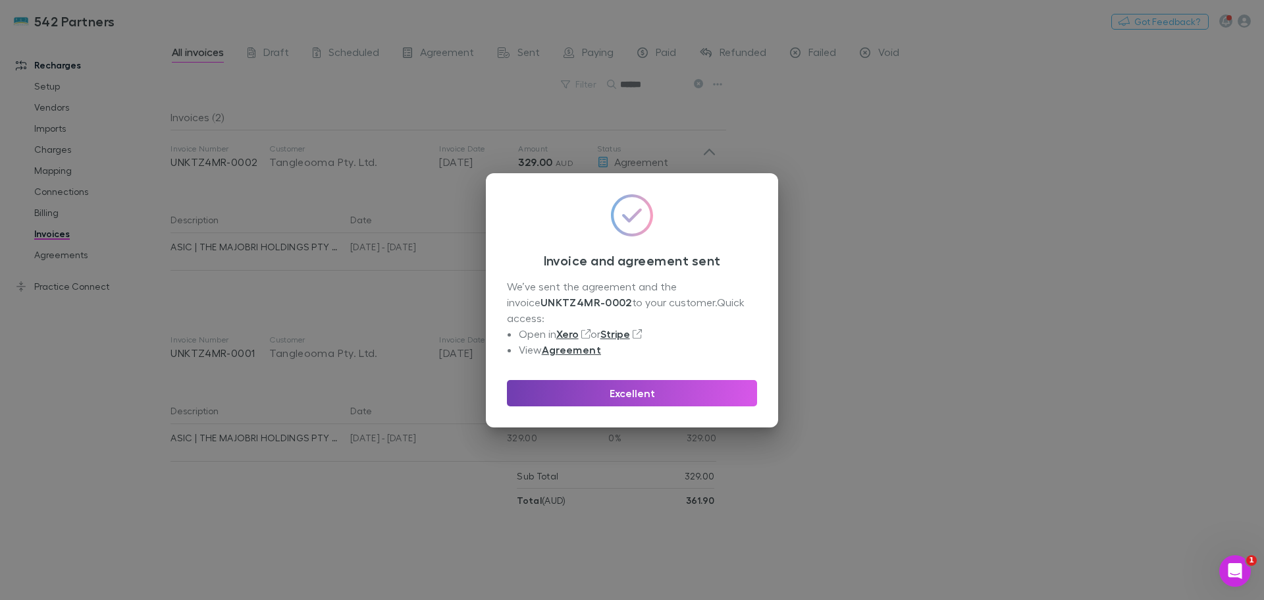
click at [662, 385] on button "Excellent" at bounding box center [632, 393] width 250 height 26
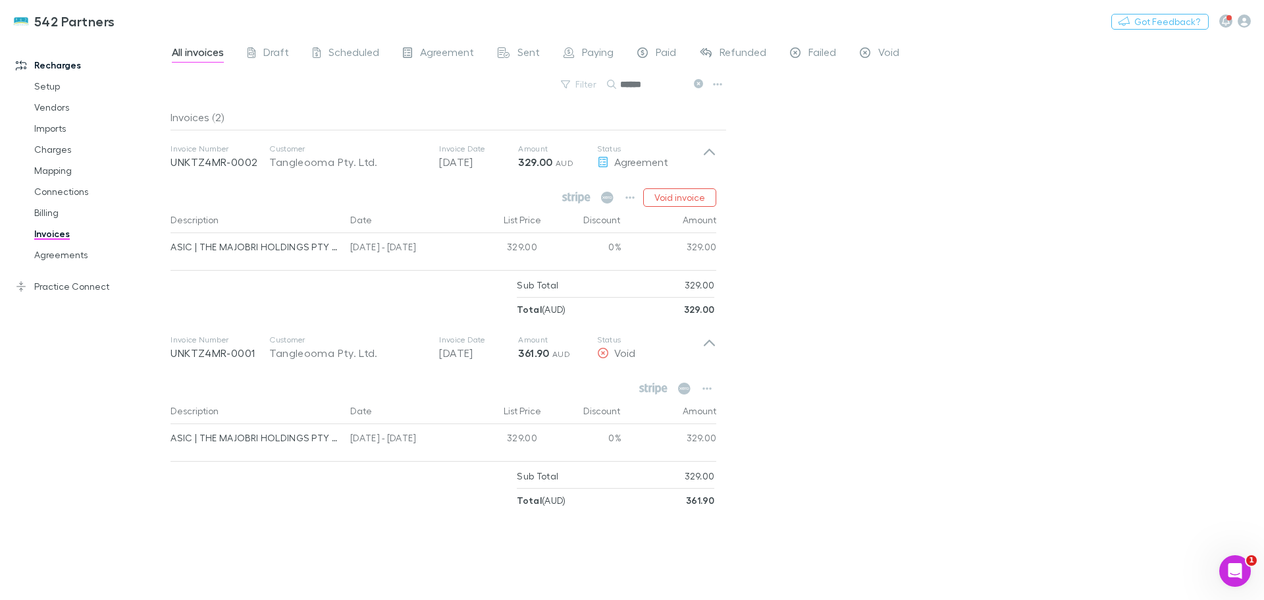
drag, startPoint x: 646, startPoint y: 84, endPoint x: 620, endPoint y: 84, distance: 25.7
click at [620, 84] on input "******" at bounding box center [653, 84] width 66 height 18
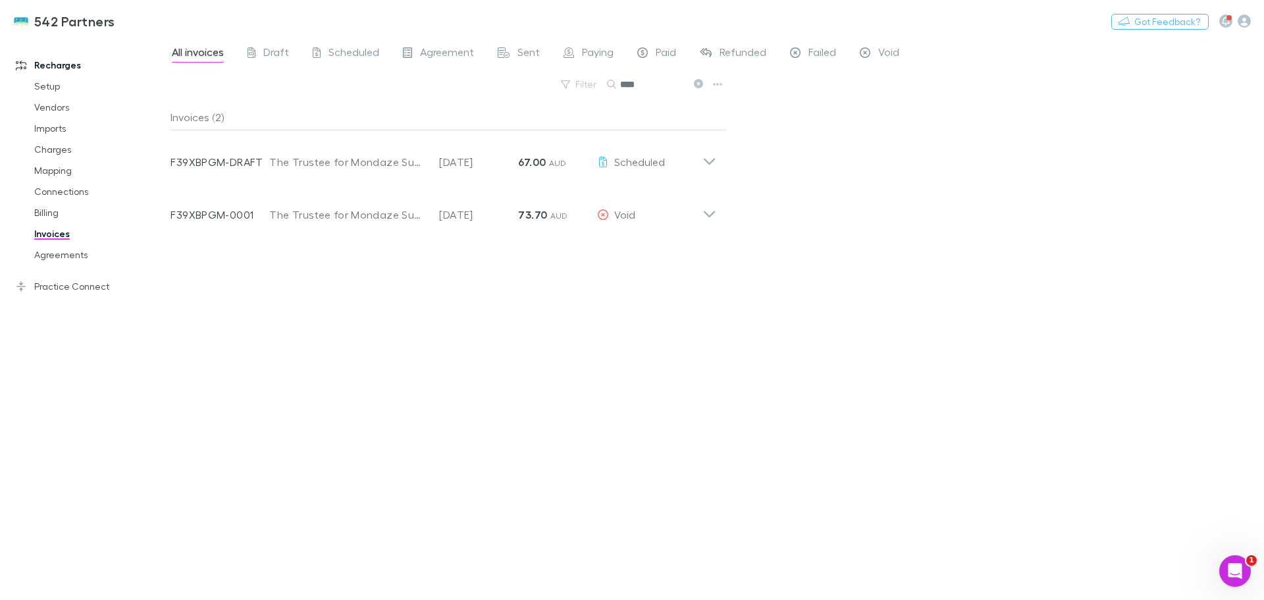
click at [708, 163] on icon at bounding box center [709, 161] width 11 height 7
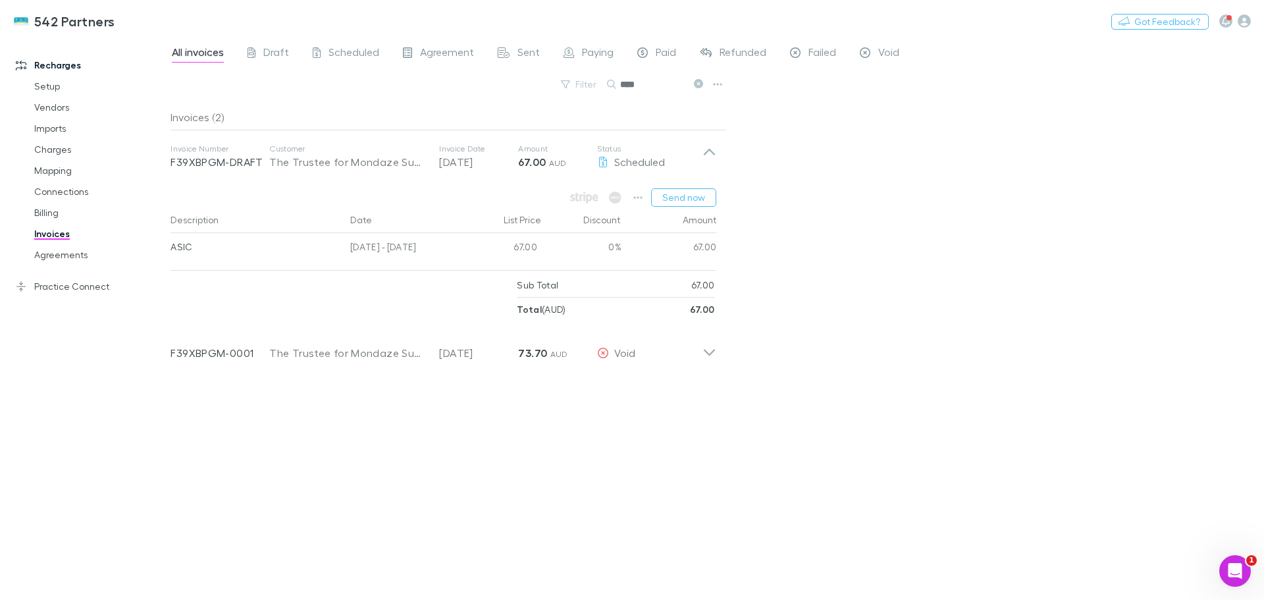
click at [672, 191] on button "Send now" at bounding box center [683, 197] width 65 height 18
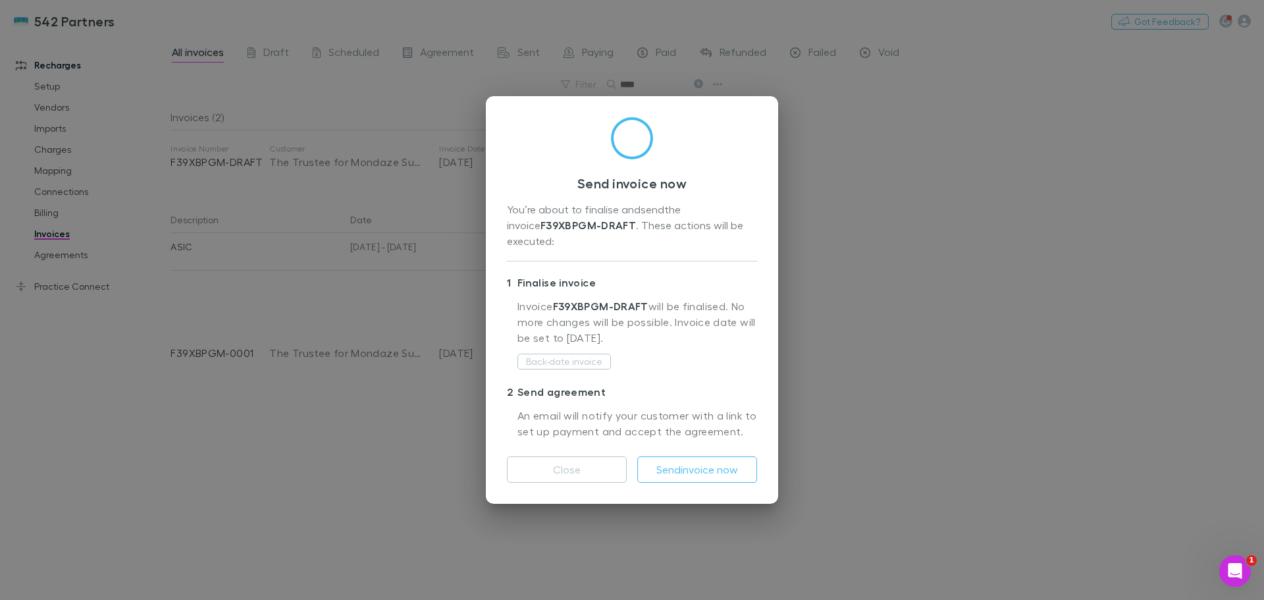
click at [697, 460] on button "Send invoice now" at bounding box center [697, 469] width 120 height 26
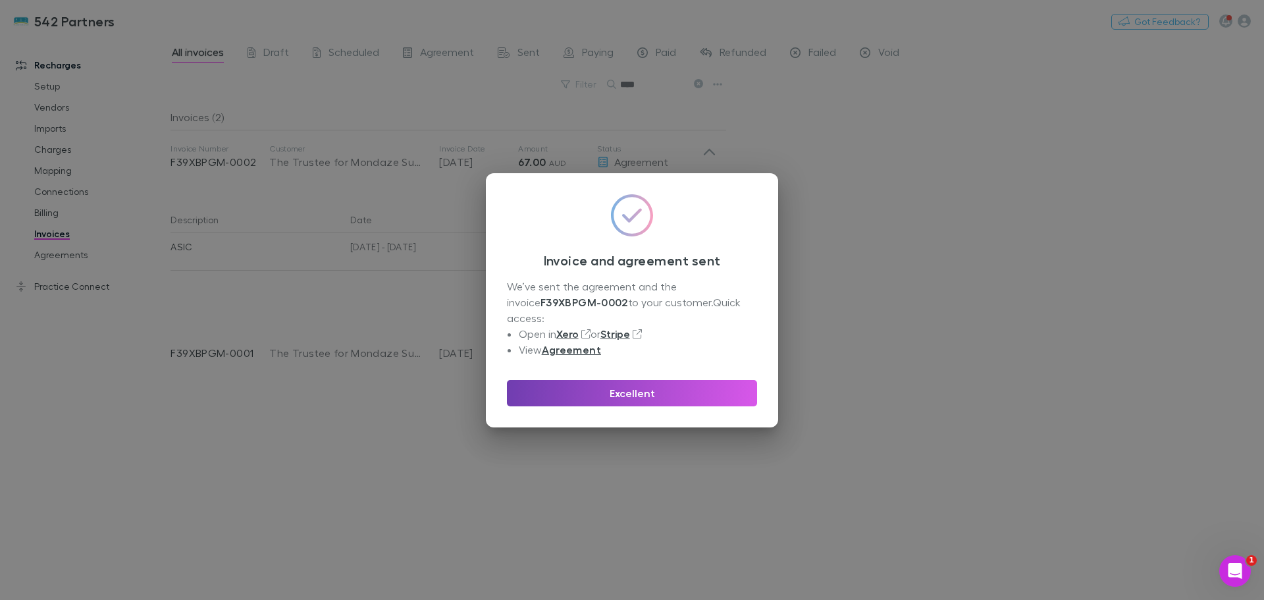
click at [670, 392] on button "Excellent" at bounding box center [632, 393] width 250 height 26
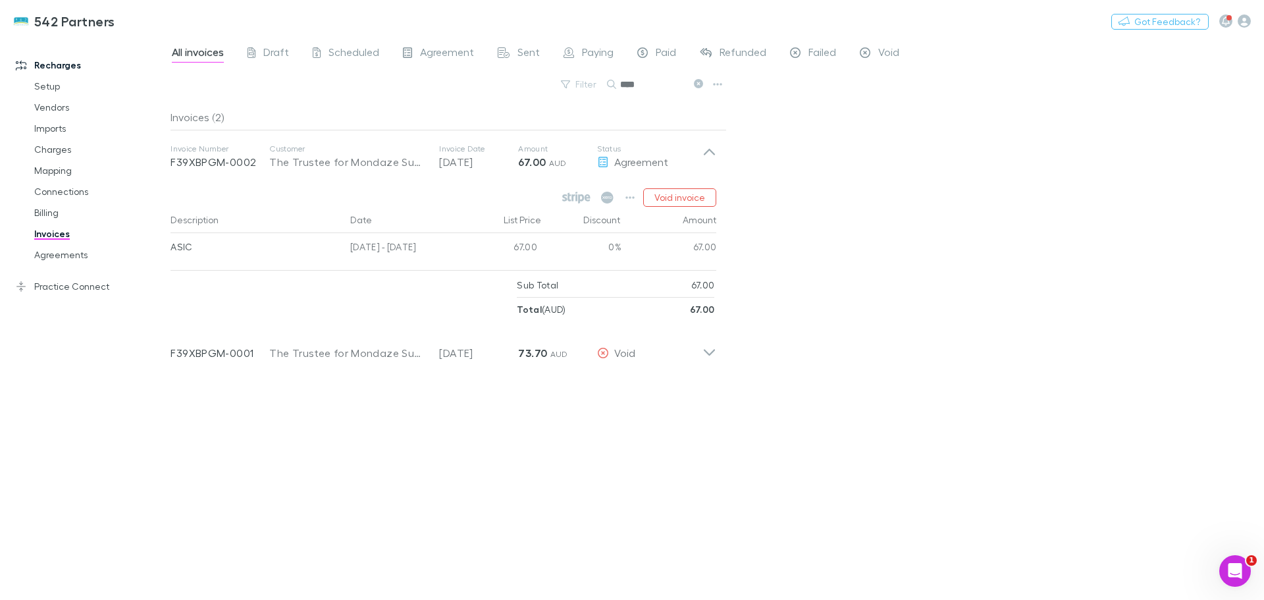
drag, startPoint x: 651, startPoint y: 88, endPoint x: 620, endPoint y: 90, distance: 31.6
click at [620, 90] on div "****" at bounding box center [656, 84] width 99 height 16
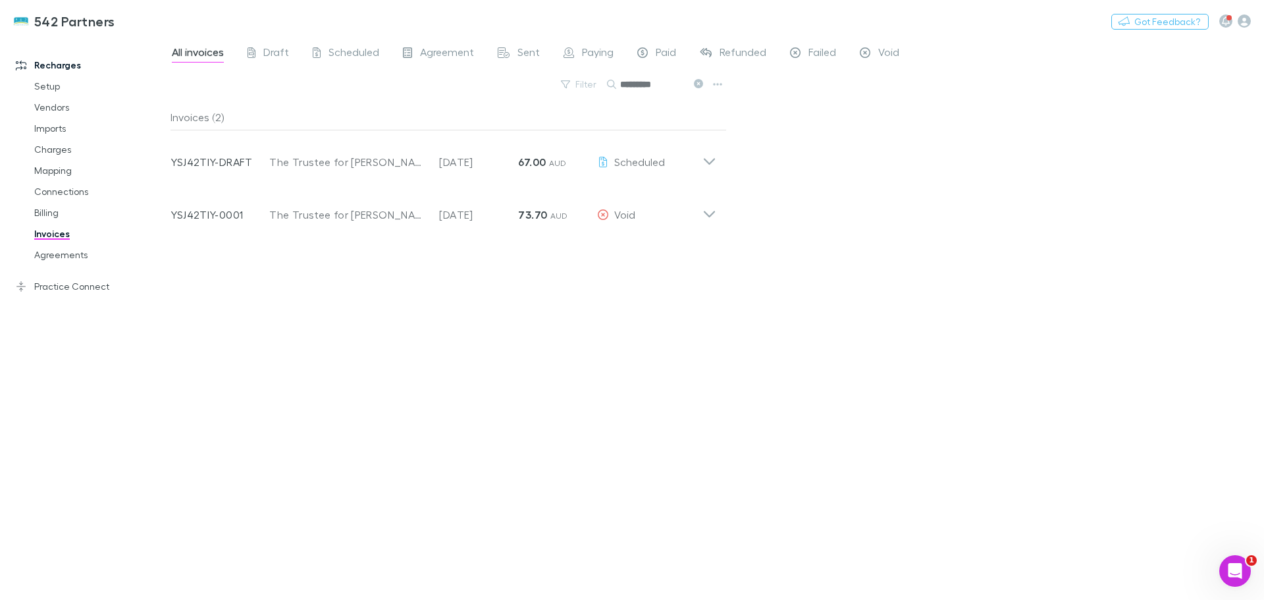
click at [710, 161] on icon at bounding box center [710, 157] width 14 height 26
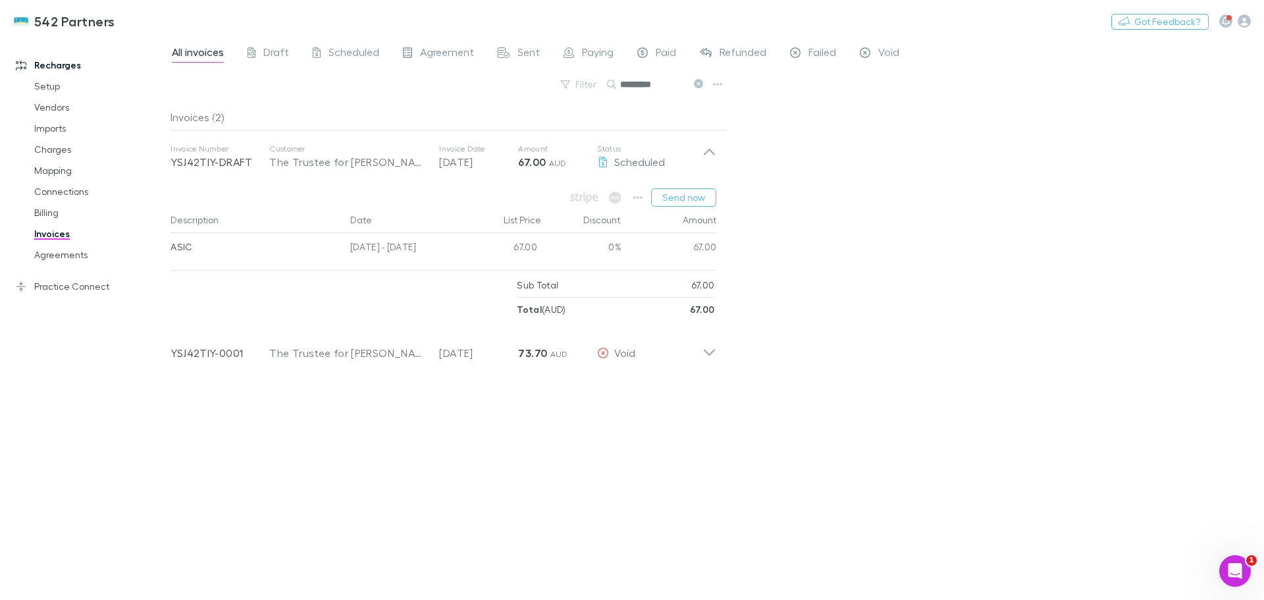
click at [683, 197] on button "Send now" at bounding box center [683, 197] width 65 height 18
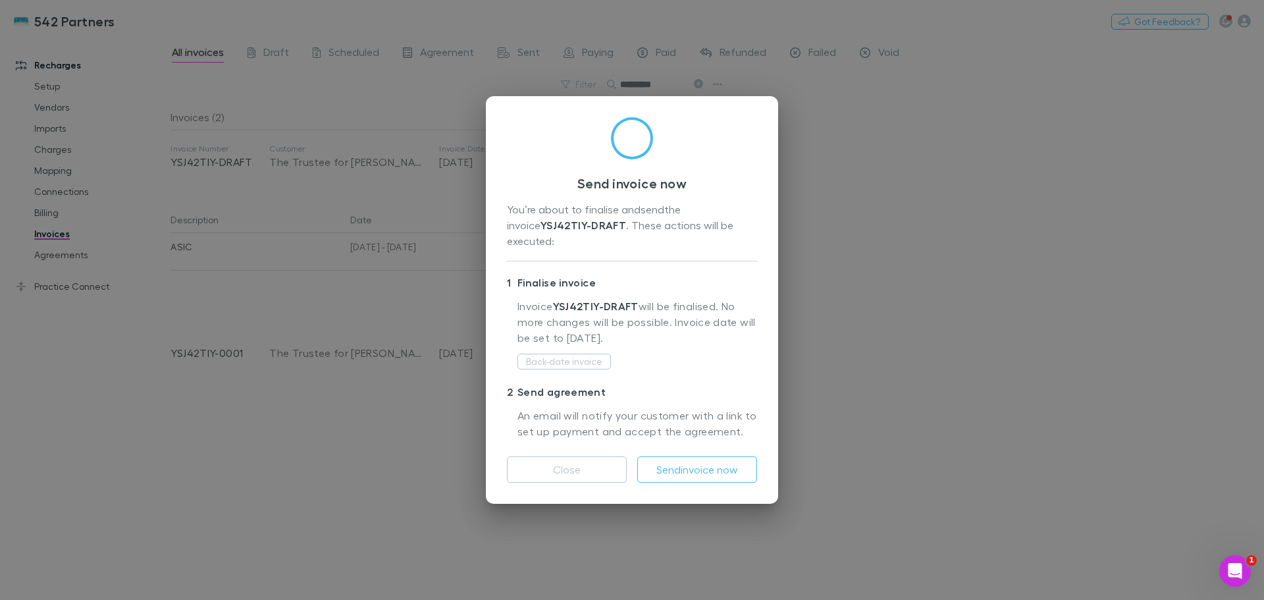
click at [694, 462] on button "Send invoice now" at bounding box center [697, 469] width 120 height 26
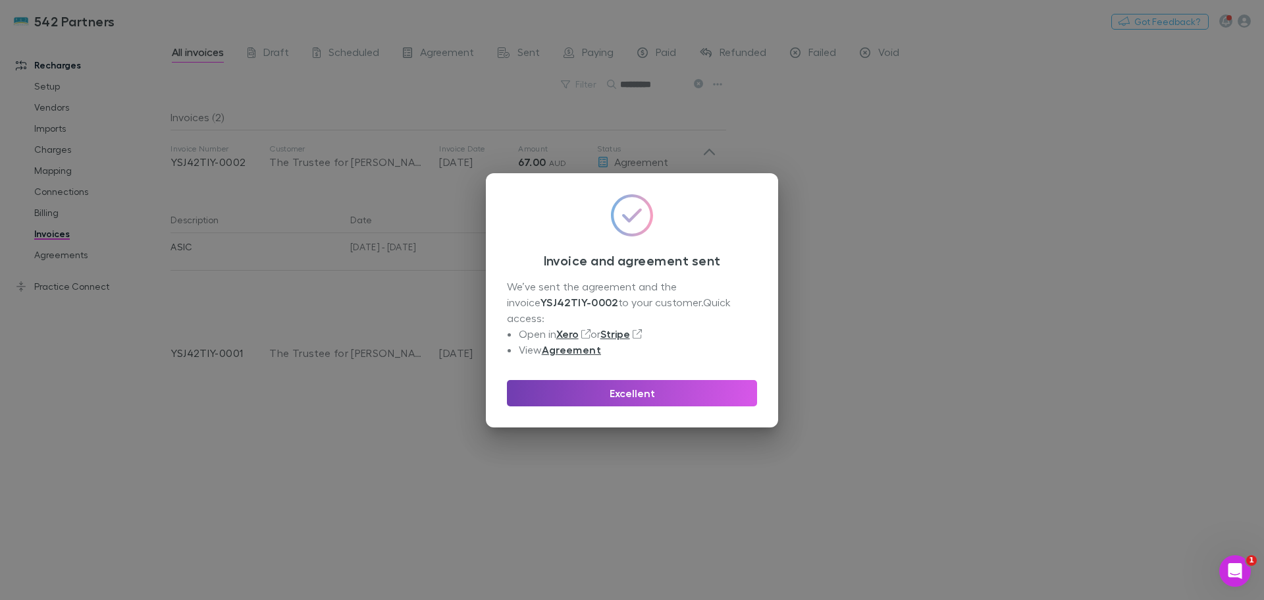
click at [673, 381] on button "Excellent" at bounding box center [632, 393] width 250 height 26
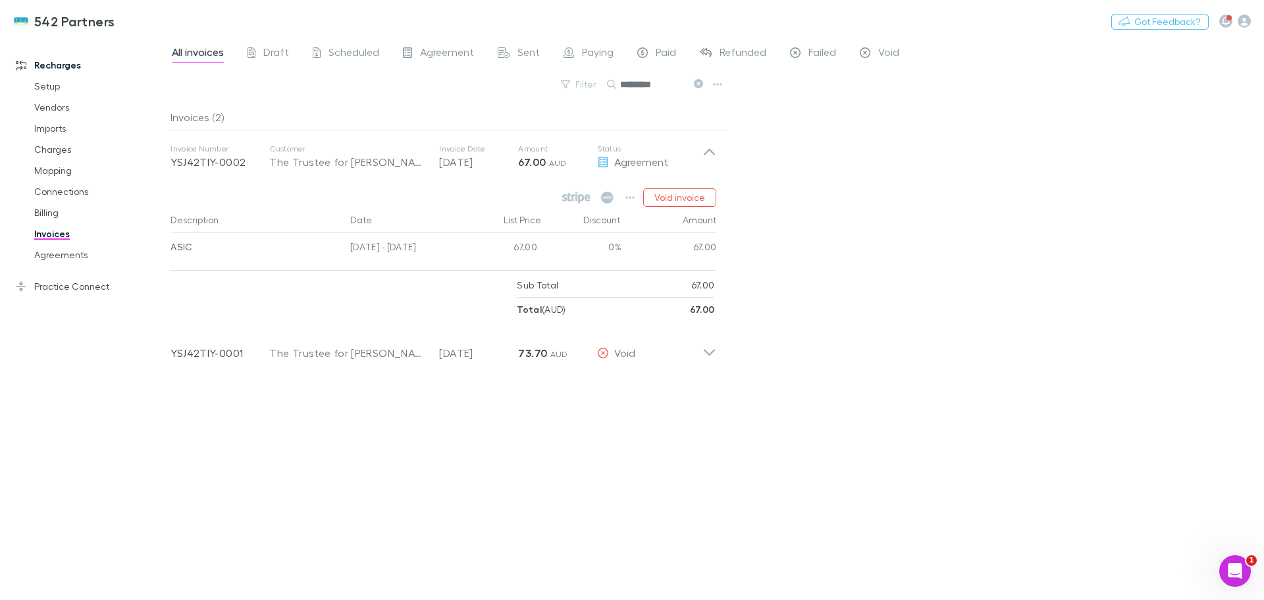
drag, startPoint x: 673, startPoint y: 83, endPoint x: 616, endPoint y: 78, distance: 56.8
click at [616, 78] on div "*********" at bounding box center [656, 84] width 99 height 16
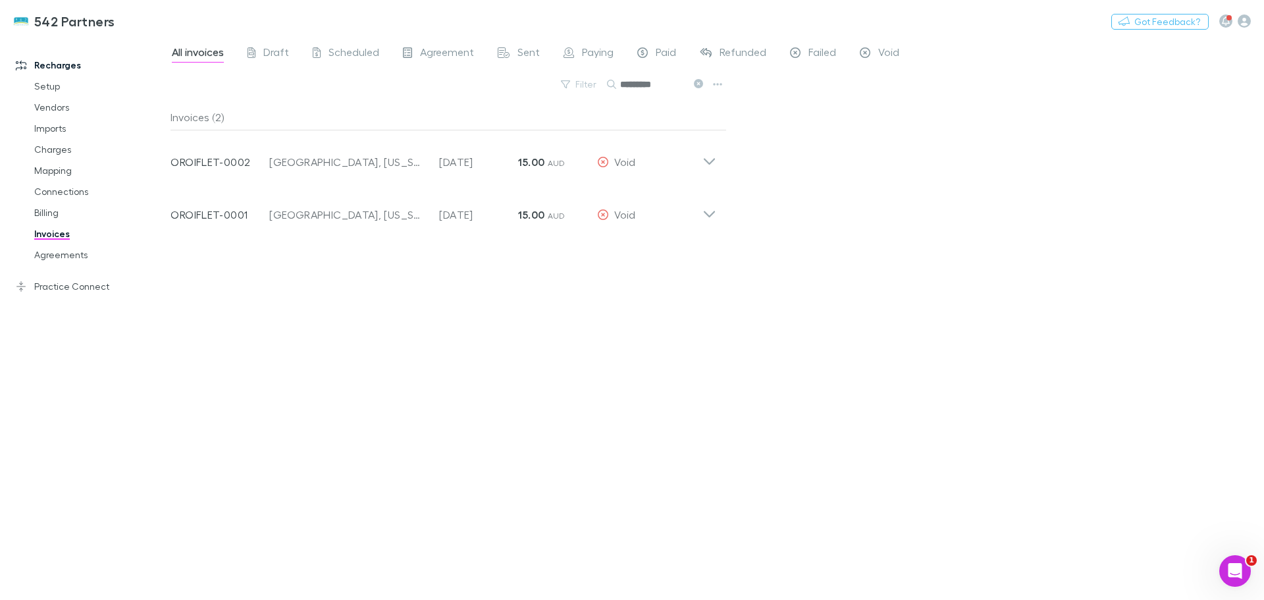
click at [707, 212] on icon at bounding box center [710, 209] width 14 height 26
click at [711, 165] on icon at bounding box center [710, 157] width 14 height 26
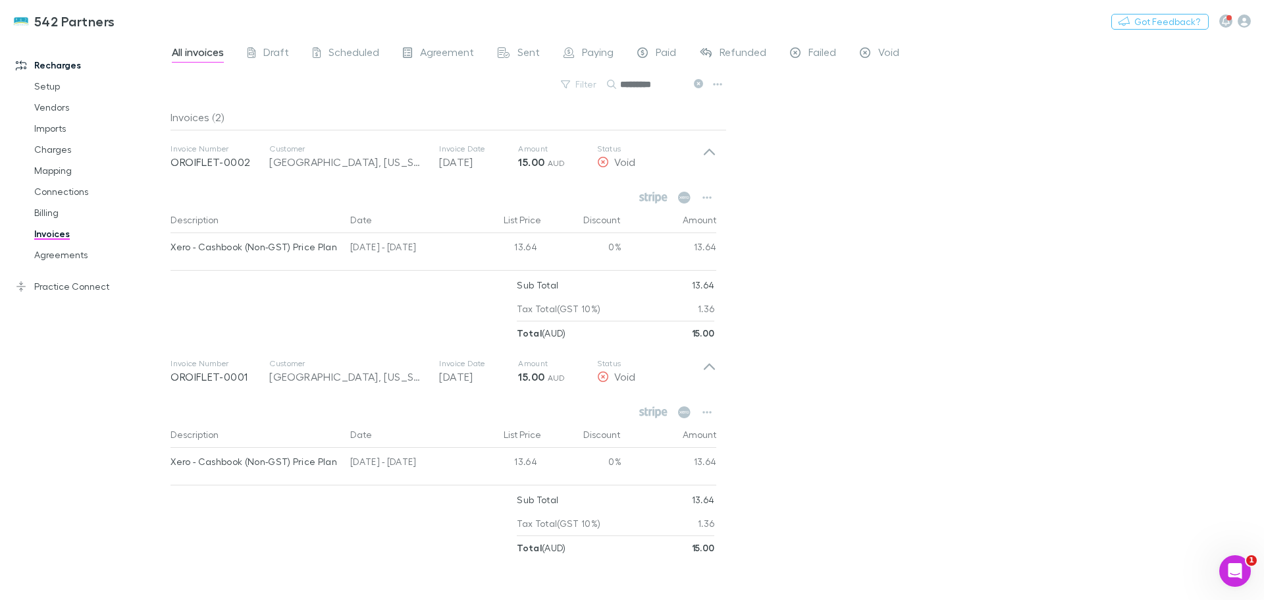
drag, startPoint x: 672, startPoint y: 84, endPoint x: 621, endPoint y: 86, distance: 51.4
click at [621, 86] on input "*********" at bounding box center [653, 84] width 66 height 18
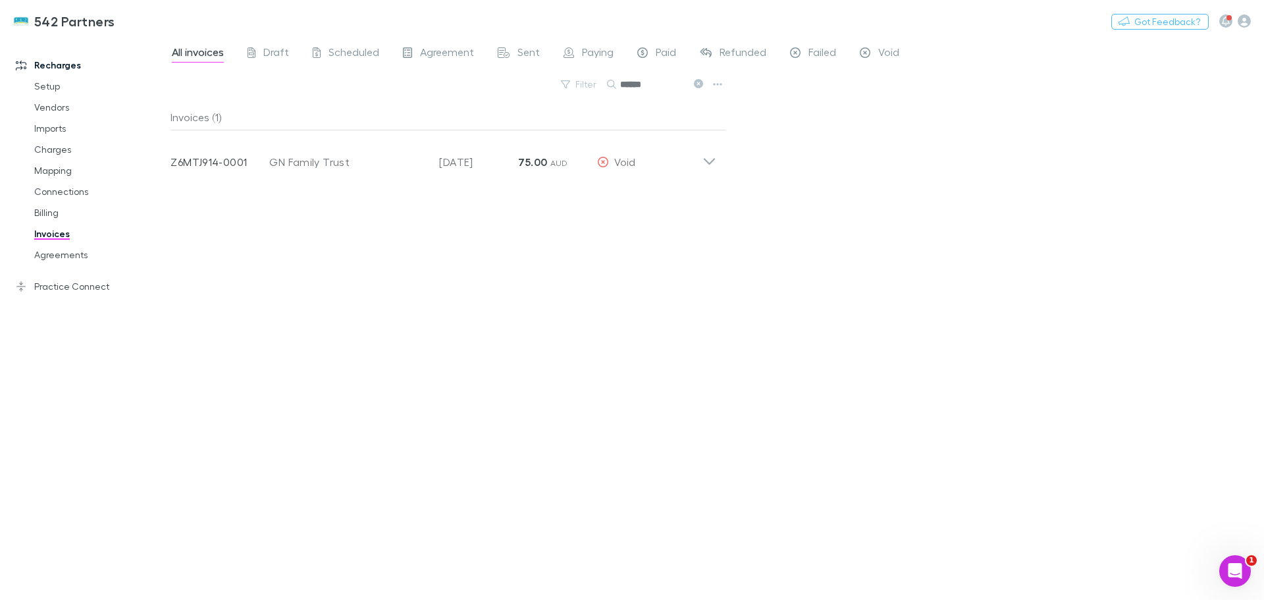
click at [710, 159] on icon at bounding box center [710, 157] width 14 height 26
drag, startPoint x: 651, startPoint y: 86, endPoint x: 620, endPoint y: 84, distance: 31.7
click at [620, 84] on div "******" at bounding box center [656, 84] width 99 height 16
type input "*"
click at [706, 156] on icon at bounding box center [710, 157] width 14 height 26
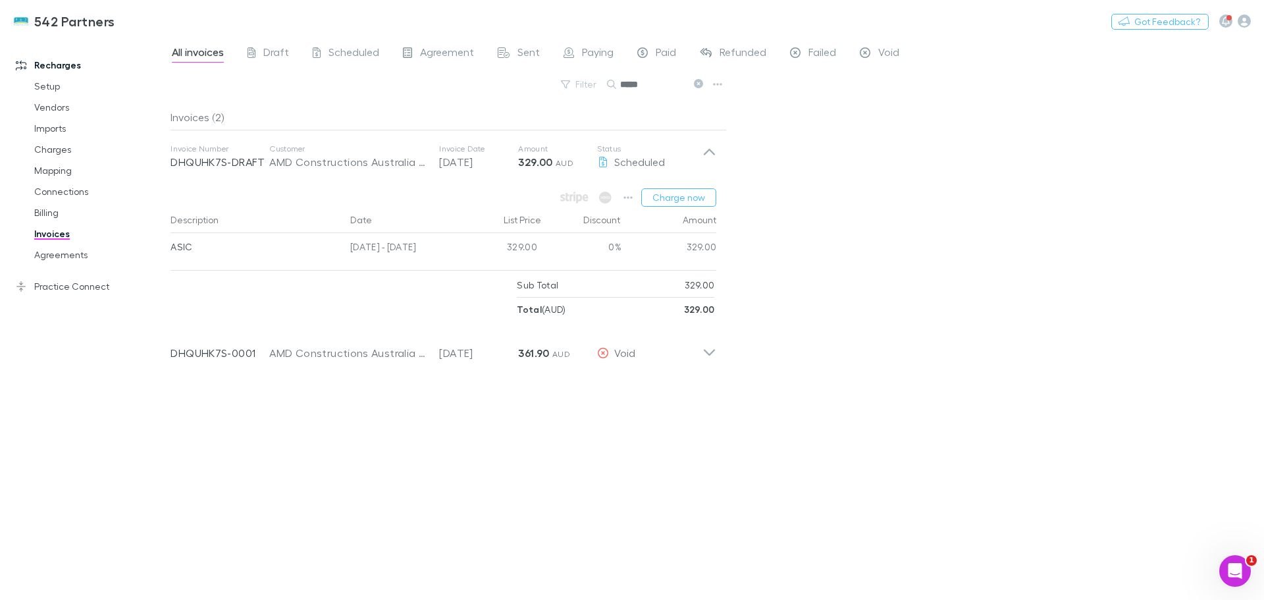
click at [705, 354] on icon at bounding box center [710, 347] width 14 height 26
click at [683, 198] on button "Charge now" at bounding box center [678, 197] width 75 height 18
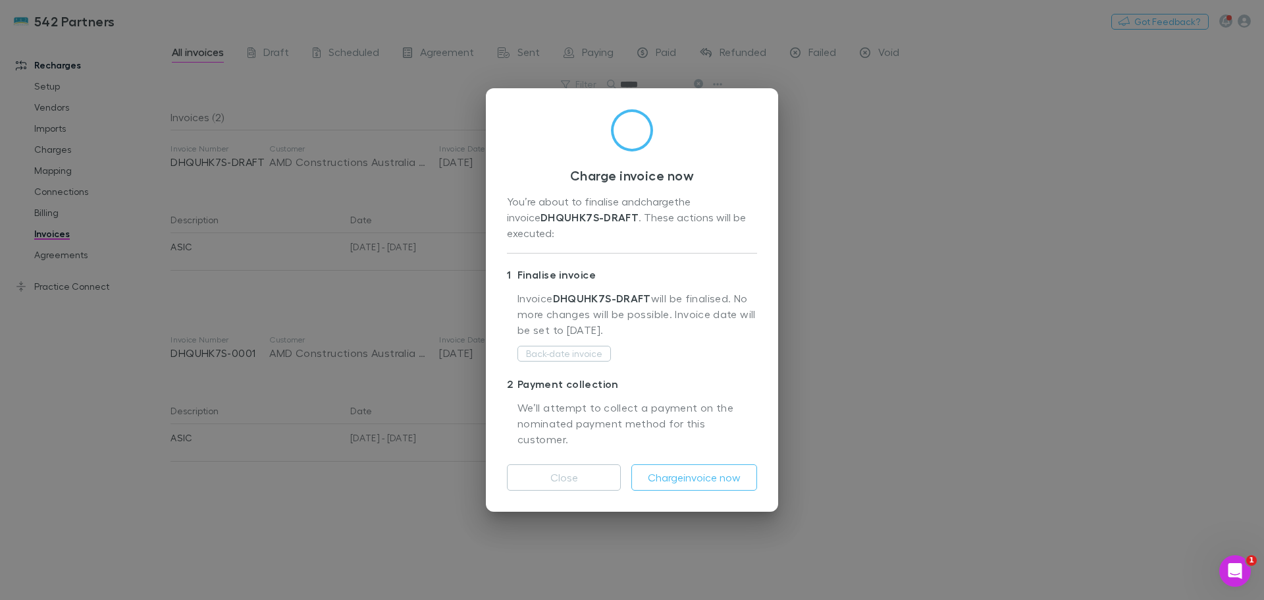
click at [698, 464] on button "Charge invoice now" at bounding box center [694, 477] width 126 height 26
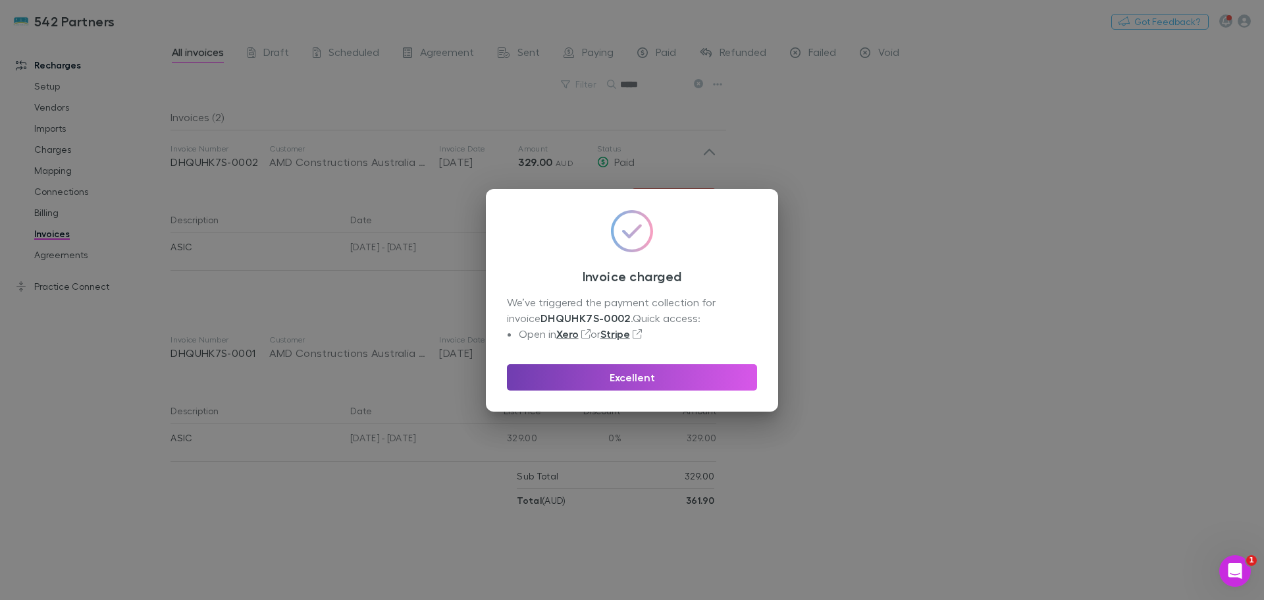
click at [651, 376] on button "Excellent" at bounding box center [632, 377] width 250 height 26
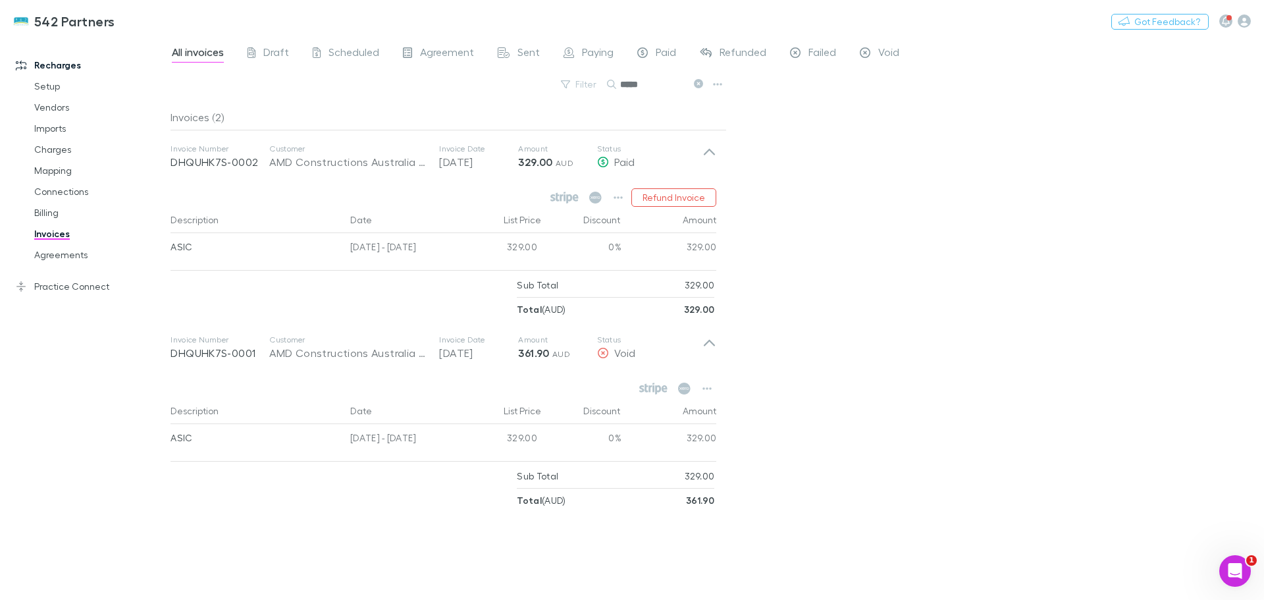
drag, startPoint x: 646, startPoint y: 84, endPoint x: 620, endPoint y: 85, distance: 26.4
click at [620, 85] on div "*****" at bounding box center [656, 84] width 99 height 16
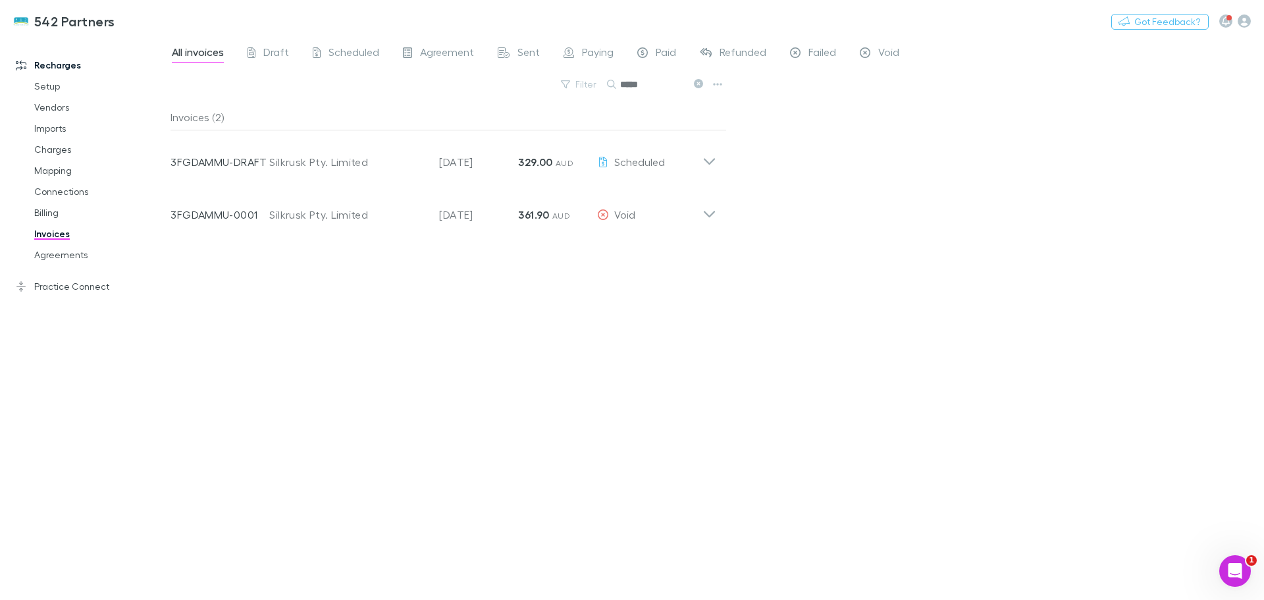
type input "*****"
click at [708, 159] on icon at bounding box center [710, 157] width 14 height 26
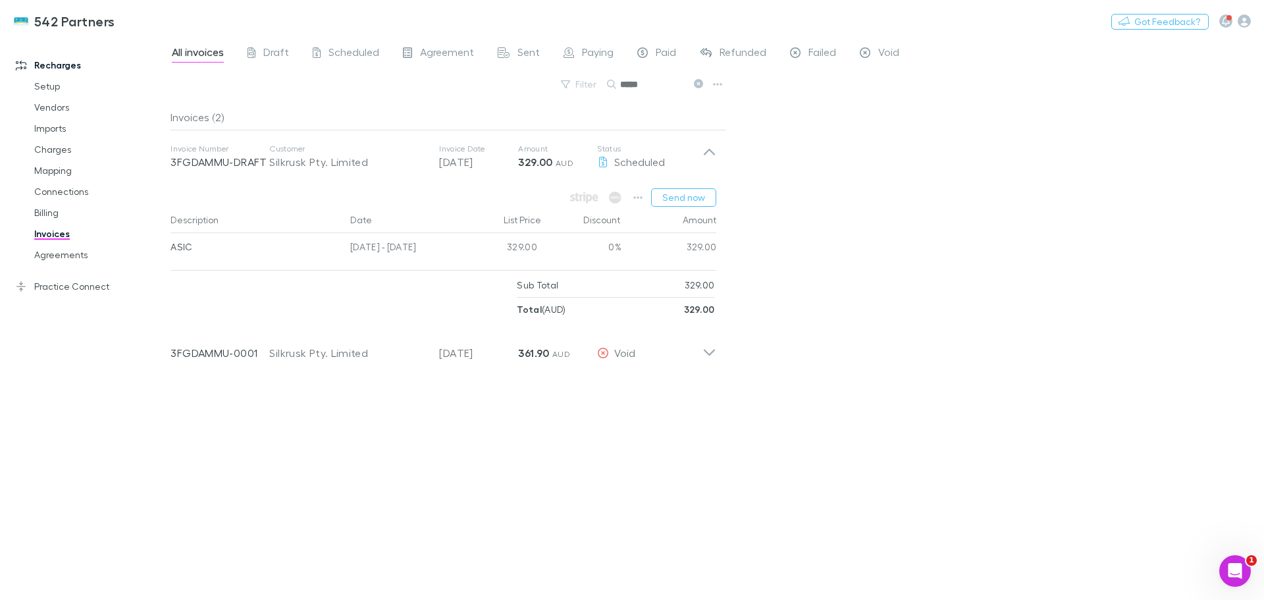
click at [689, 197] on button "Send now" at bounding box center [683, 197] width 65 height 18
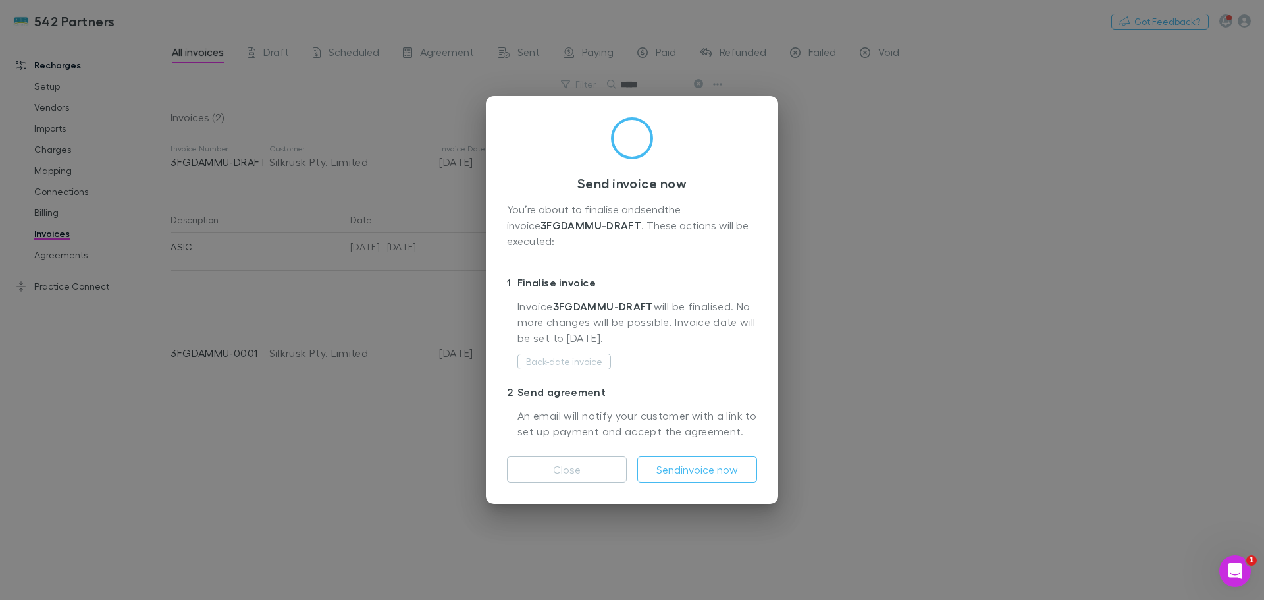
click at [715, 465] on button "Send invoice now" at bounding box center [697, 469] width 120 height 26
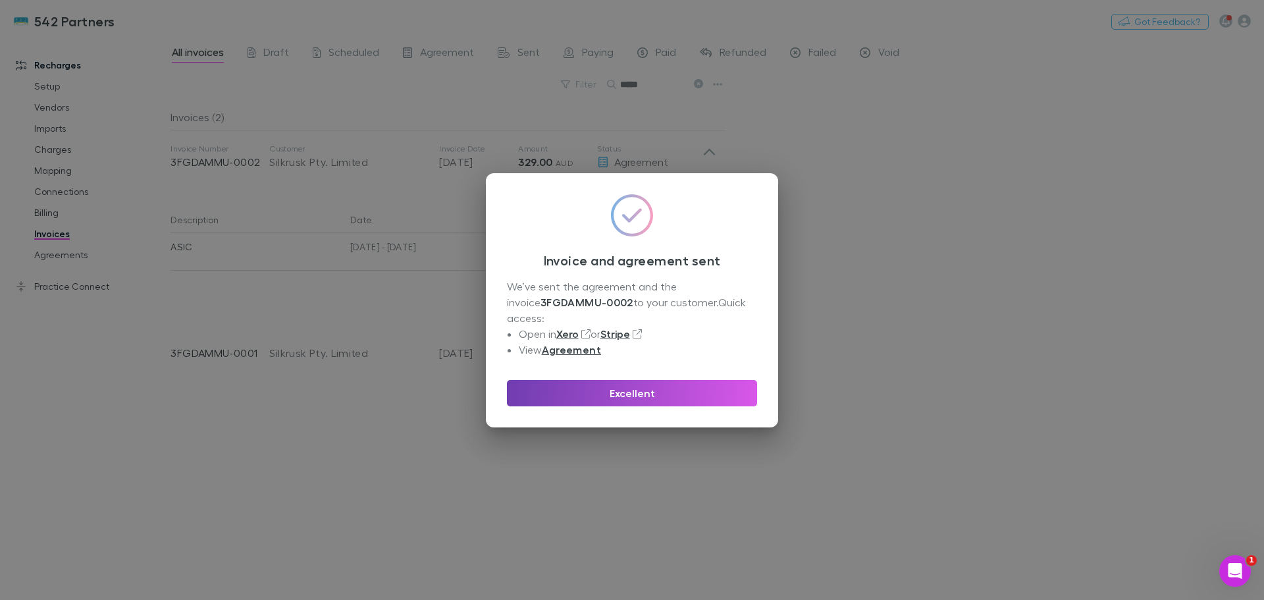
click at [683, 386] on button "Excellent" at bounding box center [632, 393] width 250 height 26
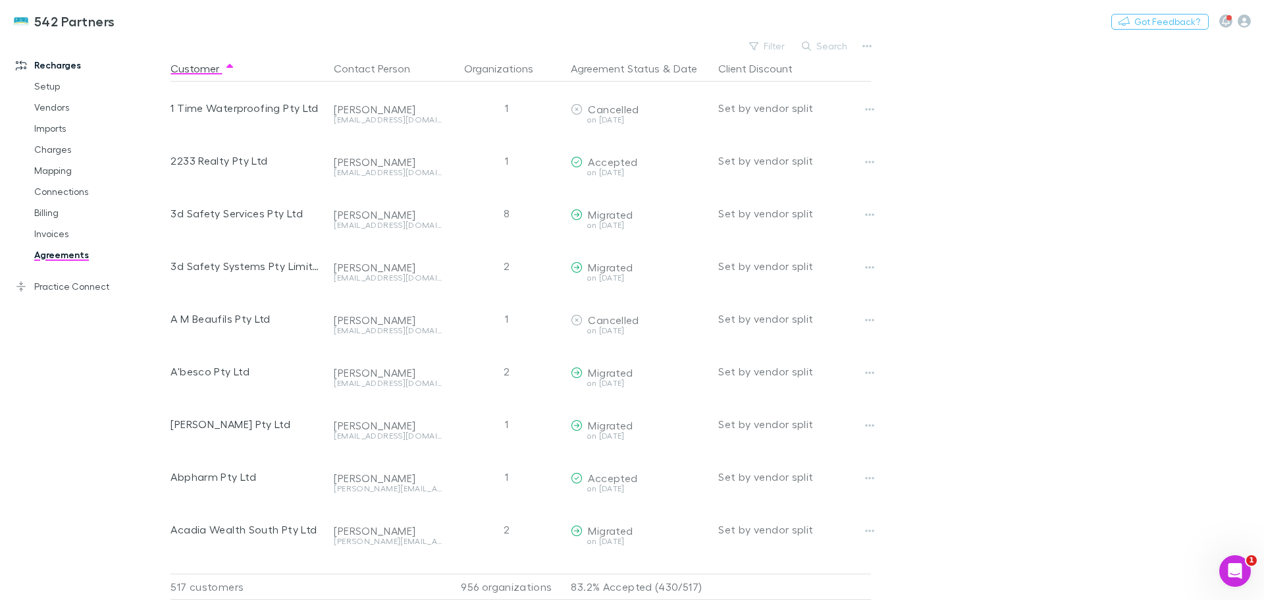
click at [835, 42] on button "Search" at bounding box center [825, 46] width 60 height 16
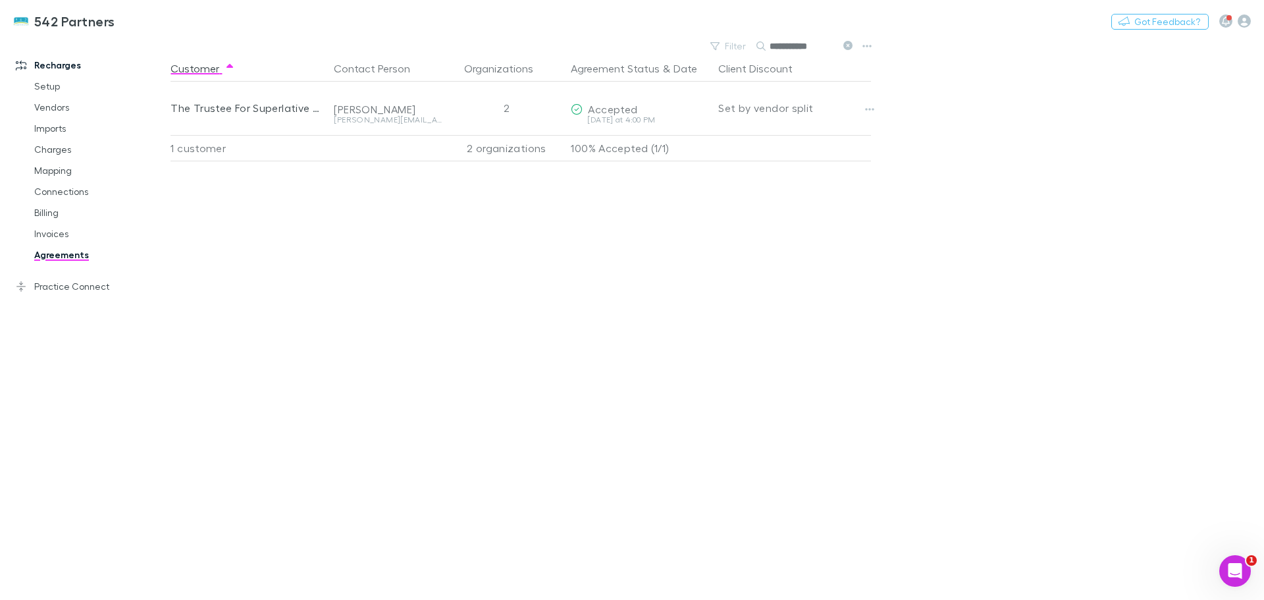
drag, startPoint x: 817, startPoint y: 45, endPoint x: 770, endPoint y: 43, distance: 46.8
click at [770, 43] on input "**********" at bounding box center [803, 46] width 66 height 18
type input "*****"
